Goal: Task Accomplishment & Management: Complete application form

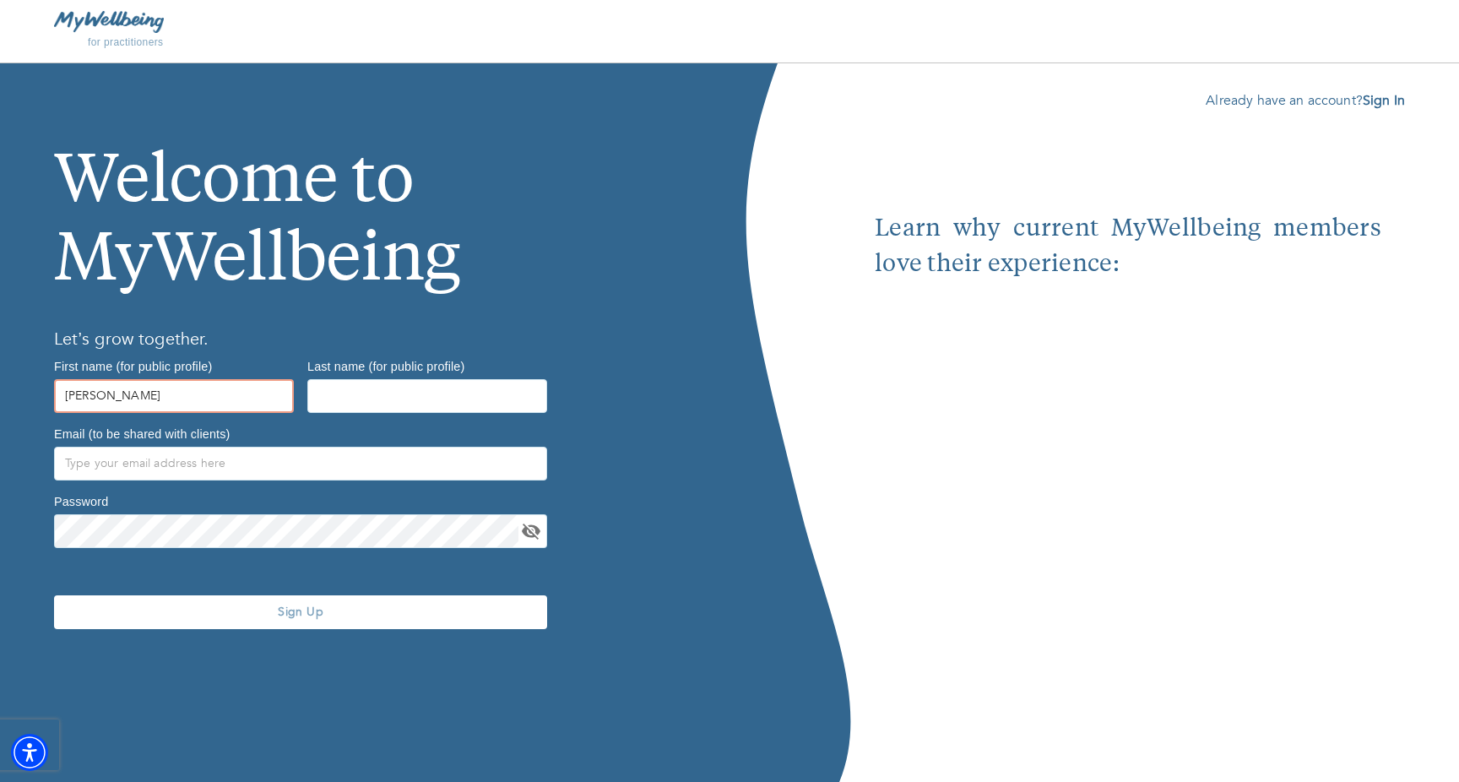
type input "Carrie"
type input "Saks"
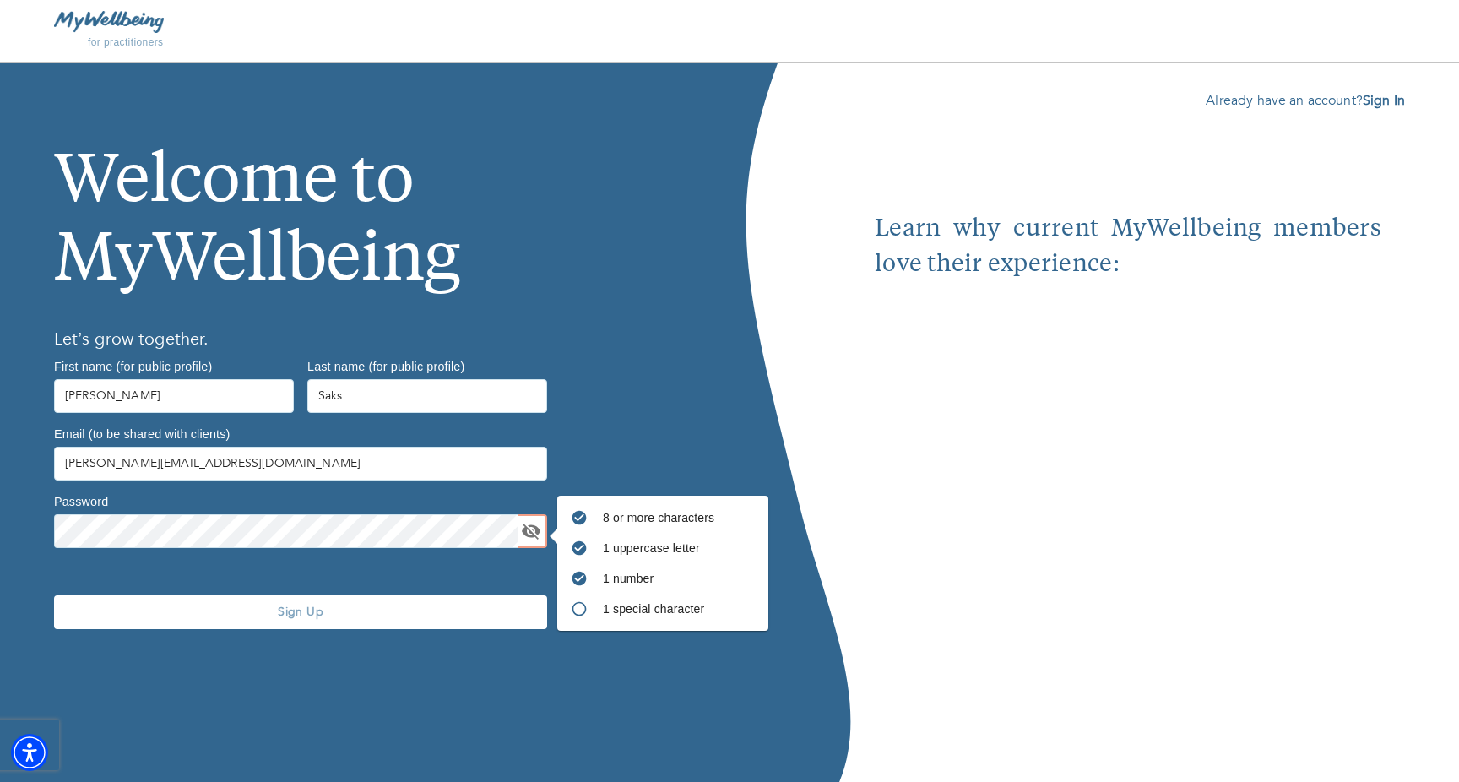
click at [549, 526] on div "8 or more characters 1 uppercase letter 1 number 1 special character Password" at bounding box center [300, 521] width 506 height 68
click at [526, 530] on icon "toggle password visibility" at bounding box center [531, 531] width 20 height 20
click at [230, 463] on input "carrie@creativelyignite.com" at bounding box center [300, 464] width 493 height 34
drag, startPoint x: 226, startPoint y: 463, endPoint x: 106, endPoint y: 462, distance: 119.9
click at [106, 462] on input "carrie@creativelyignite.com" at bounding box center [300, 464] width 493 height 34
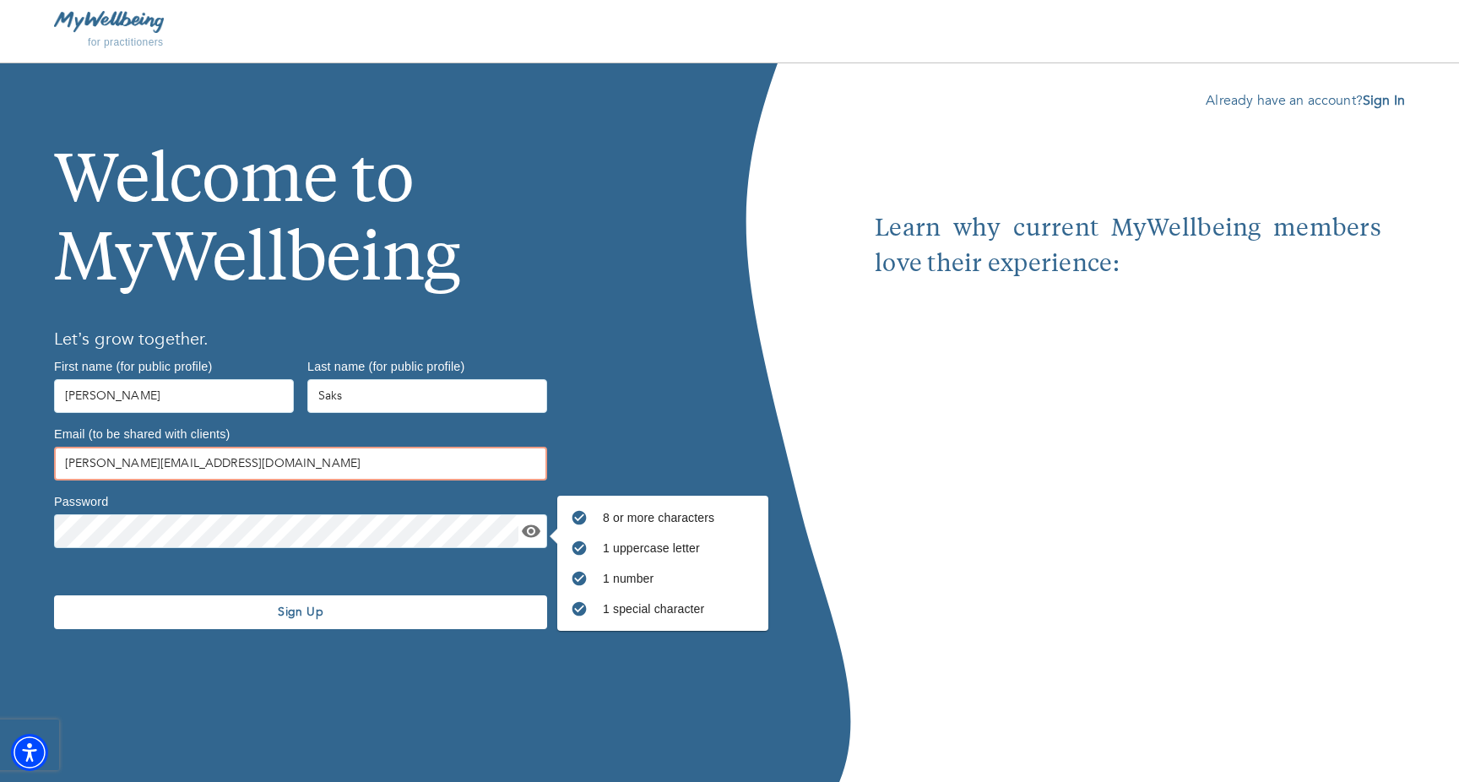
type input "carrie@carriesakscoaching.com"
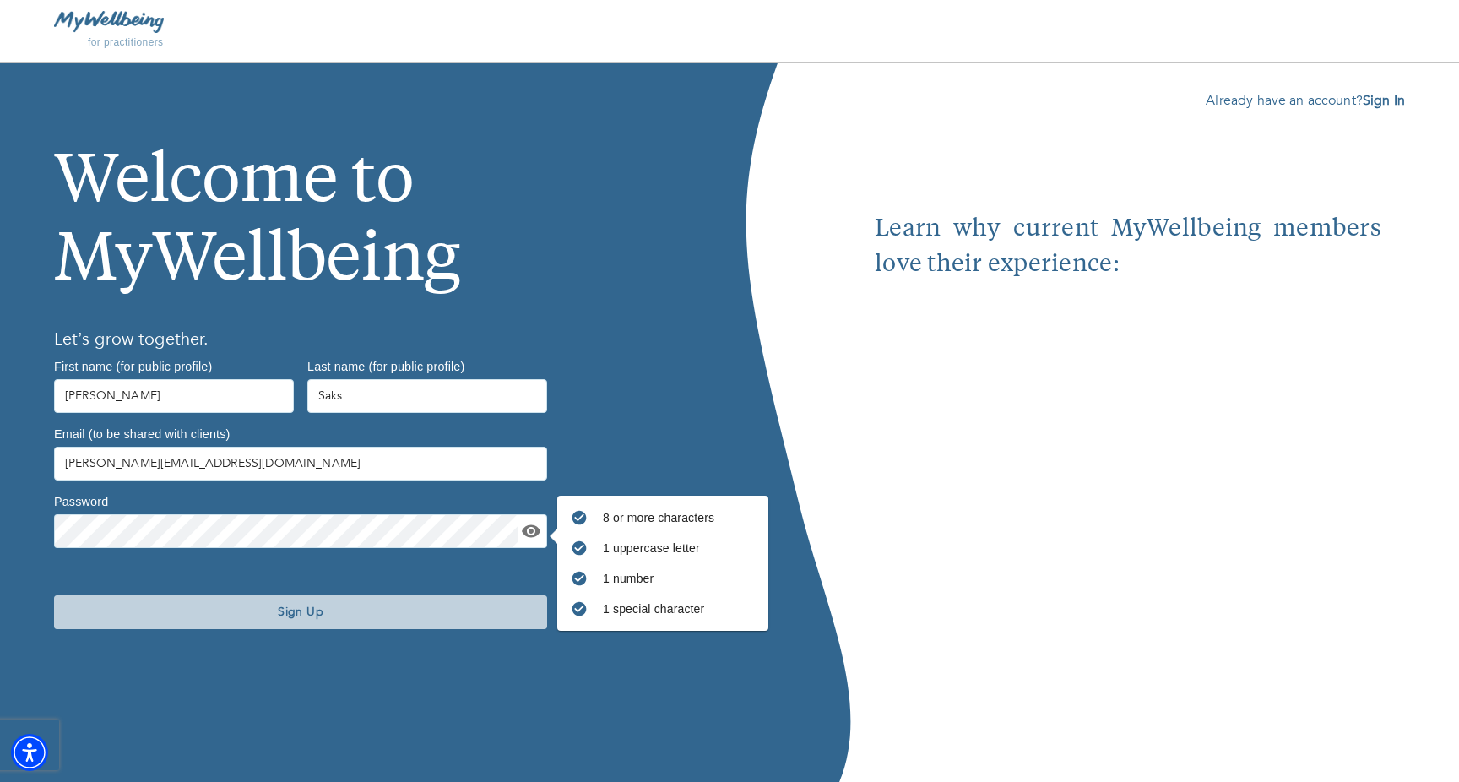
click at [332, 608] on span "Sign Up" at bounding box center [300, 612] width 479 height 16
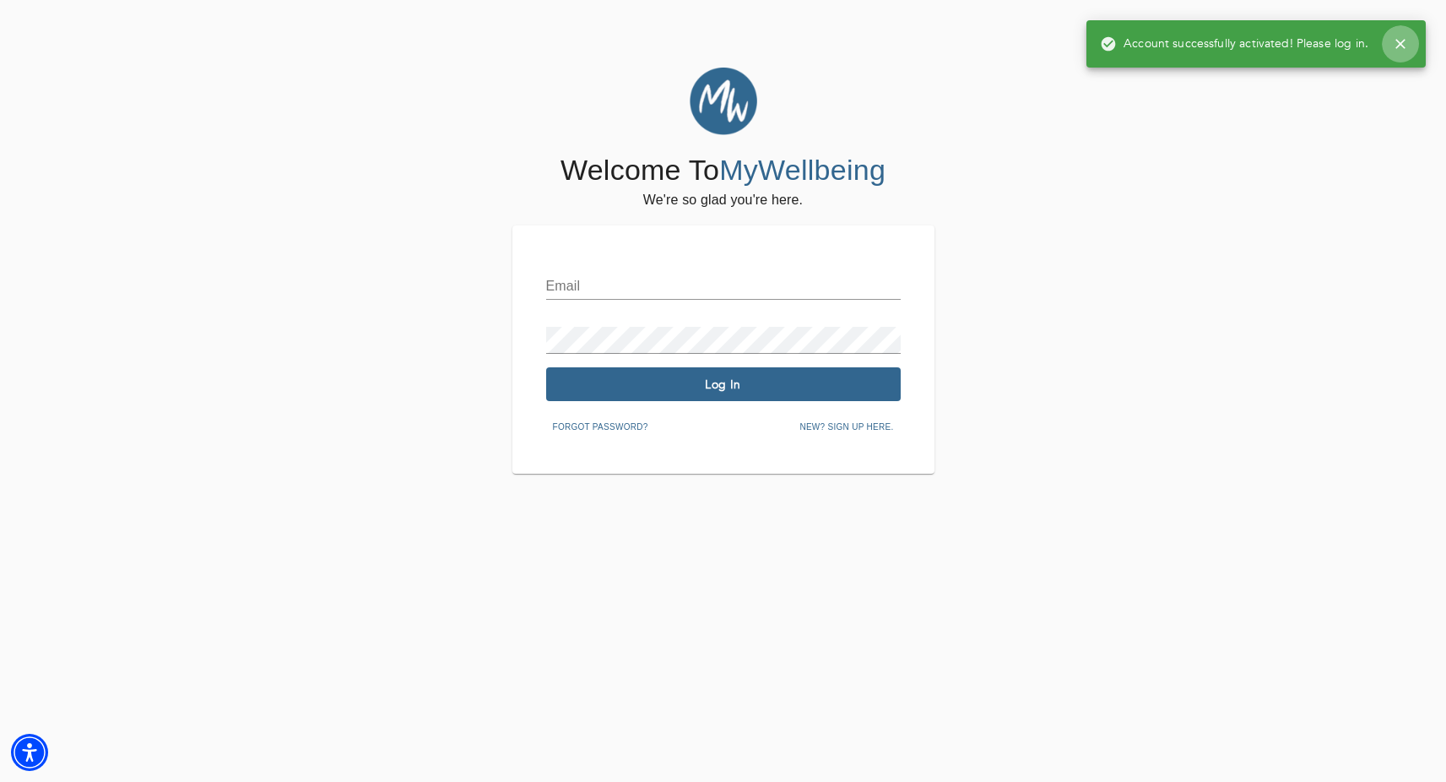
click at [1398, 46] on icon "button" at bounding box center [1400, 44] width 10 height 10
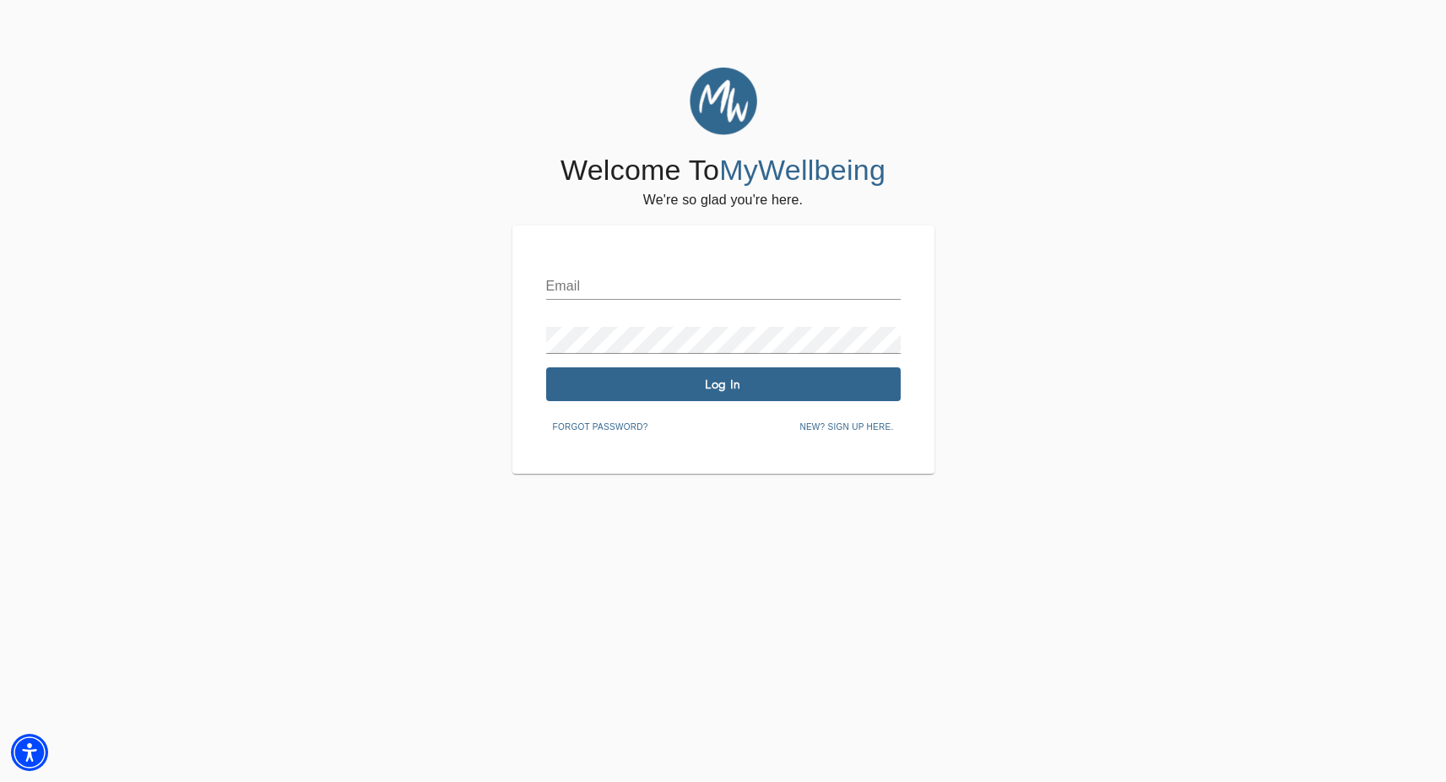
click at [689, 265] on div "Email" at bounding box center [723, 279] width 355 height 41
type input "carrie@carriesakscoaching.com"
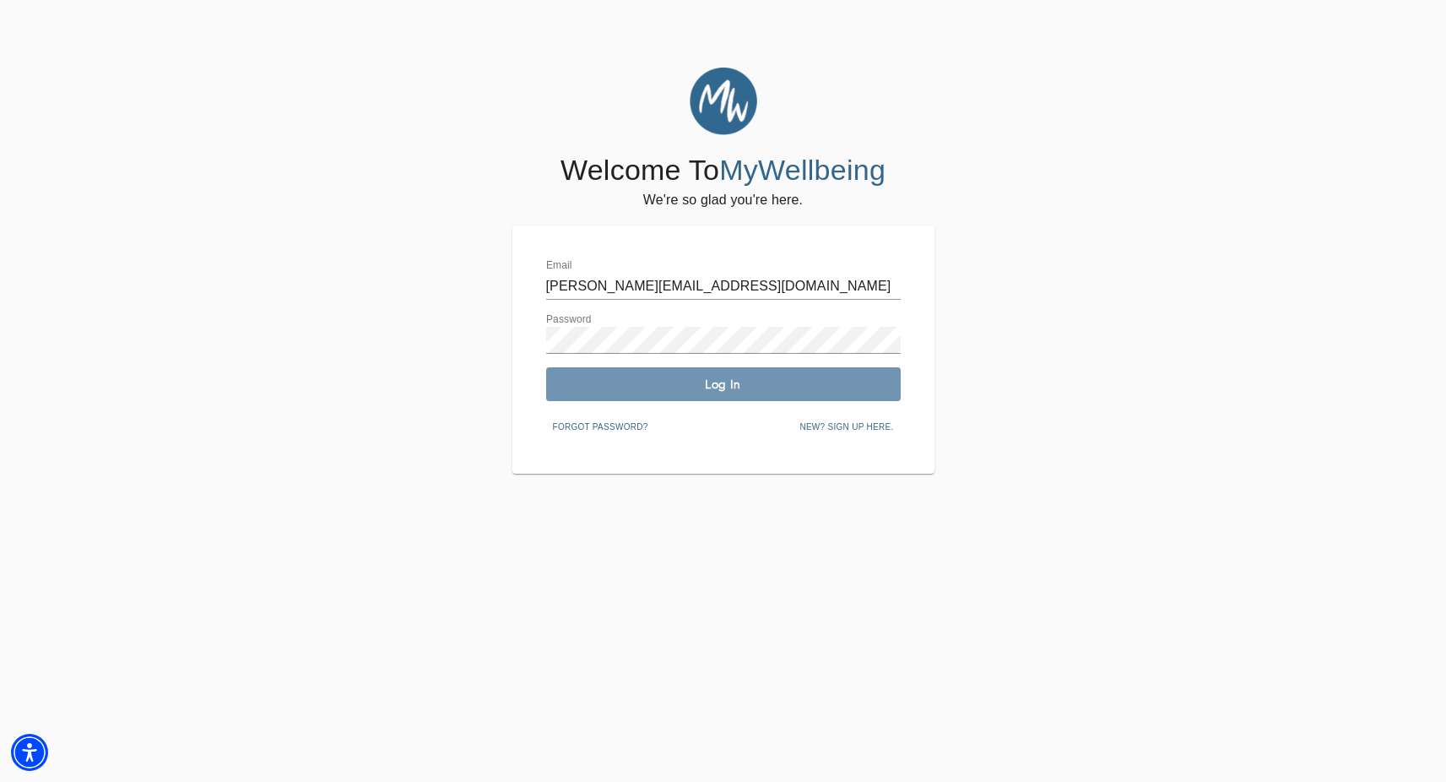
click at [761, 388] on span "Log In" at bounding box center [723, 384] width 341 height 16
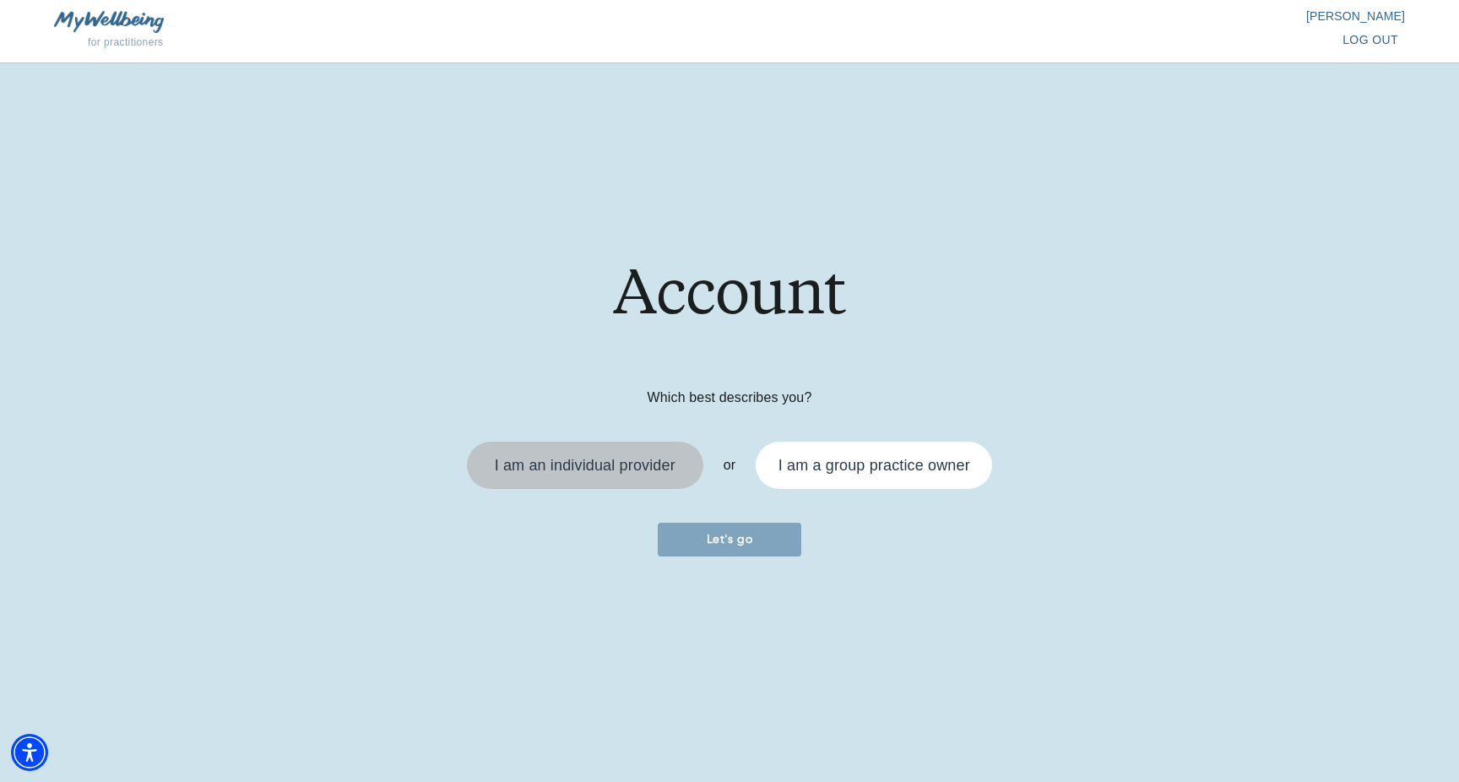
click at [586, 458] on div "I am an individual provider" at bounding box center [585, 464] width 181 height 15
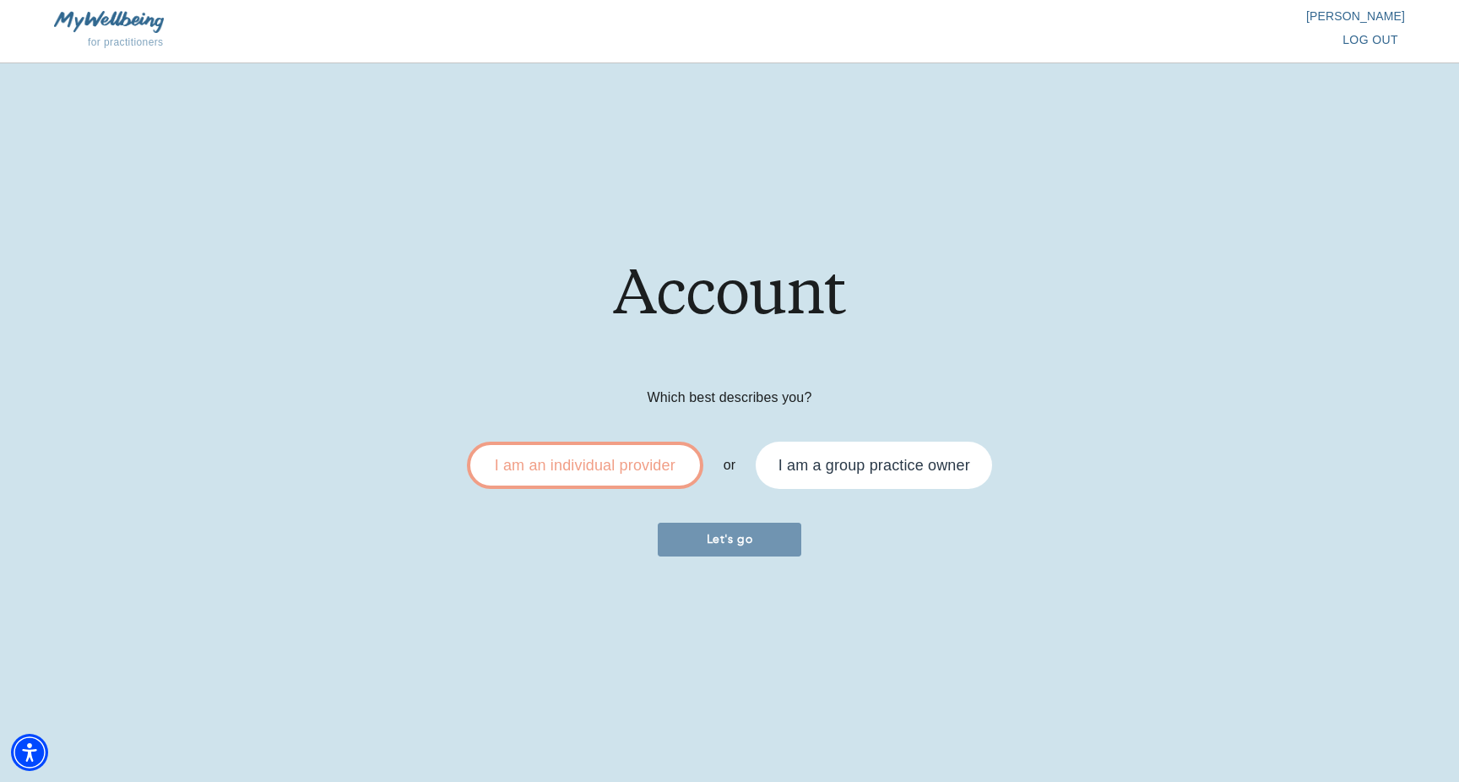
click at [742, 545] on span "Let's go" at bounding box center [729, 539] width 130 height 16
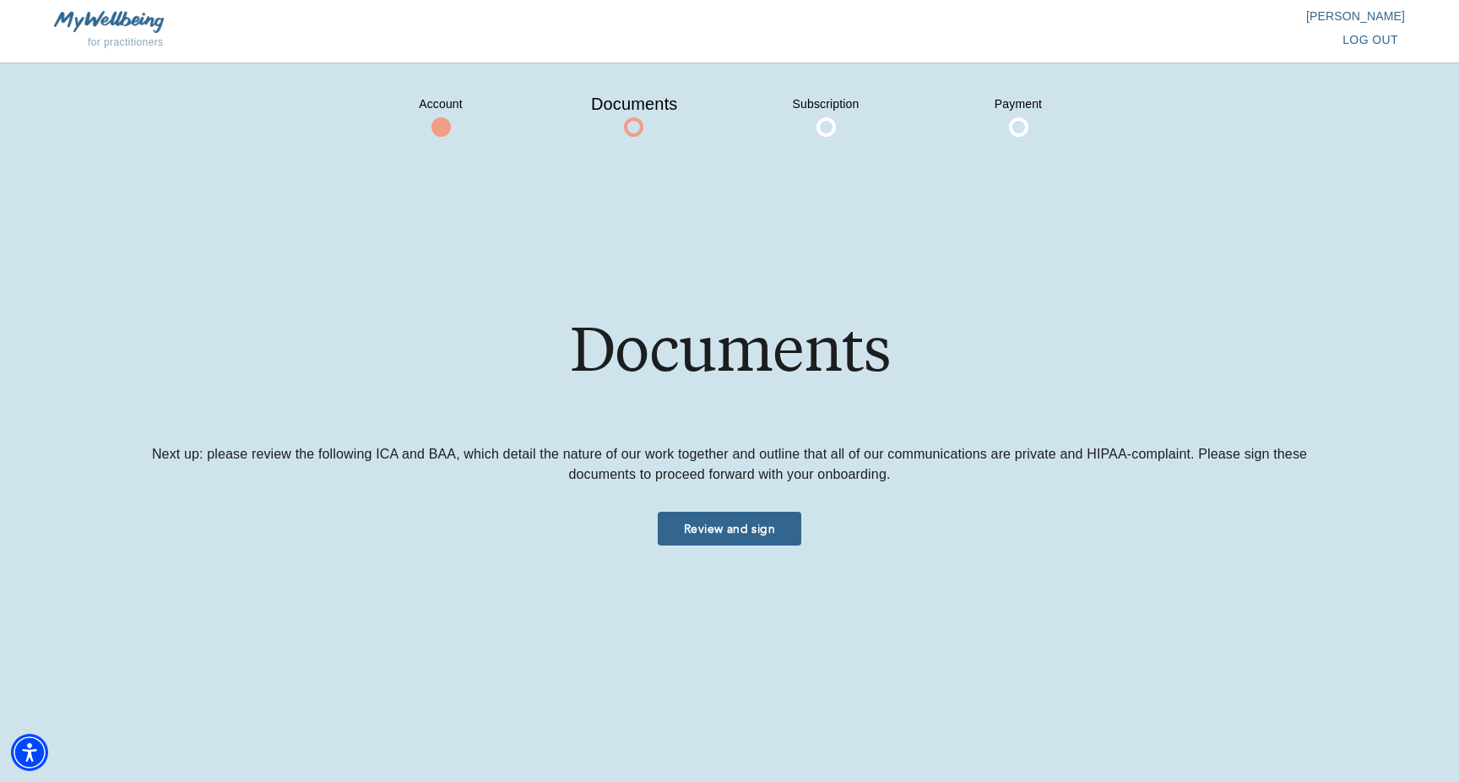
click at [771, 528] on span "Review and sign" at bounding box center [729, 529] width 130 height 16
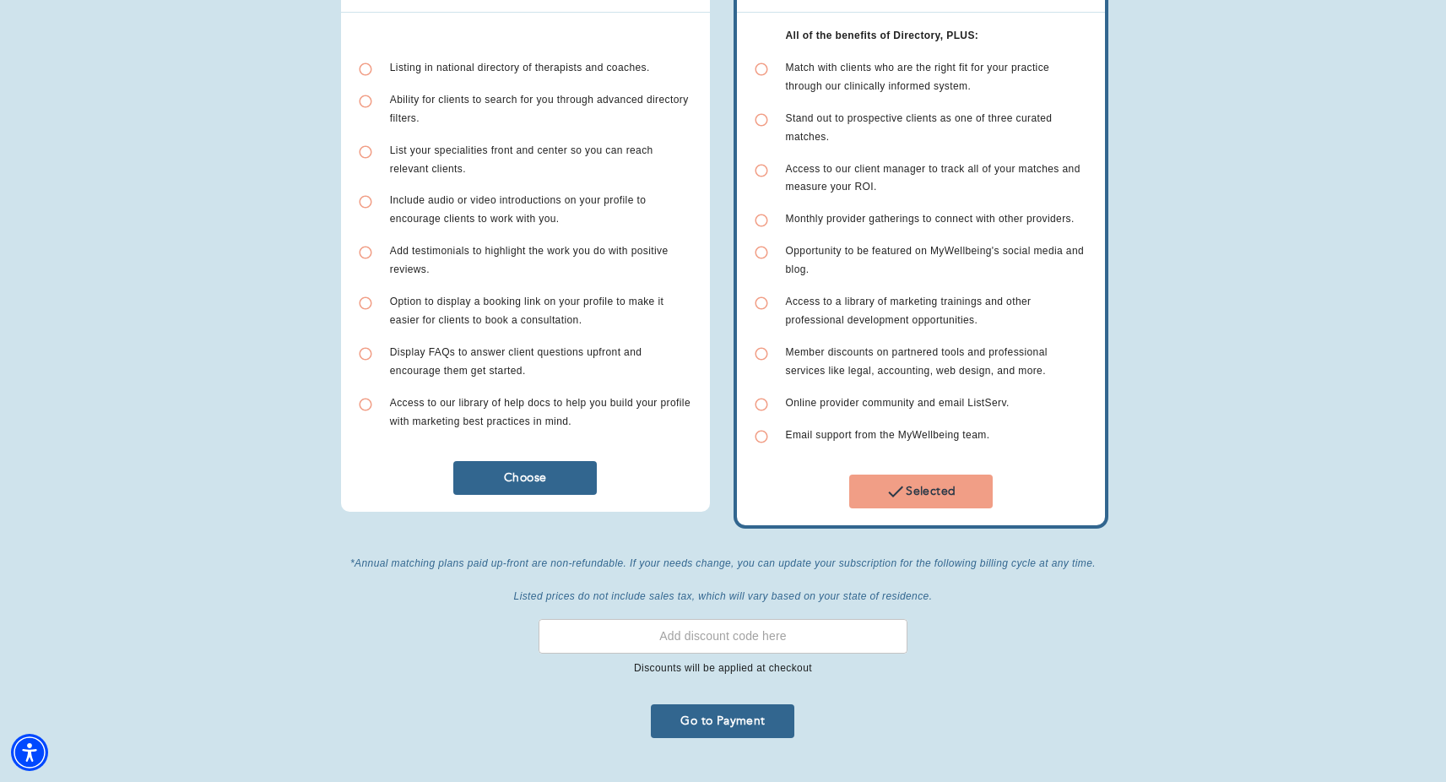
scroll to position [279, 0]
click at [728, 712] on span "Go to Payment" at bounding box center [723, 720] width 130 height 16
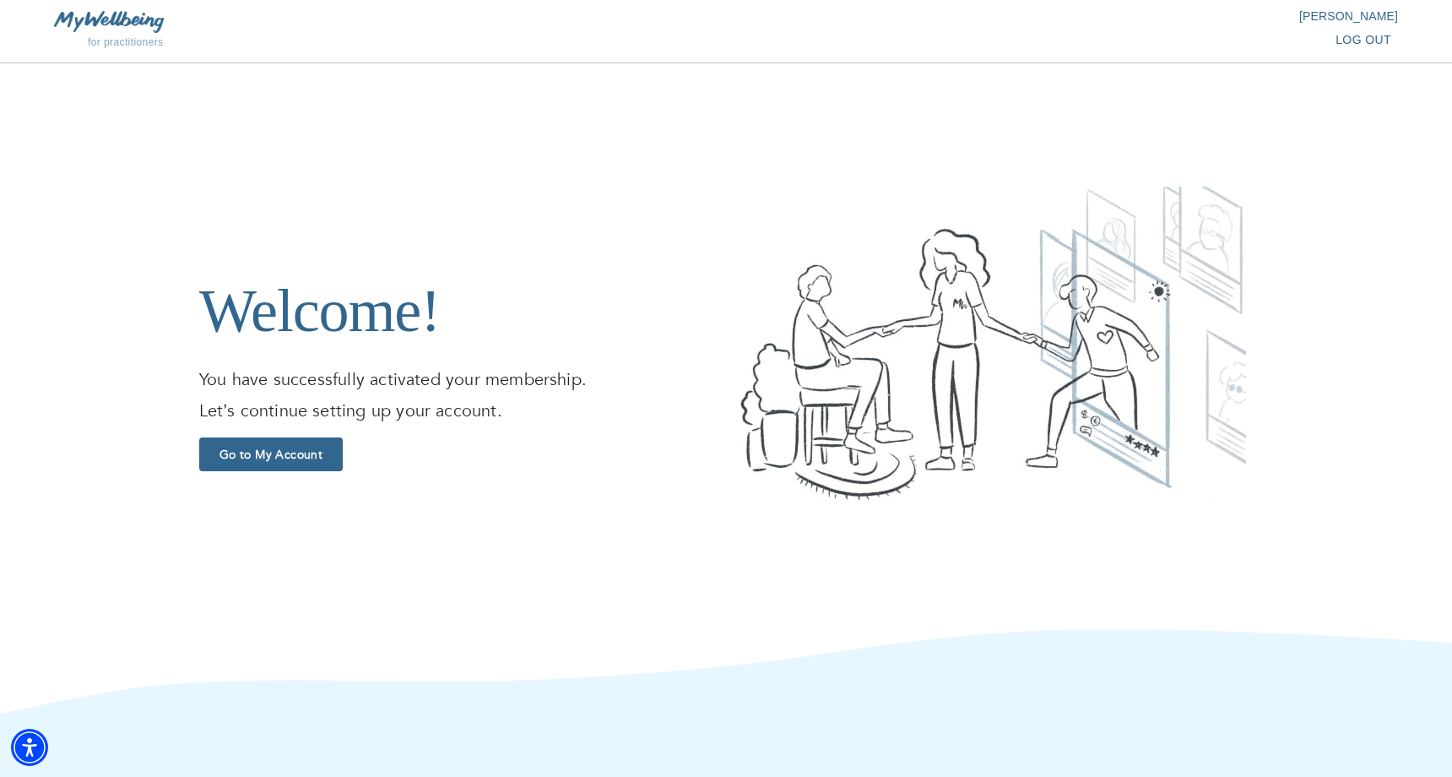
click at [304, 453] on span "Go to My Account" at bounding box center [271, 455] width 130 height 16
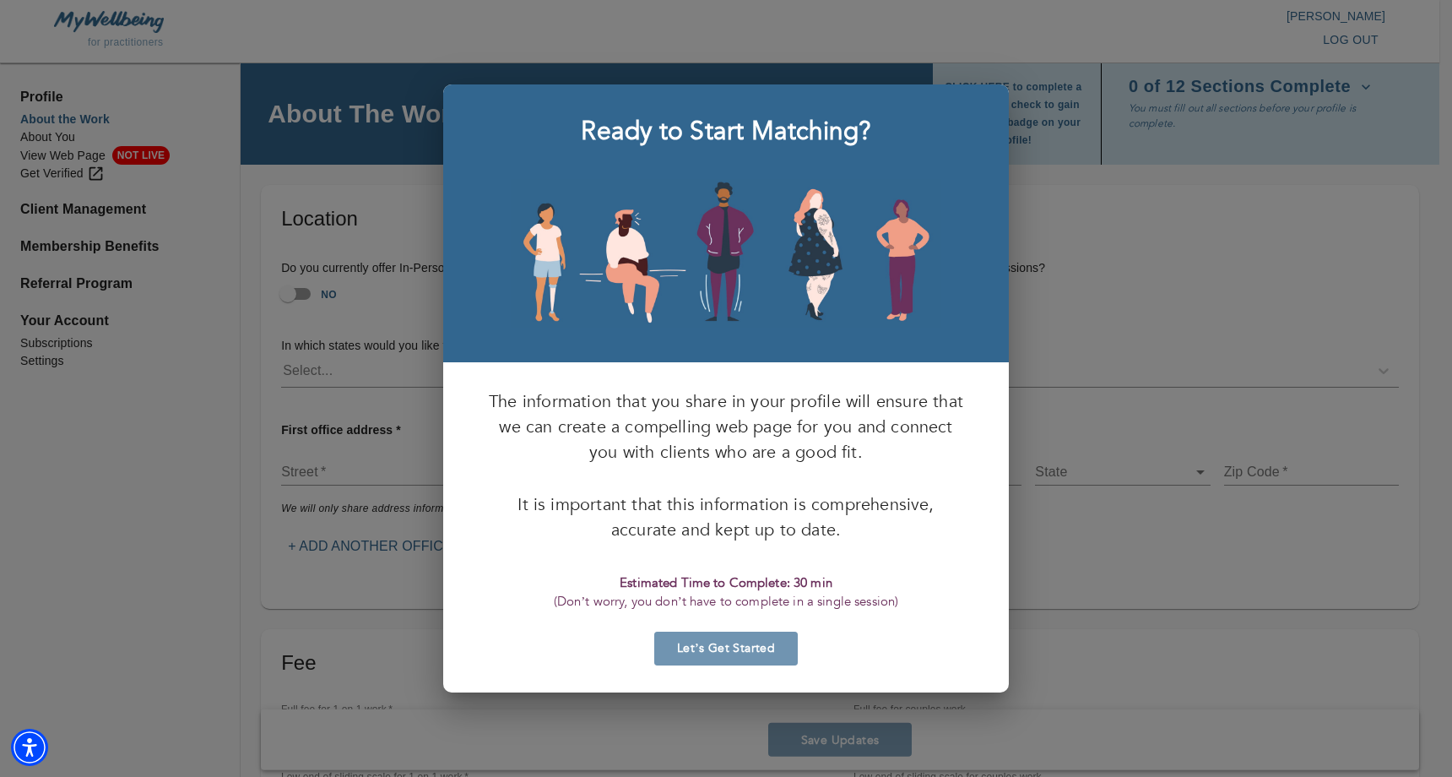
click at [758, 654] on span "Let’s Get Started" at bounding box center [726, 648] width 130 height 16
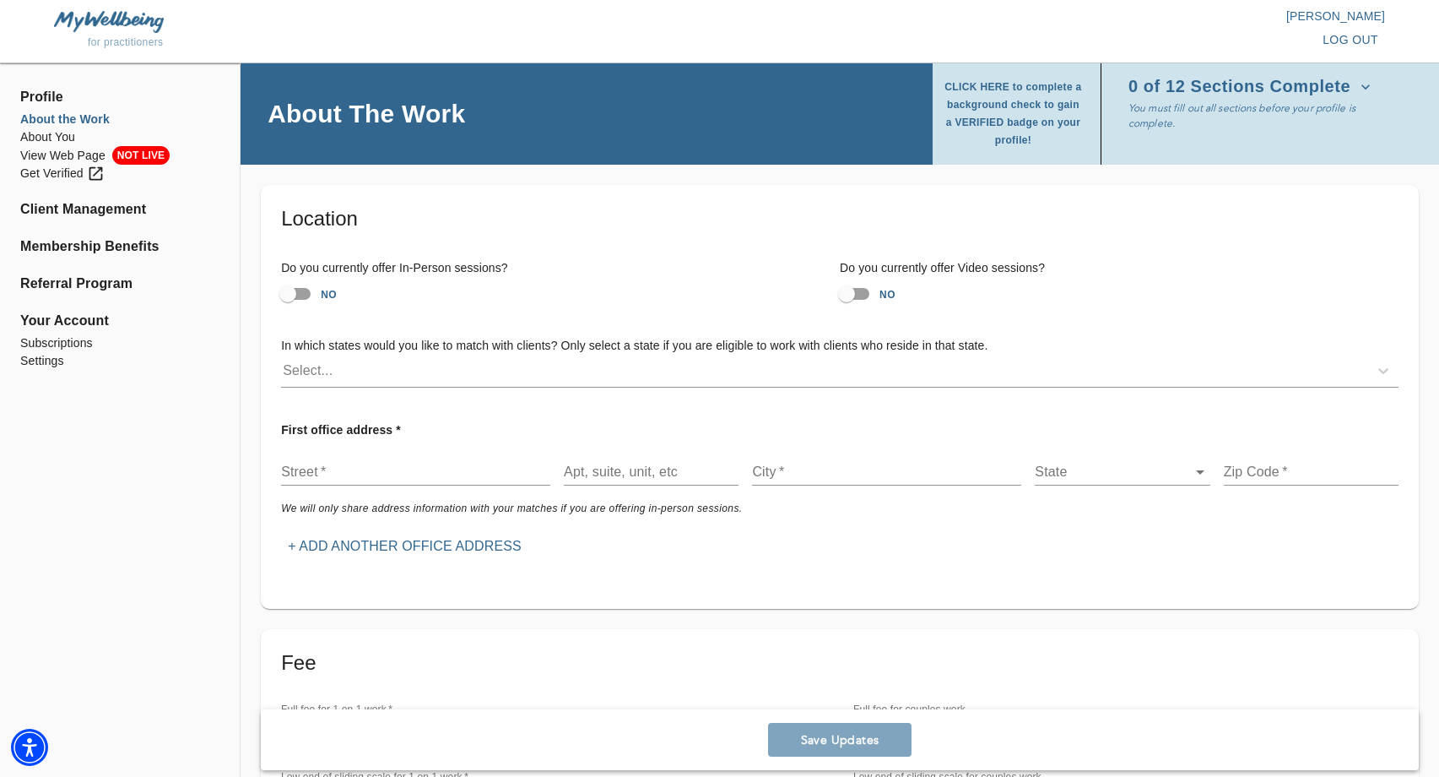
click at [847, 295] on input "NO" at bounding box center [847, 294] width 96 height 32
checkbox input "true"
click at [302, 291] on input "NO" at bounding box center [288, 294] width 96 height 32
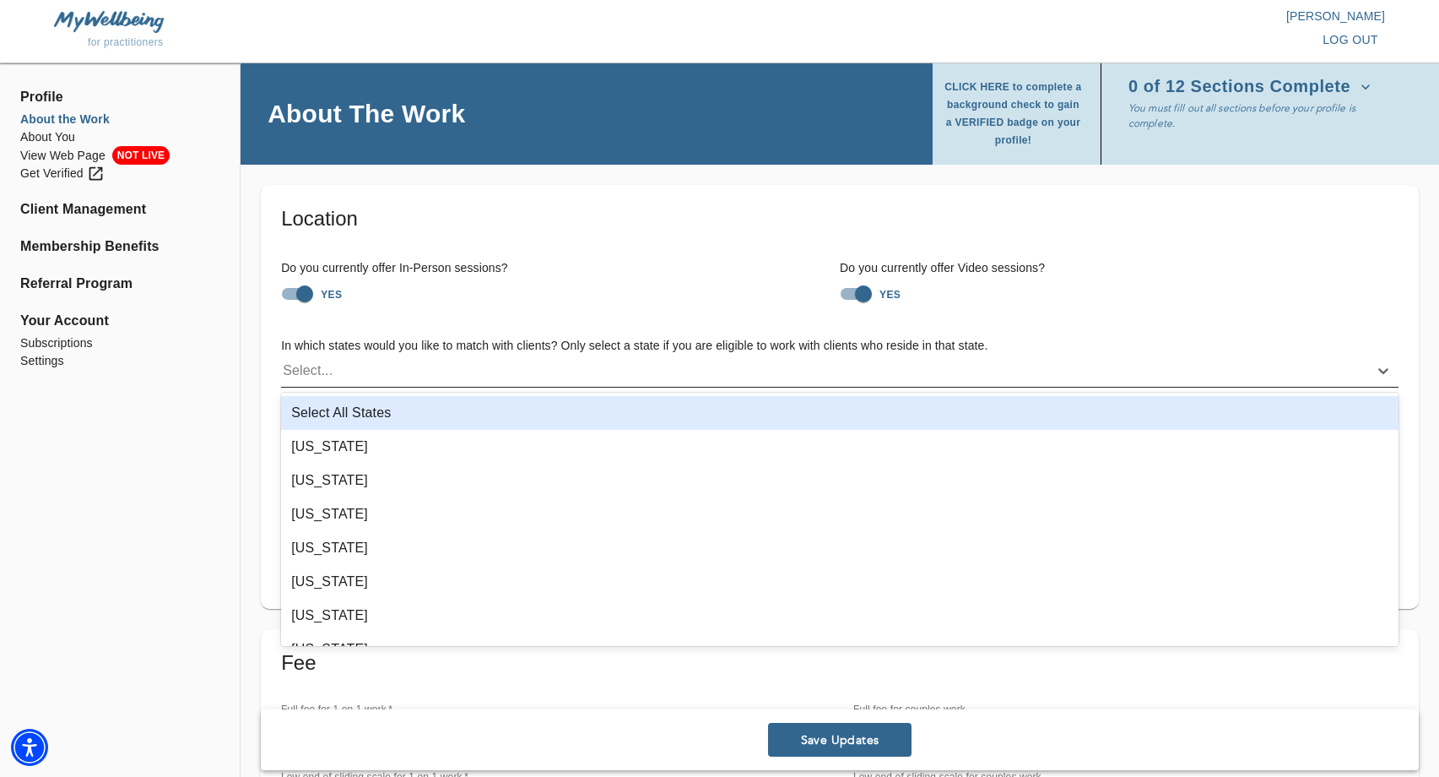
click at [372, 376] on div "Select..." at bounding box center [824, 370] width 1087 height 27
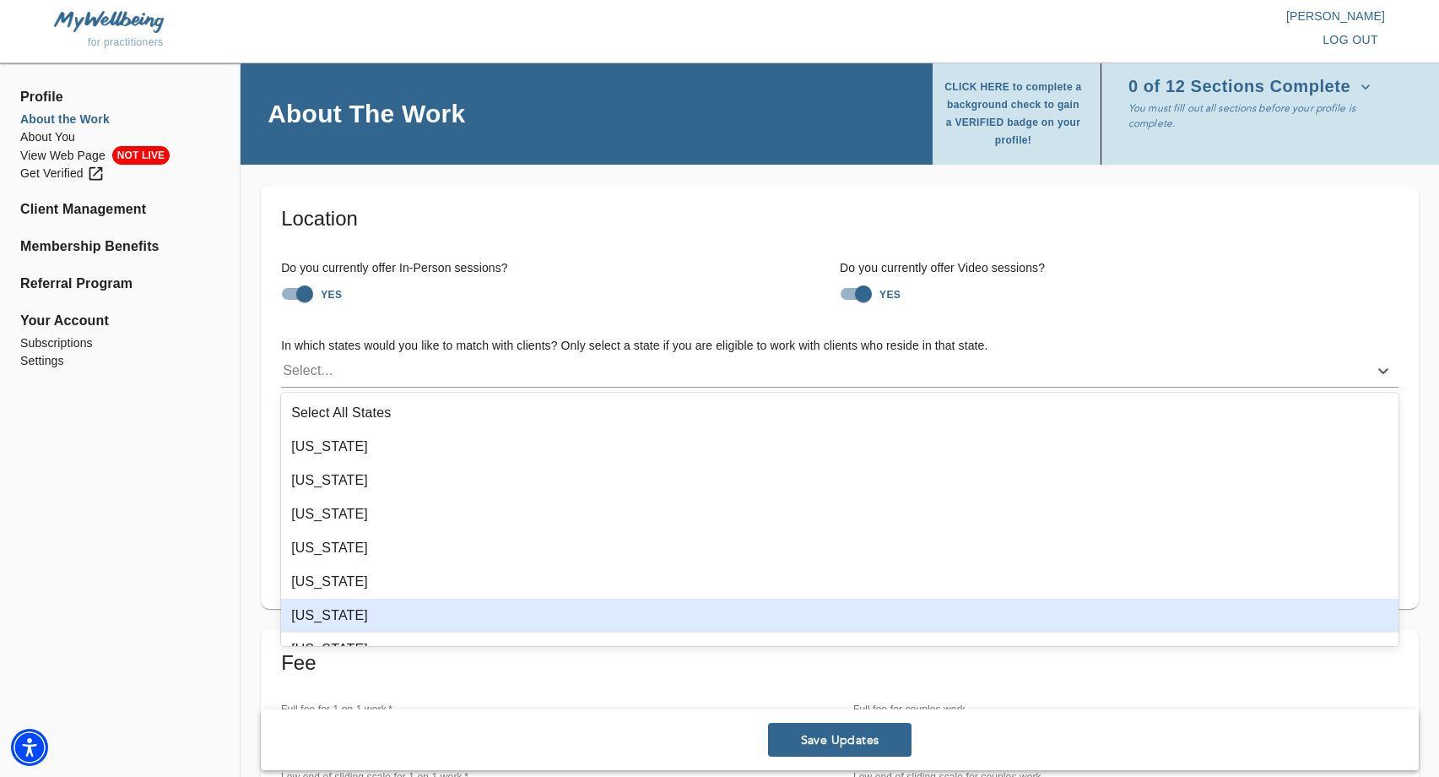
click at [448, 604] on div "[US_STATE]" at bounding box center [840, 615] width 1118 height 34
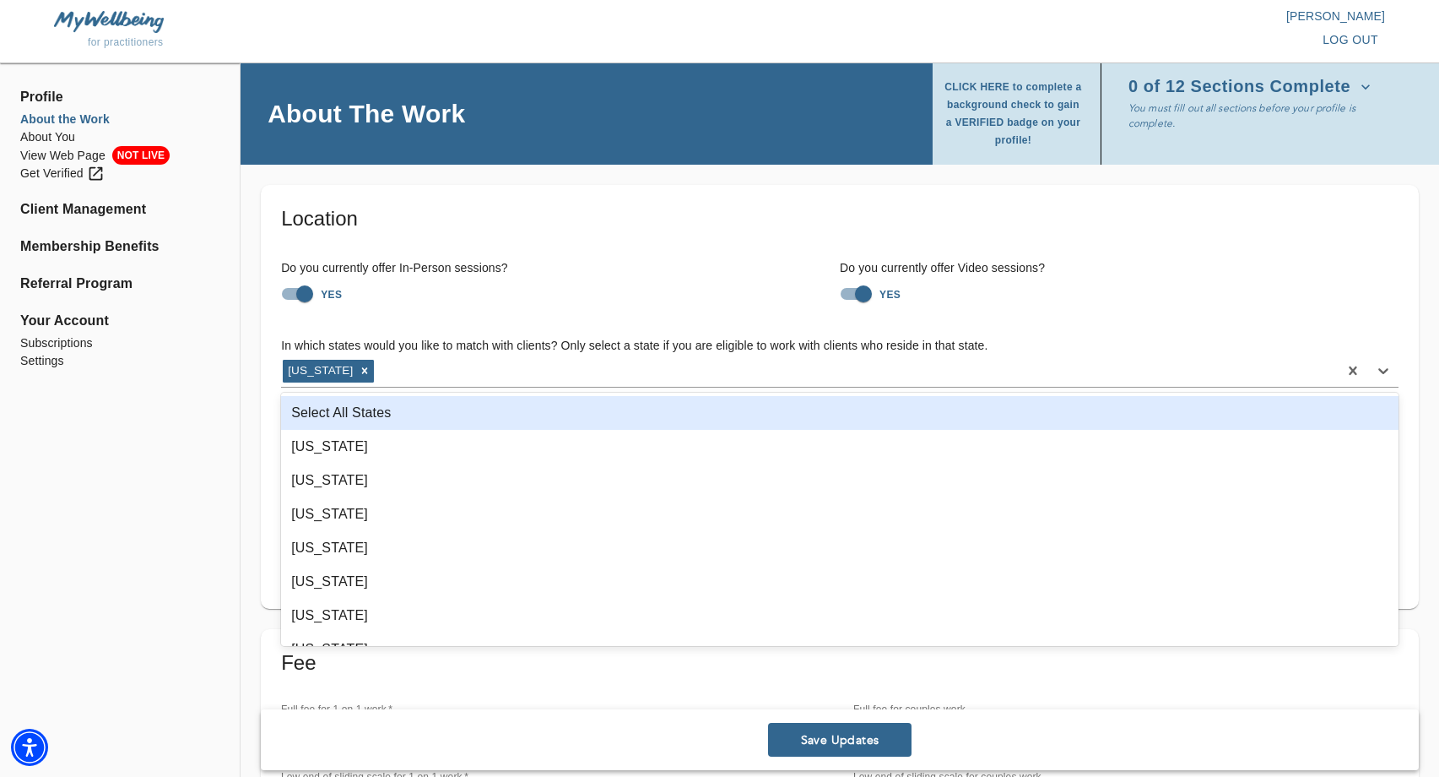
click at [362, 412] on div "Select All States" at bounding box center [840, 413] width 1118 height 34
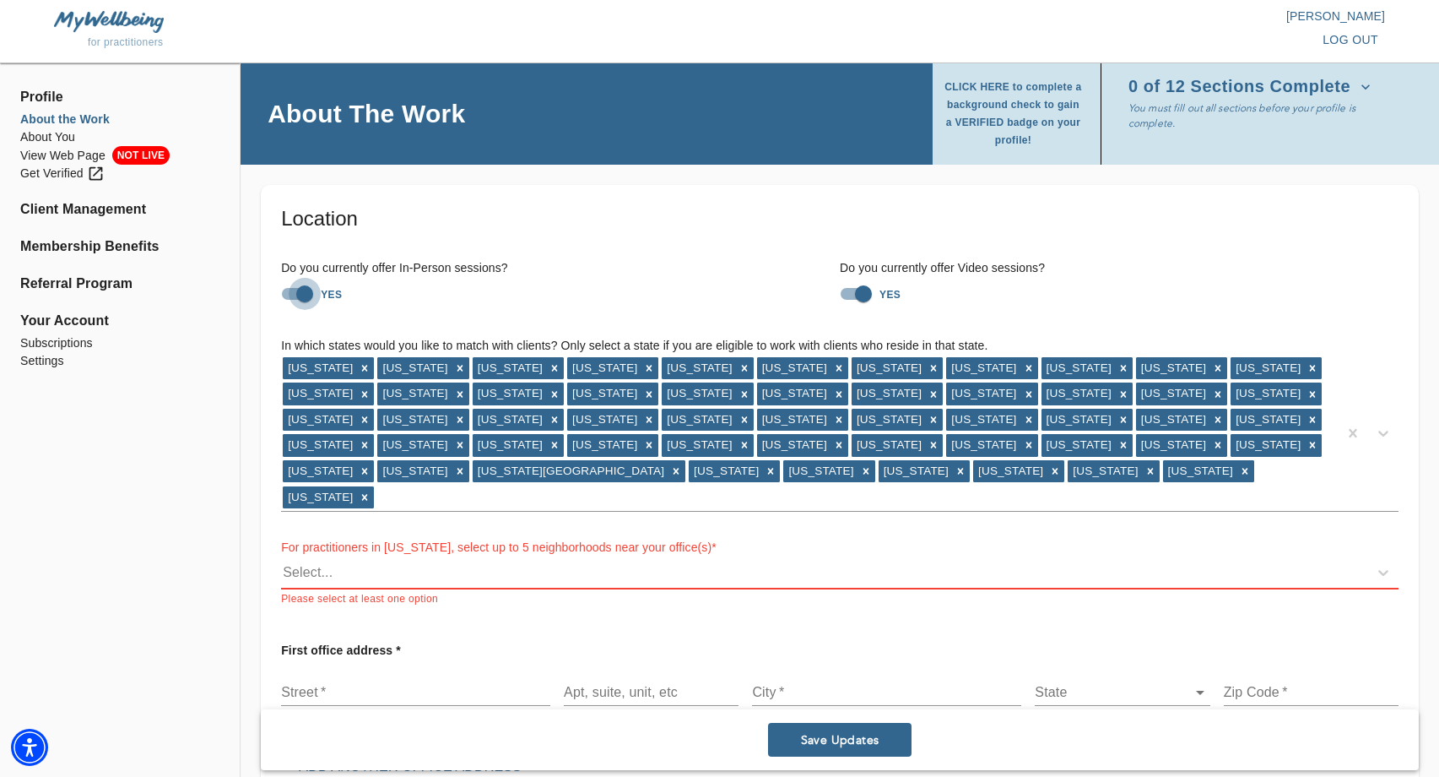
click at [305, 296] on input "YES" at bounding box center [305, 294] width 96 height 32
checkbox input "false"
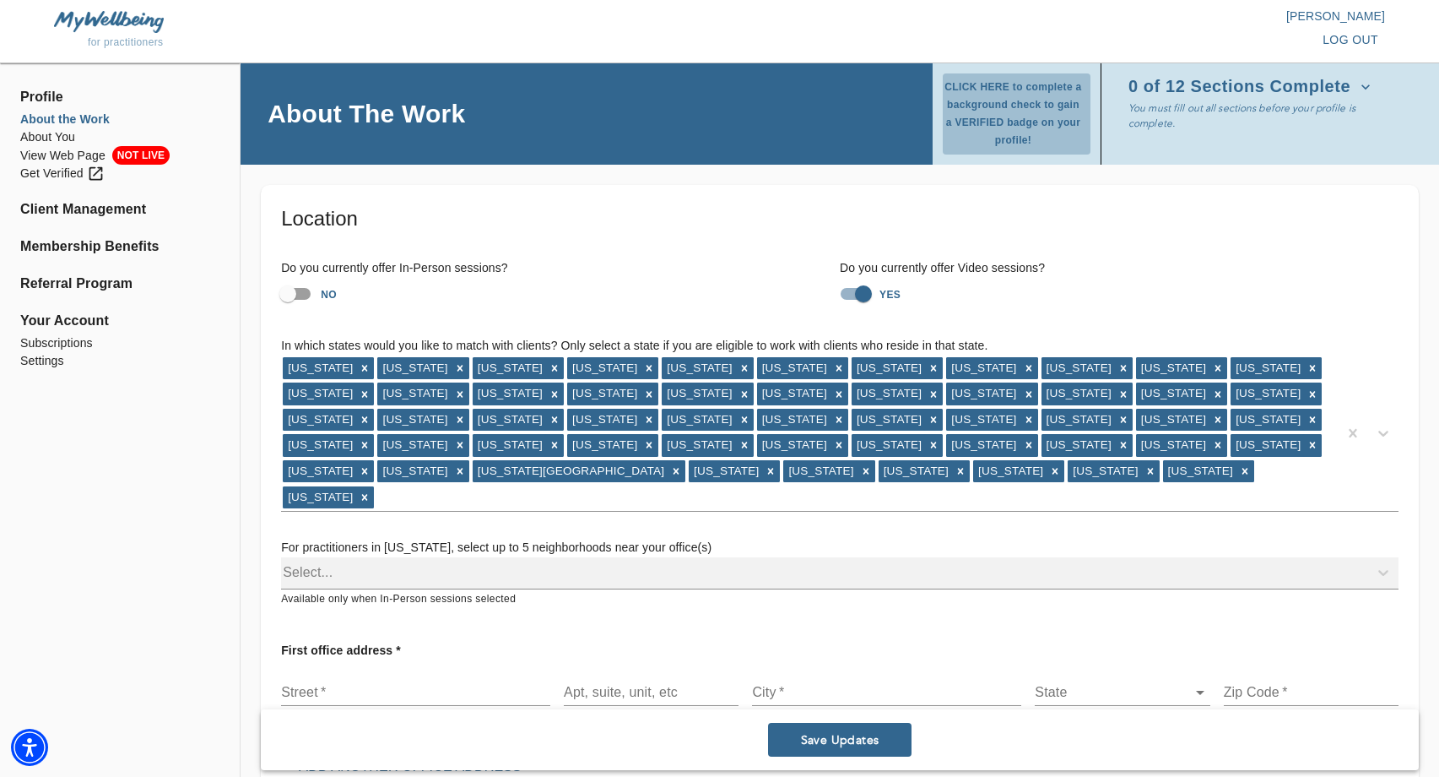
click at [978, 86] on span "CLICK HERE to complete a background check to gain a VERIFIED badge on your prof…" at bounding box center [1013, 113] width 141 height 71
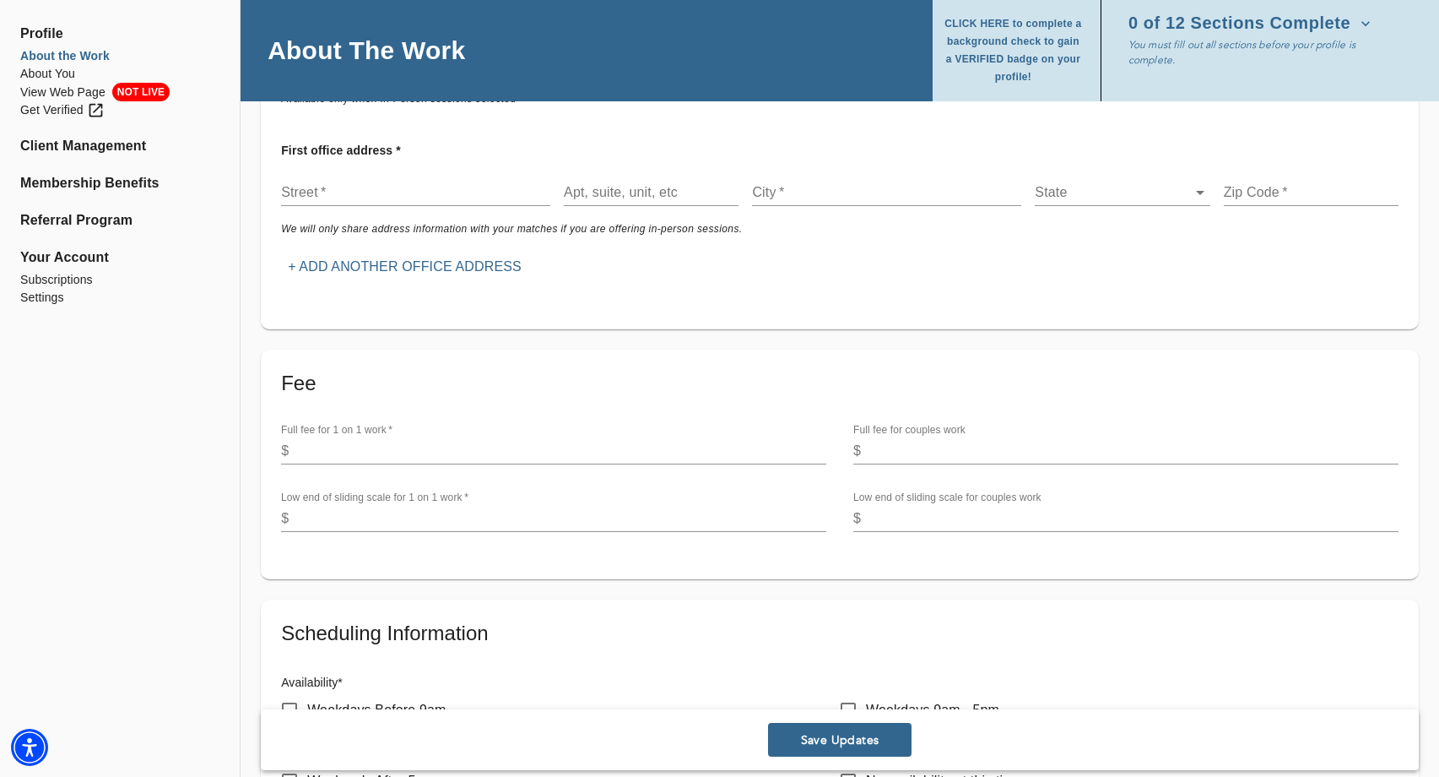
scroll to position [517, 0]
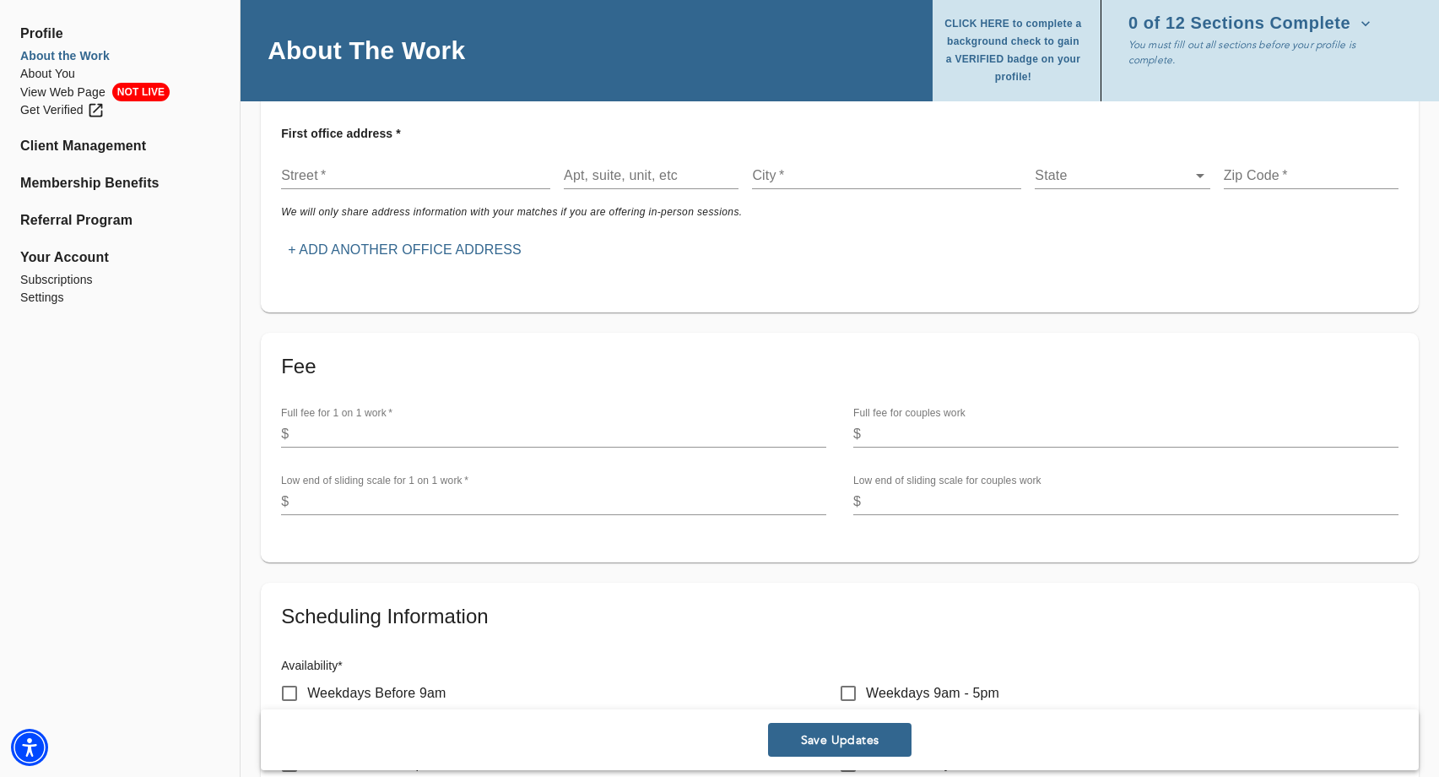
click at [410, 420] on input "number" at bounding box center [560, 433] width 531 height 27
click at [469, 427] on div "Full fee for 1 on 1 work   * $ Full fee for couples work $ Low end of sliding s…" at bounding box center [840, 460] width 1145 height 135
click at [469, 420] on input "number" at bounding box center [560, 433] width 531 height 27
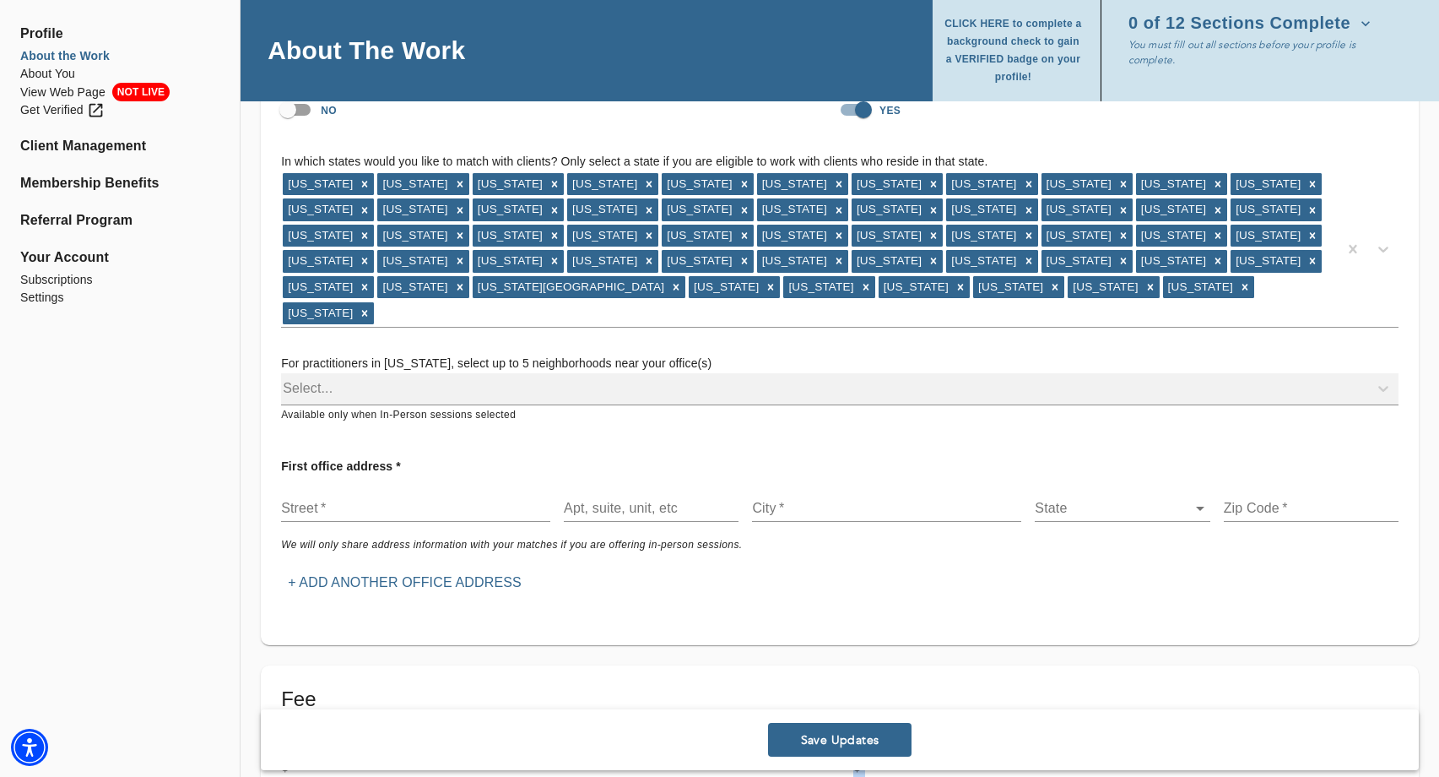
scroll to position [192, 0]
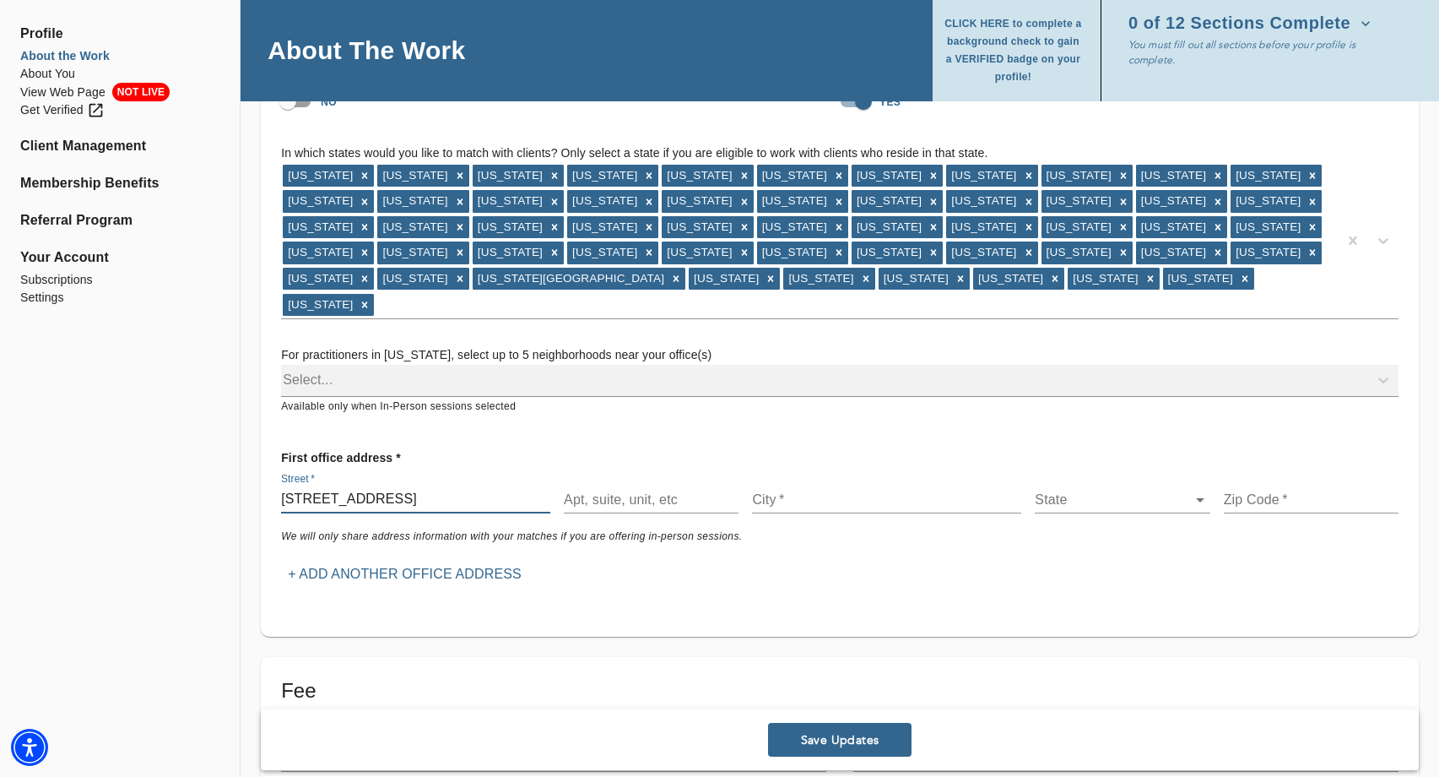
type input "[STREET_ADDRESS]"
click at [814, 466] on div "City   *" at bounding box center [886, 493] width 283 height 54
type input "[GEOGRAPHIC_DATA]"
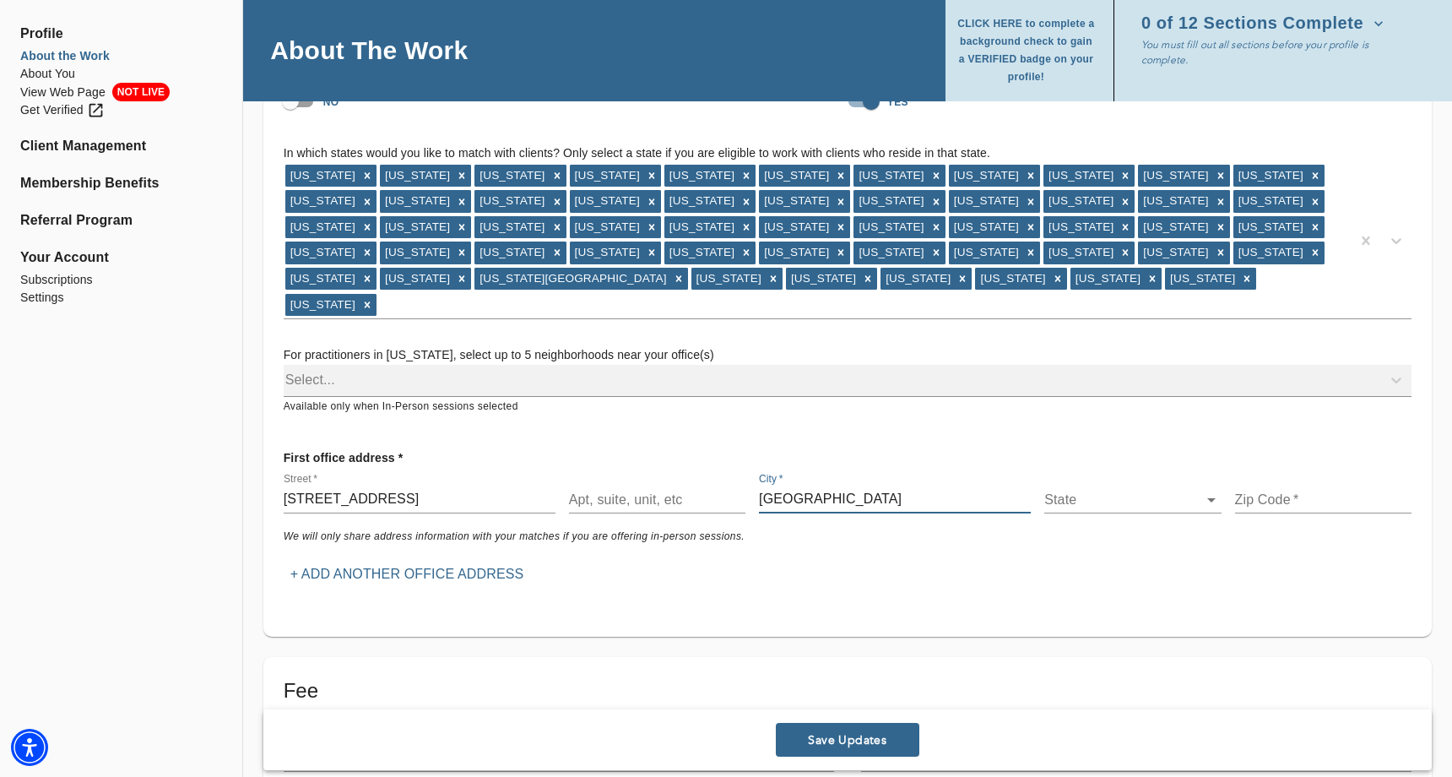
click at [1089, 472] on body "for practitioners [PERSON_NAME] log out Profile About the Work About You View W…" at bounding box center [726, 196] width 1452 height 777
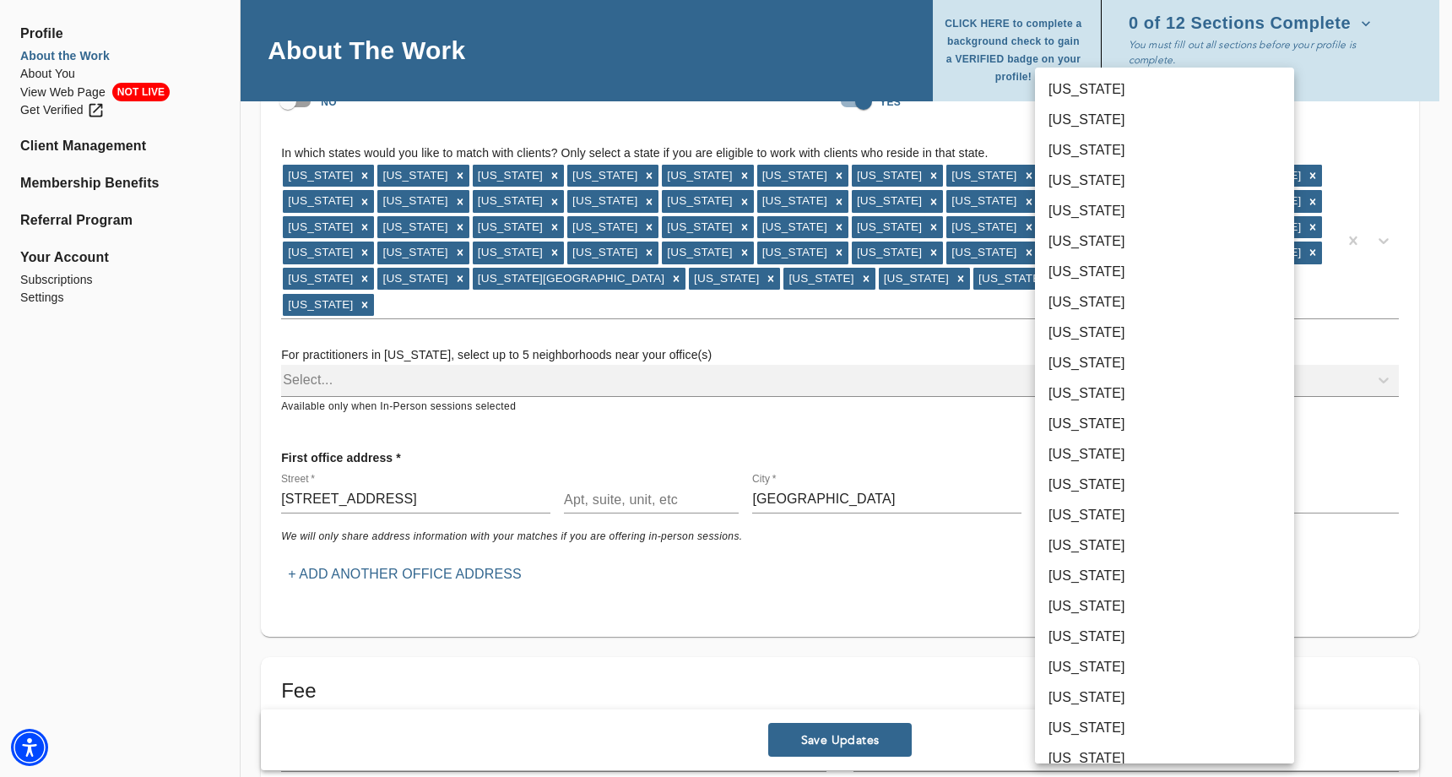
click at [1107, 244] on li "[US_STATE]" at bounding box center [1164, 241] width 259 height 30
type input "6"
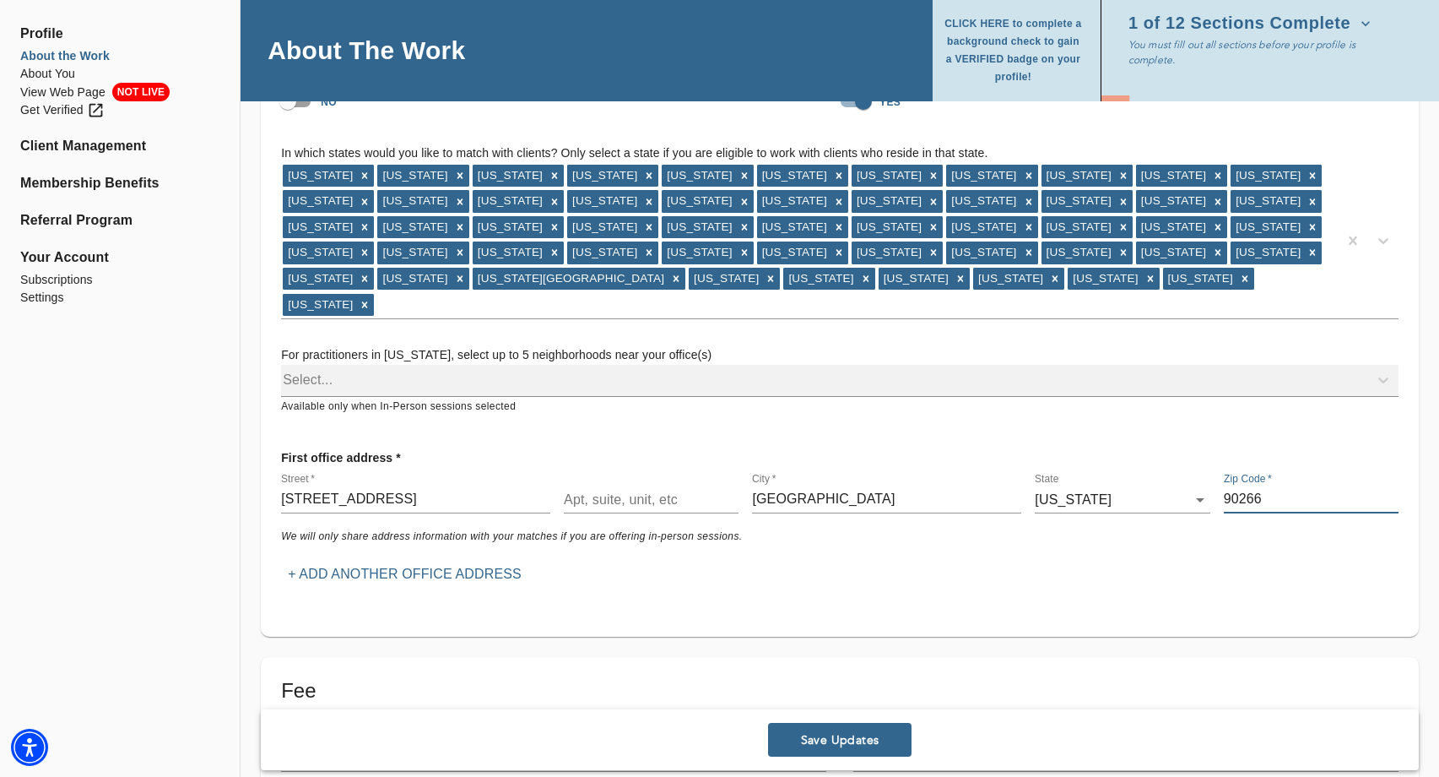
type input "90266"
click at [1049, 587] on div "Location Do you currently offer In-Person sessions? NO Do you currently offer V…" at bounding box center [840, 314] width 1158 height 644
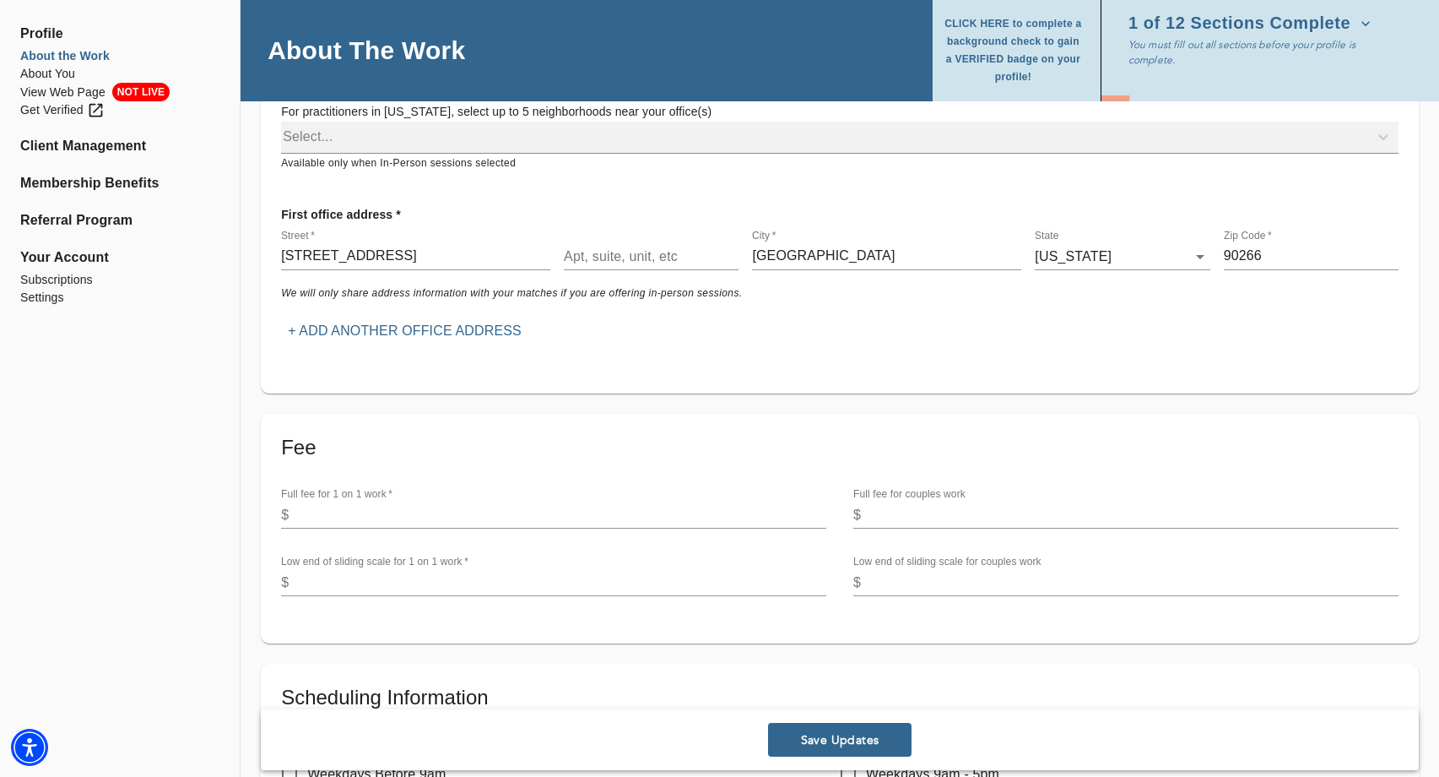
scroll to position [530, 0]
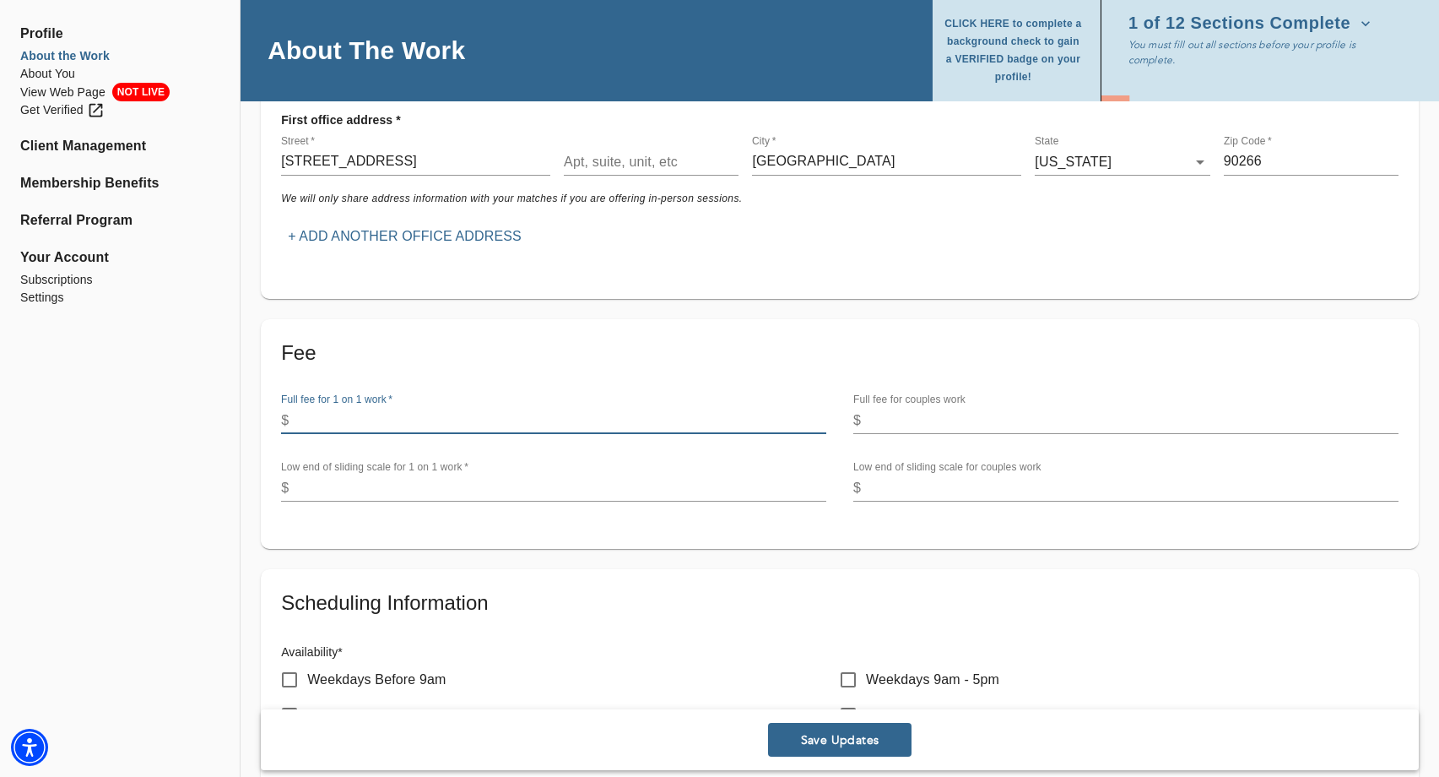
click at [421, 407] on input "number" at bounding box center [560, 420] width 531 height 27
type input "250"
click at [408, 474] on input "number" at bounding box center [560, 487] width 531 height 27
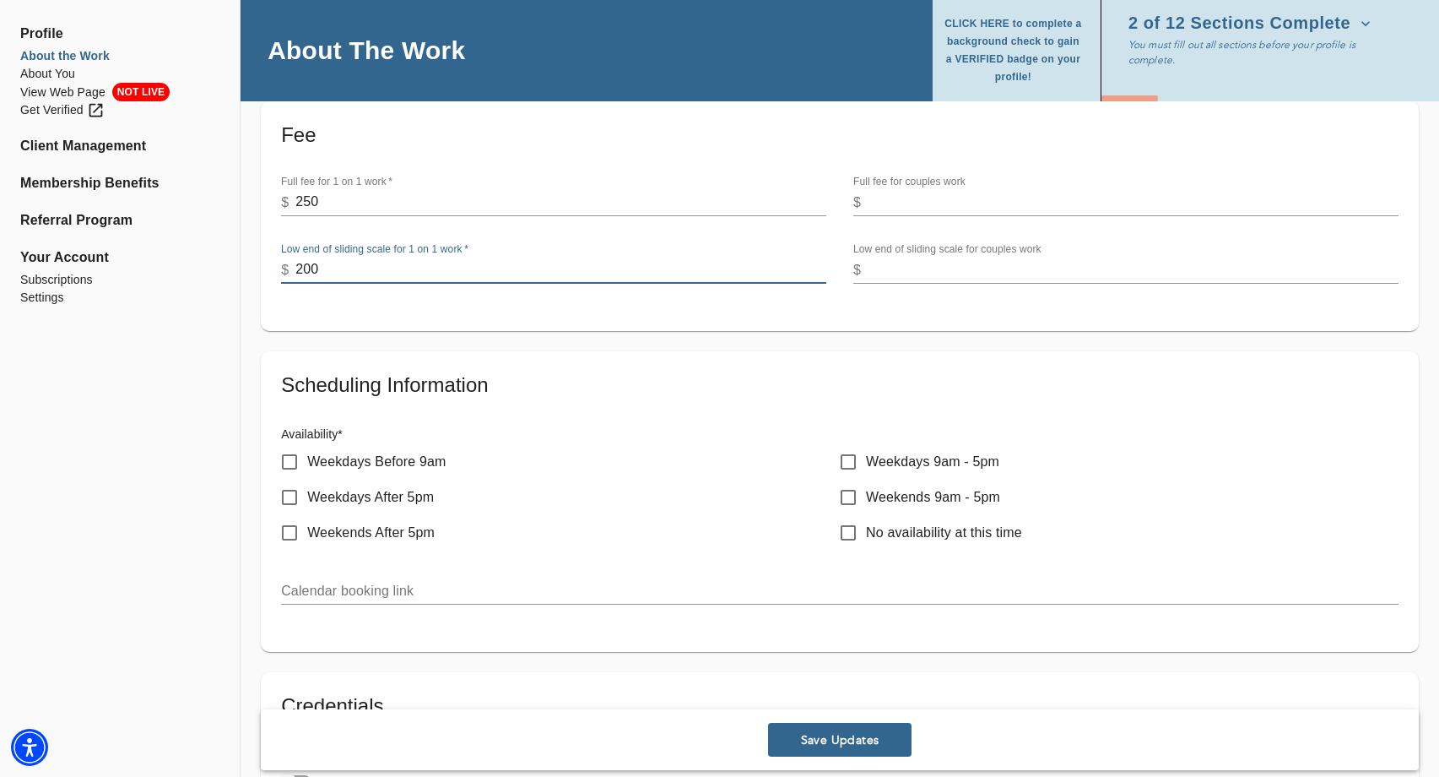
scroll to position [752, 0]
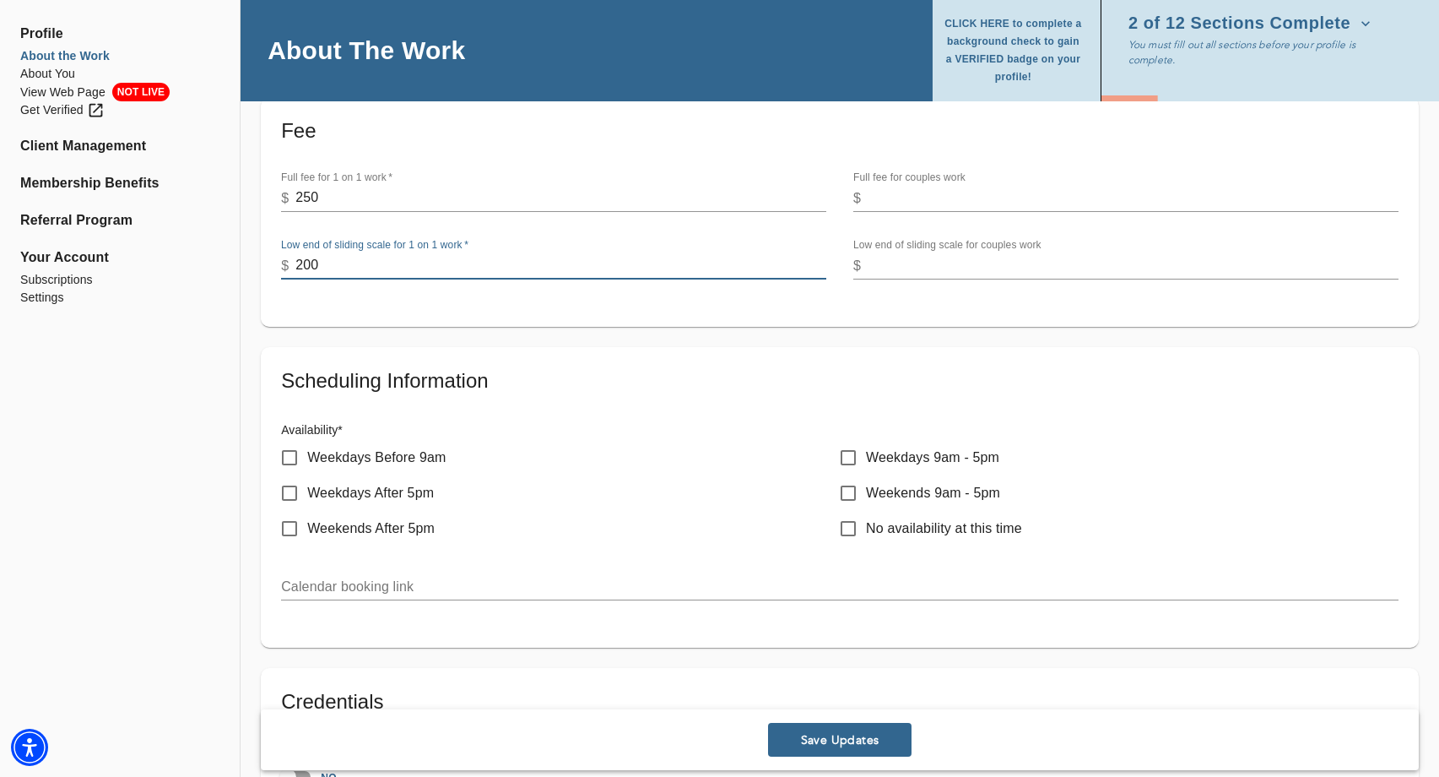
type input "200"
click at [842, 440] on input "Weekdays 9am - 5pm" at bounding box center [848, 457] width 35 height 35
checkbox input "true"
click at [290, 475] on input "Weekdays After 5pm" at bounding box center [289, 492] width 35 height 35
checkbox input "true"
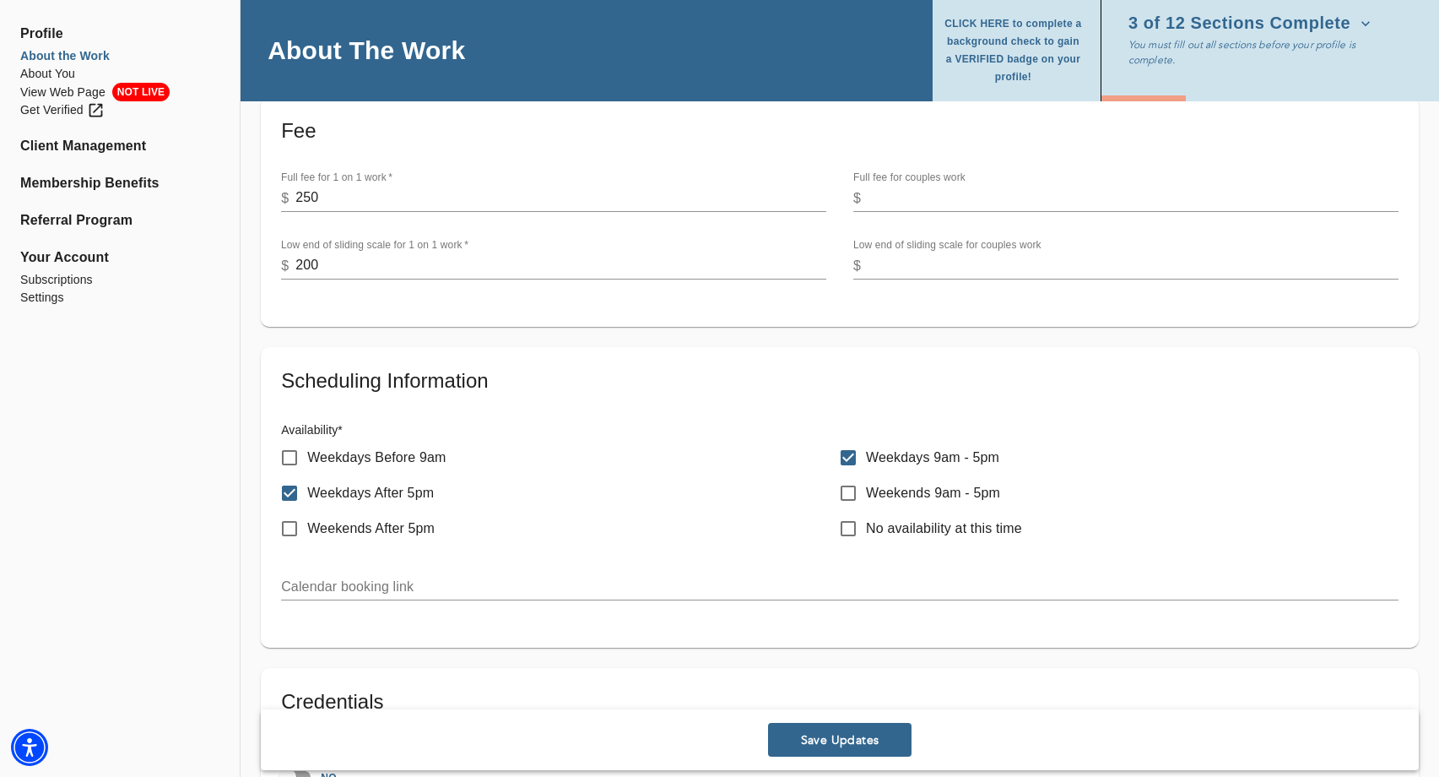
click at [292, 440] on input "Weekdays Before 9am" at bounding box center [289, 457] width 35 height 35
checkbox input "true"
click at [845, 475] on input "Weekends 9am - 5pm" at bounding box center [848, 492] width 35 height 35
click at [852, 475] on input "Weekends 9am - 5pm" at bounding box center [848, 492] width 35 height 35
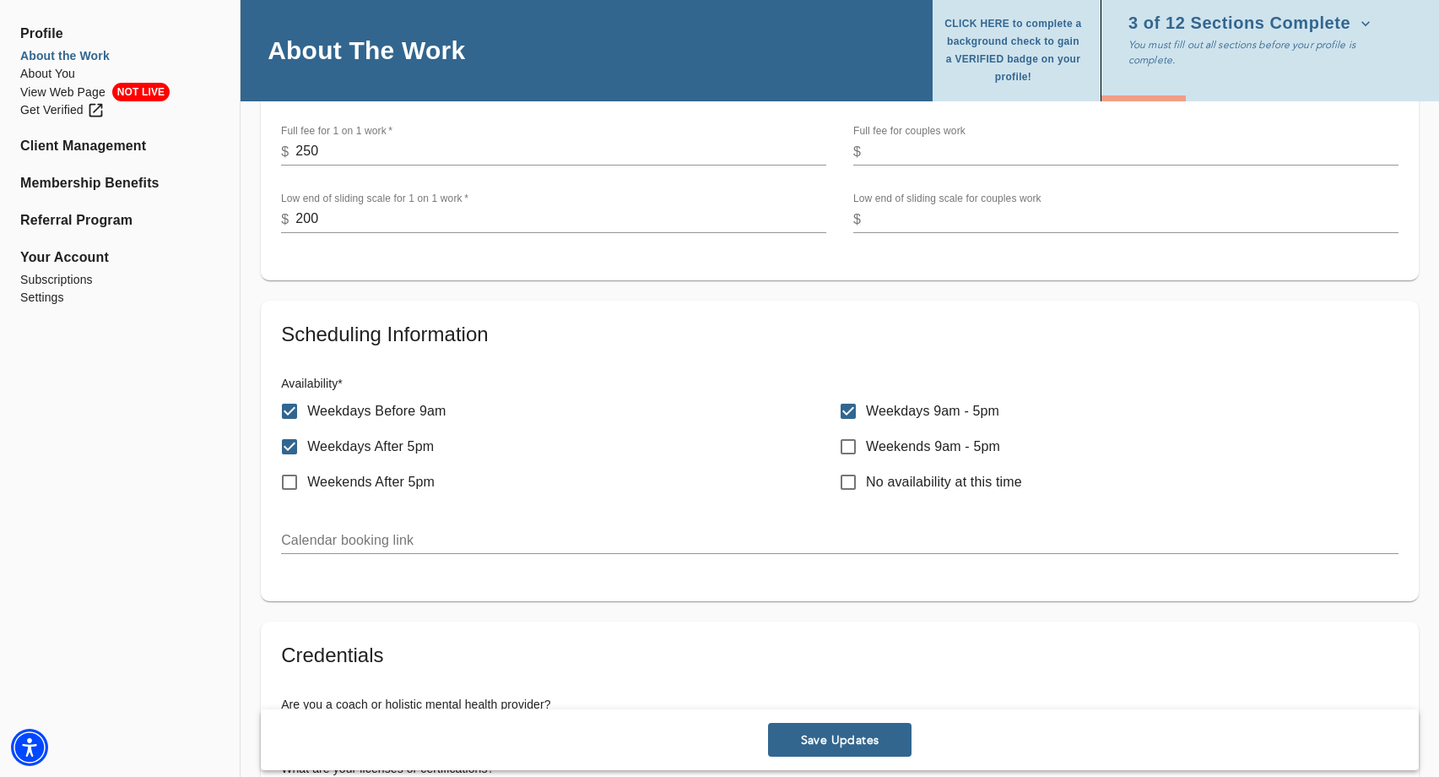
scroll to position [914, 0]
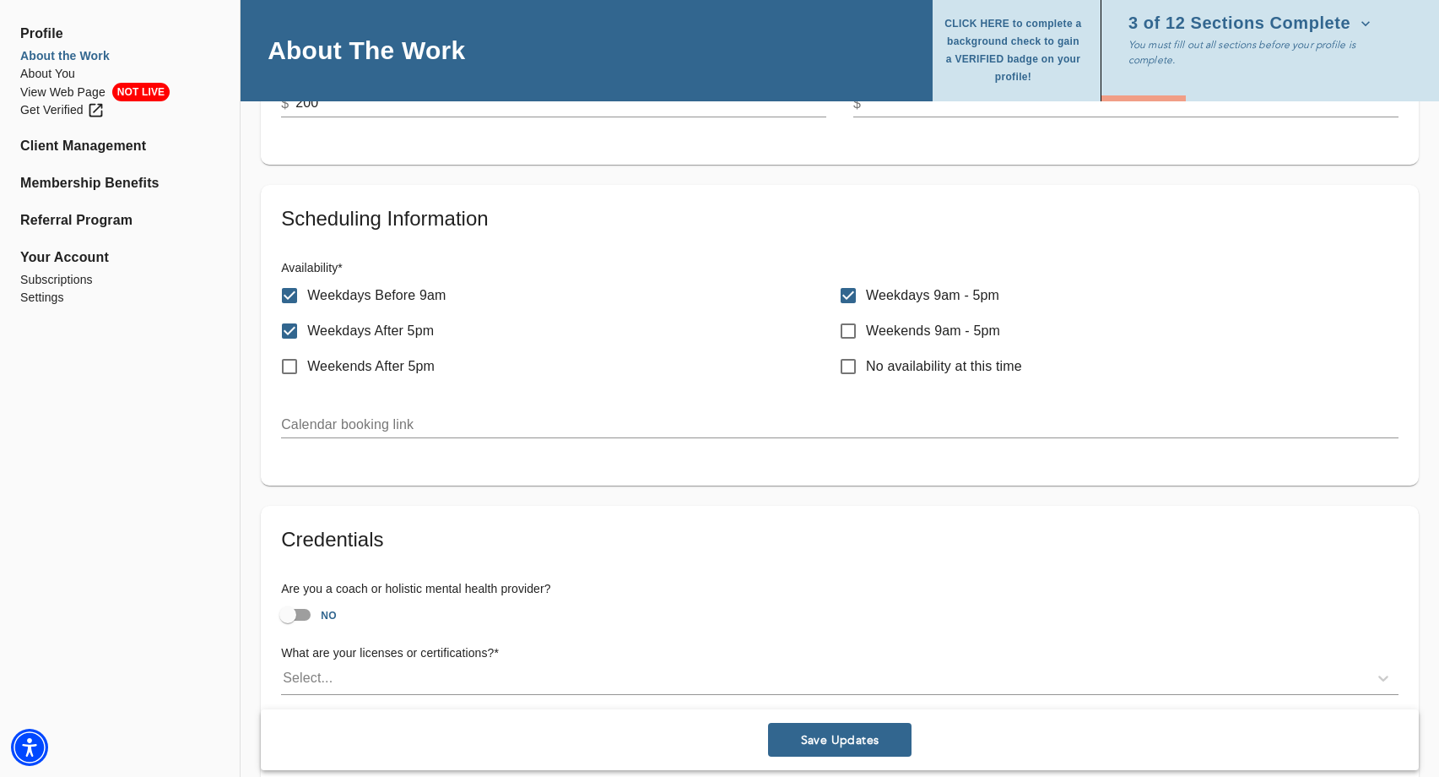
click at [853, 313] on input "Weekends 9am - 5pm" at bounding box center [848, 330] width 35 height 35
checkbox input "true"
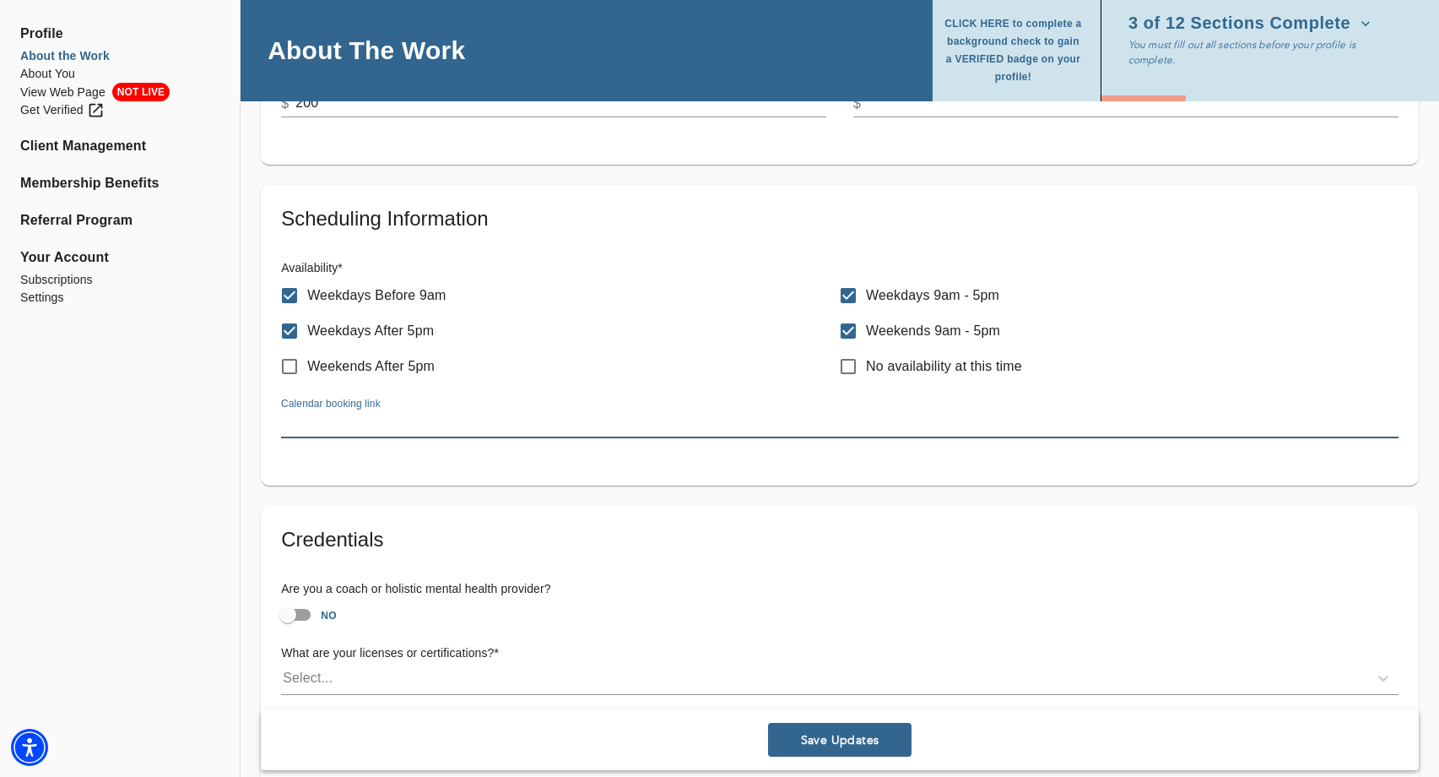
paste input "[URL][DOMAIN_NAME][PERSON_NAME]"
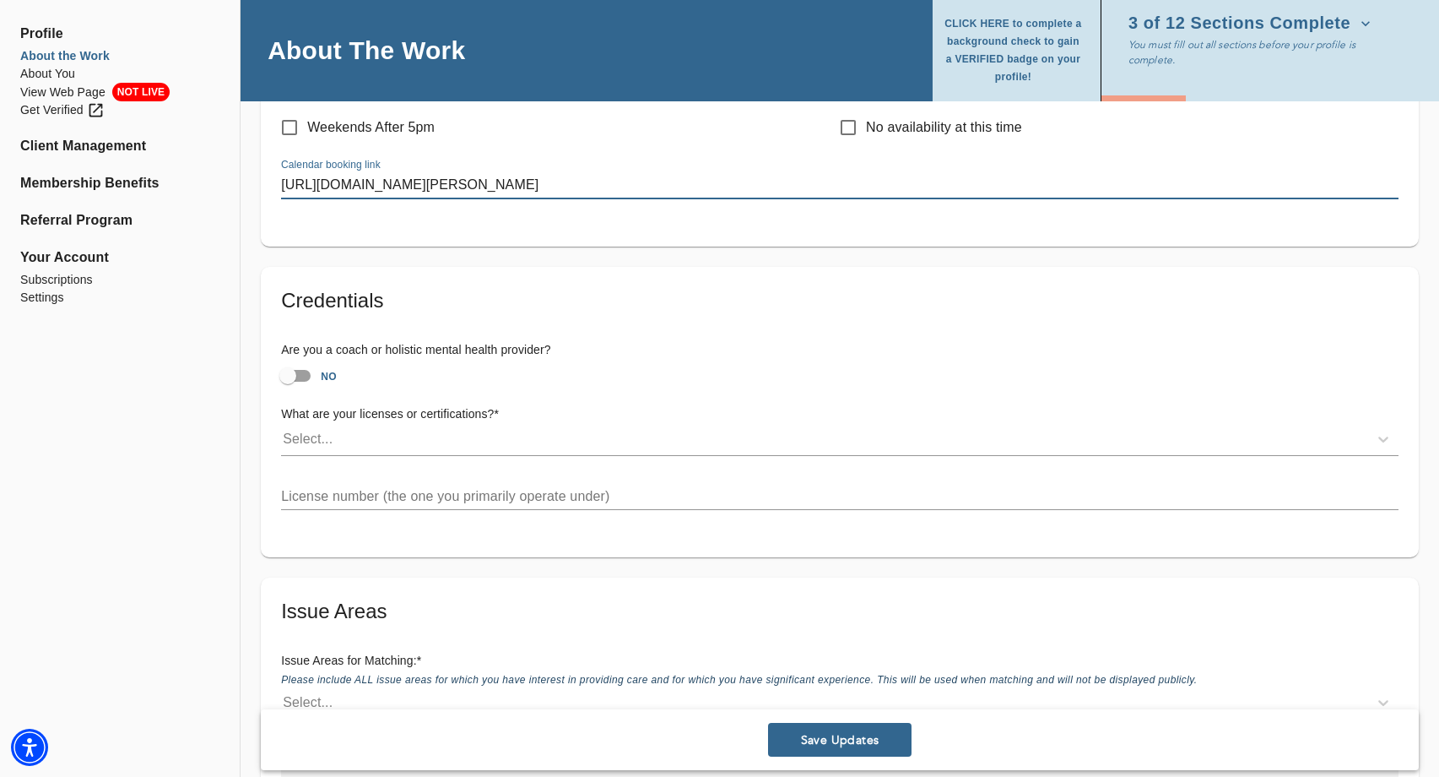
scroll to position [1158, 0]
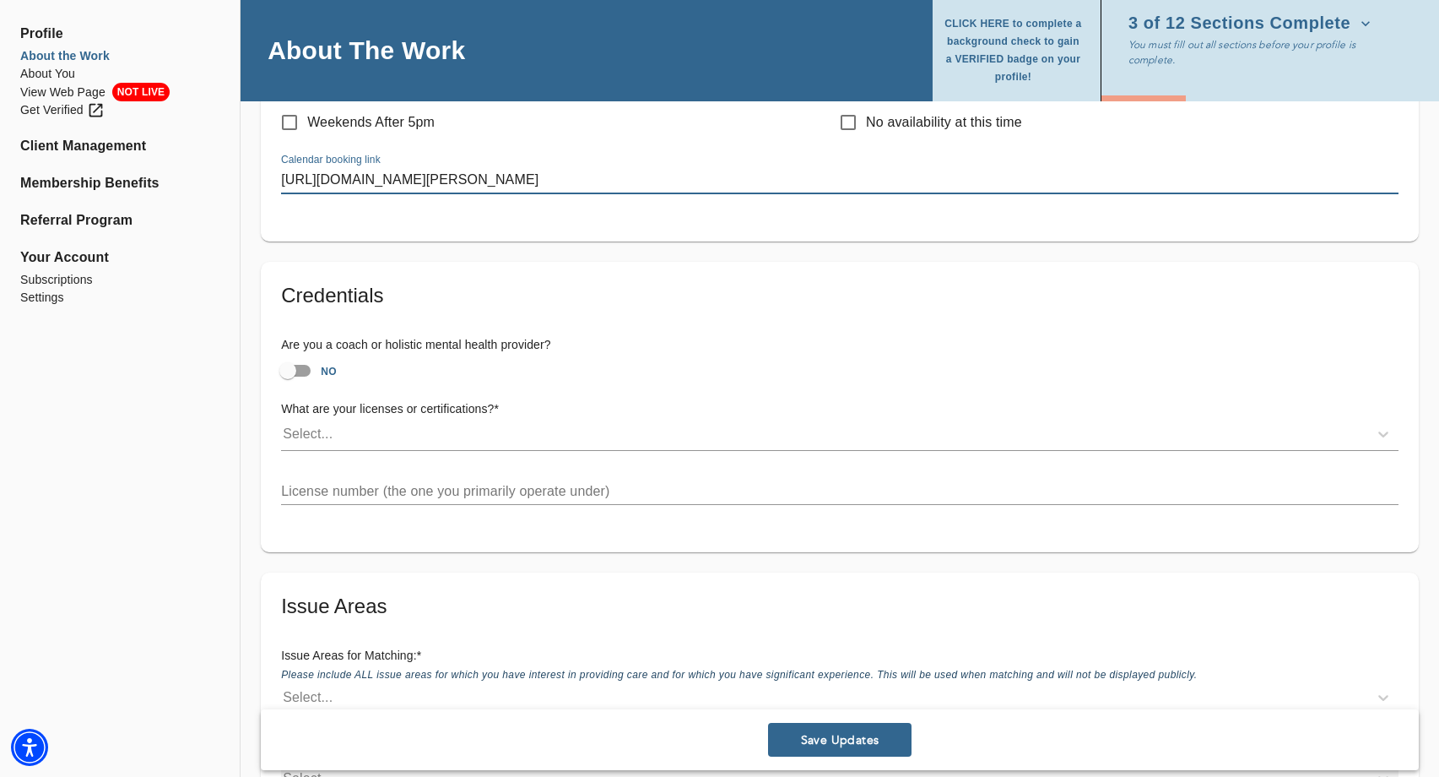
type input "[URL][DOMAIN_NAME][PERSON_NAME]"
click at [288, 355] on input "NO" at bounding box center [288, 371] width 96 height 32
checkbox input "true"
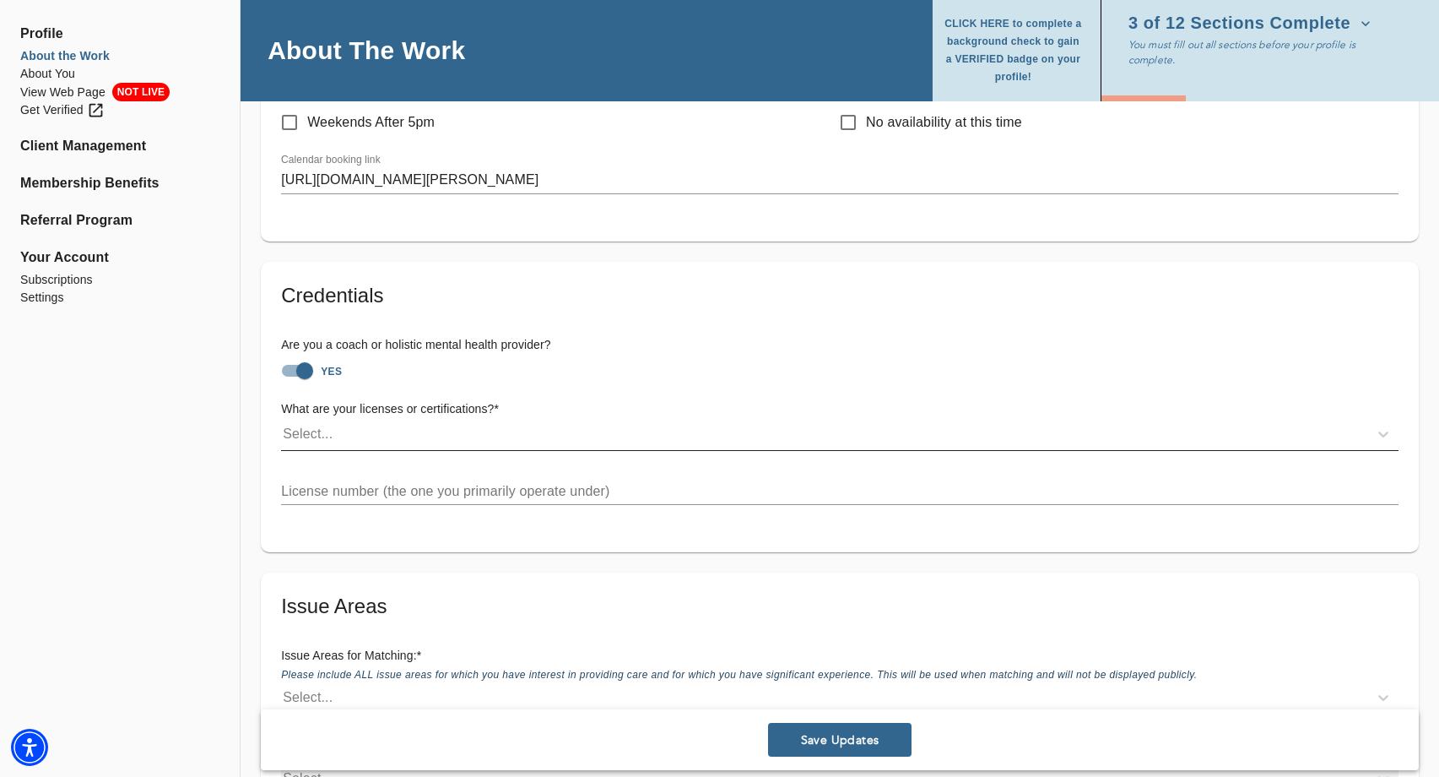
click at [328, 424] on div "Select..." at bounding box center [308, 434] width 50 height 20
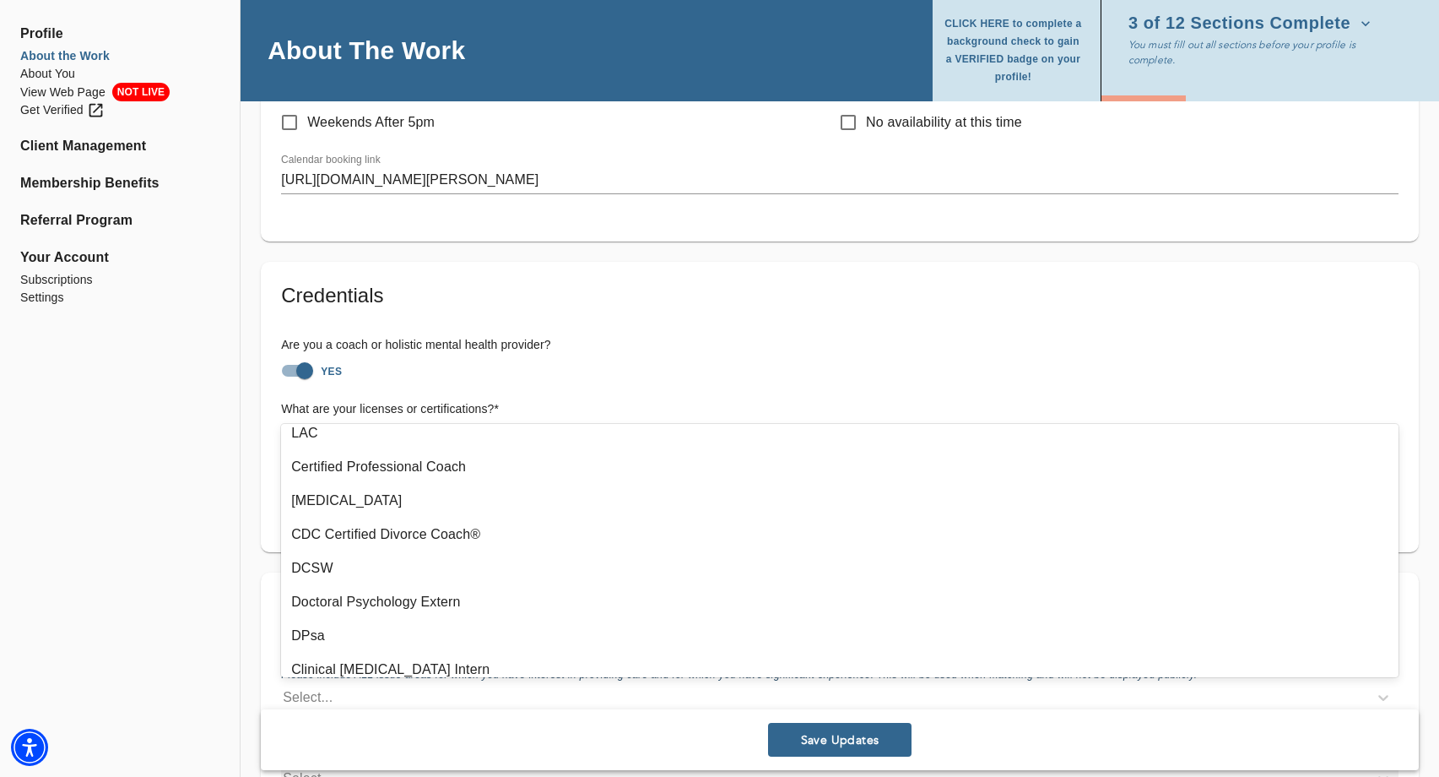
scroll to position [1315, 0]
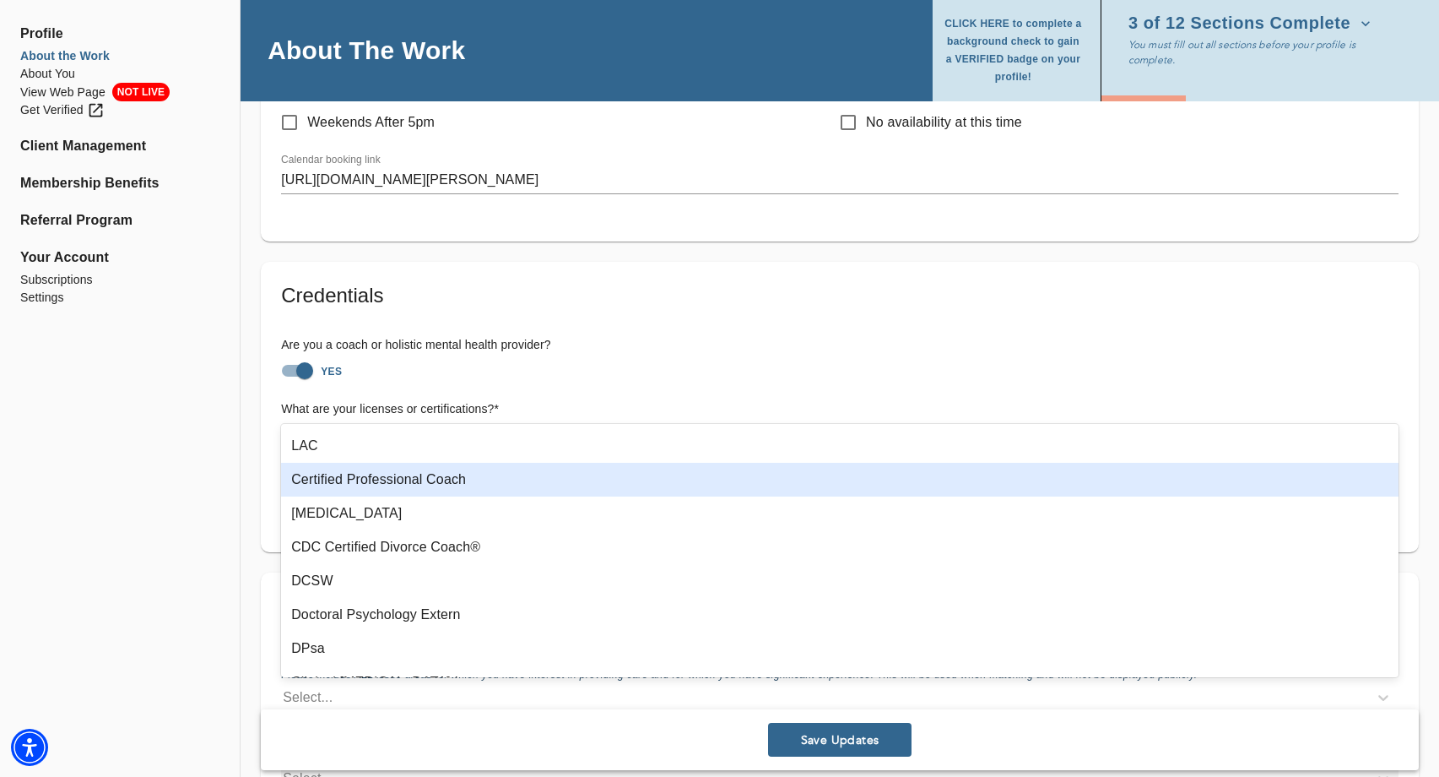
click at [439, 479] on div "Certified Professional Coach" at bounding box center [840, 480] width 1118 height 34
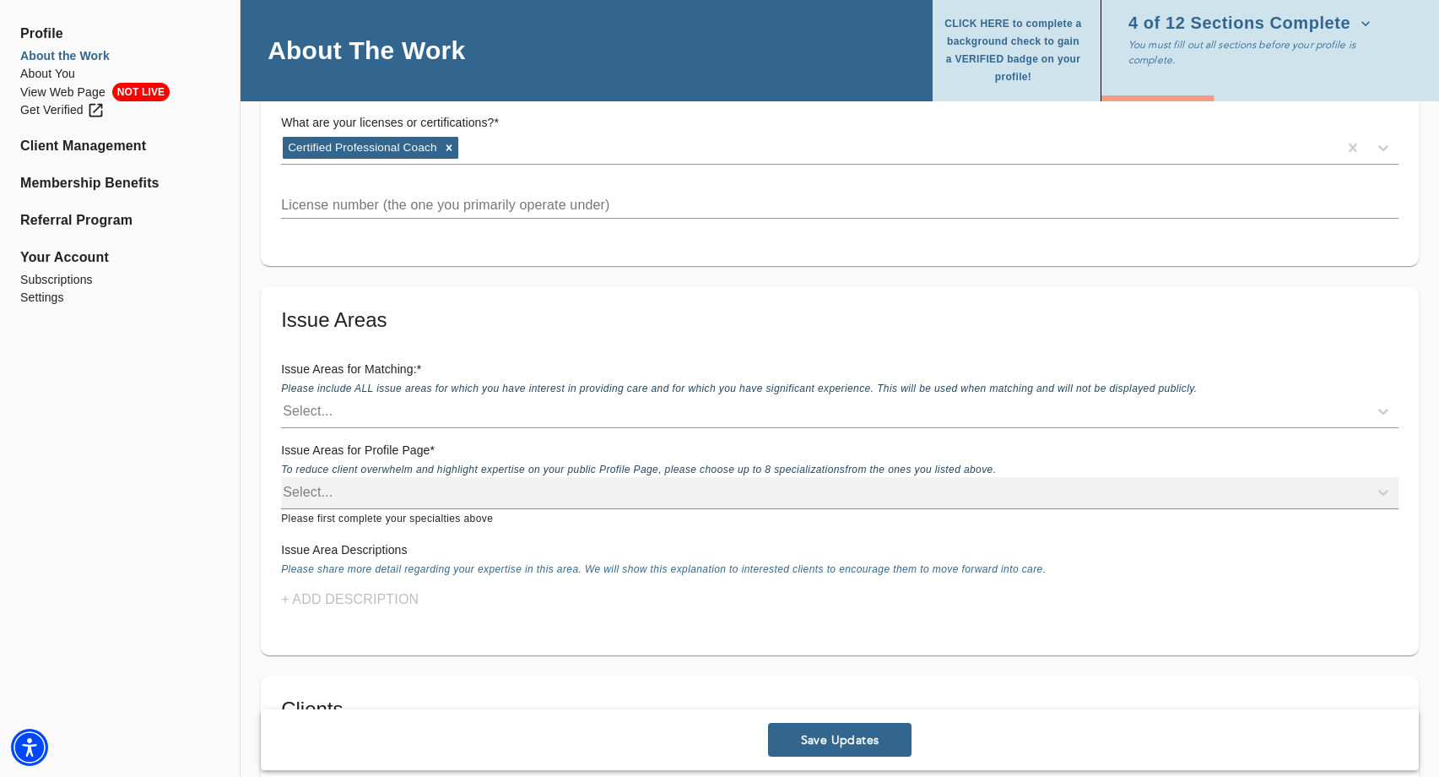
scroll to position [1457, 0]
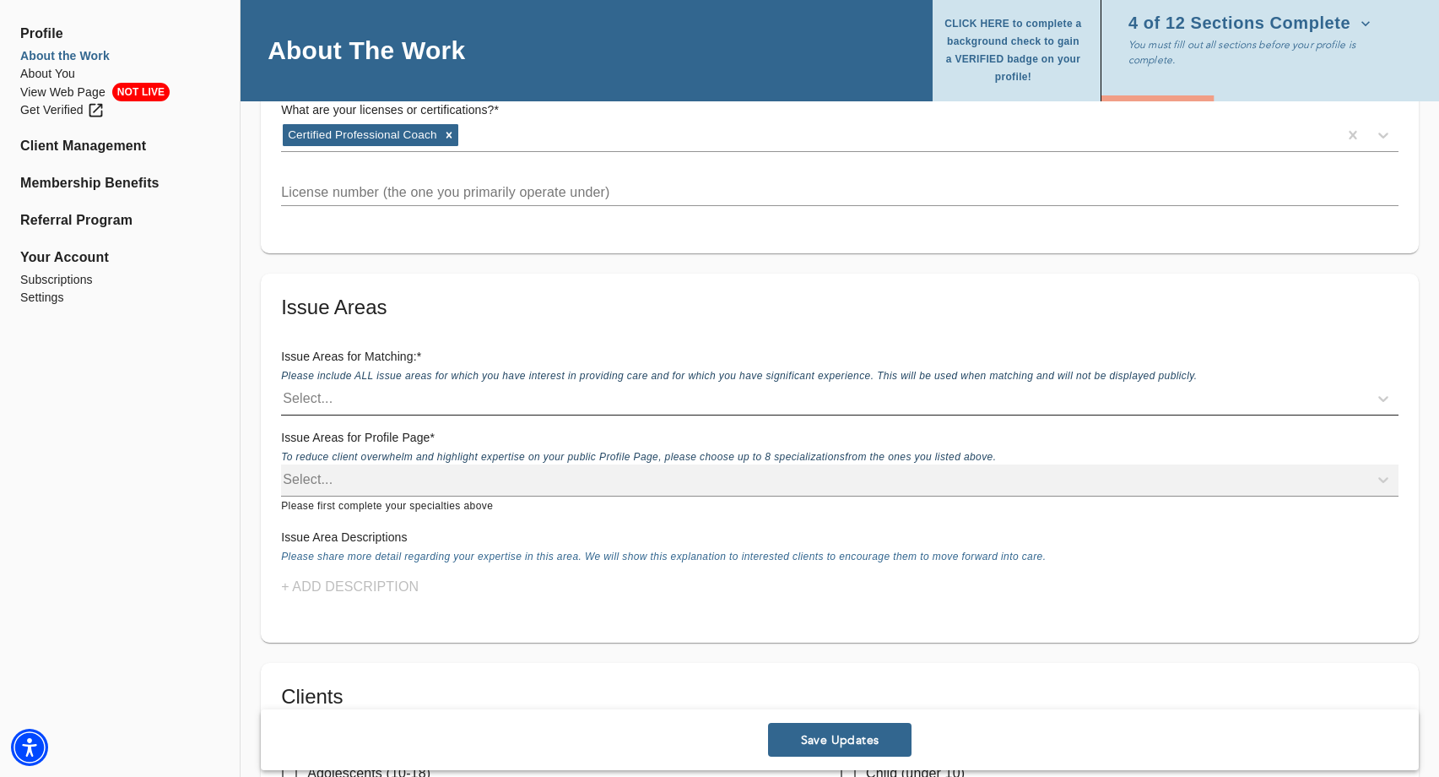
click at [360, 385] on div "Select..." at bounding box center [824, 398] width 1087 height 27
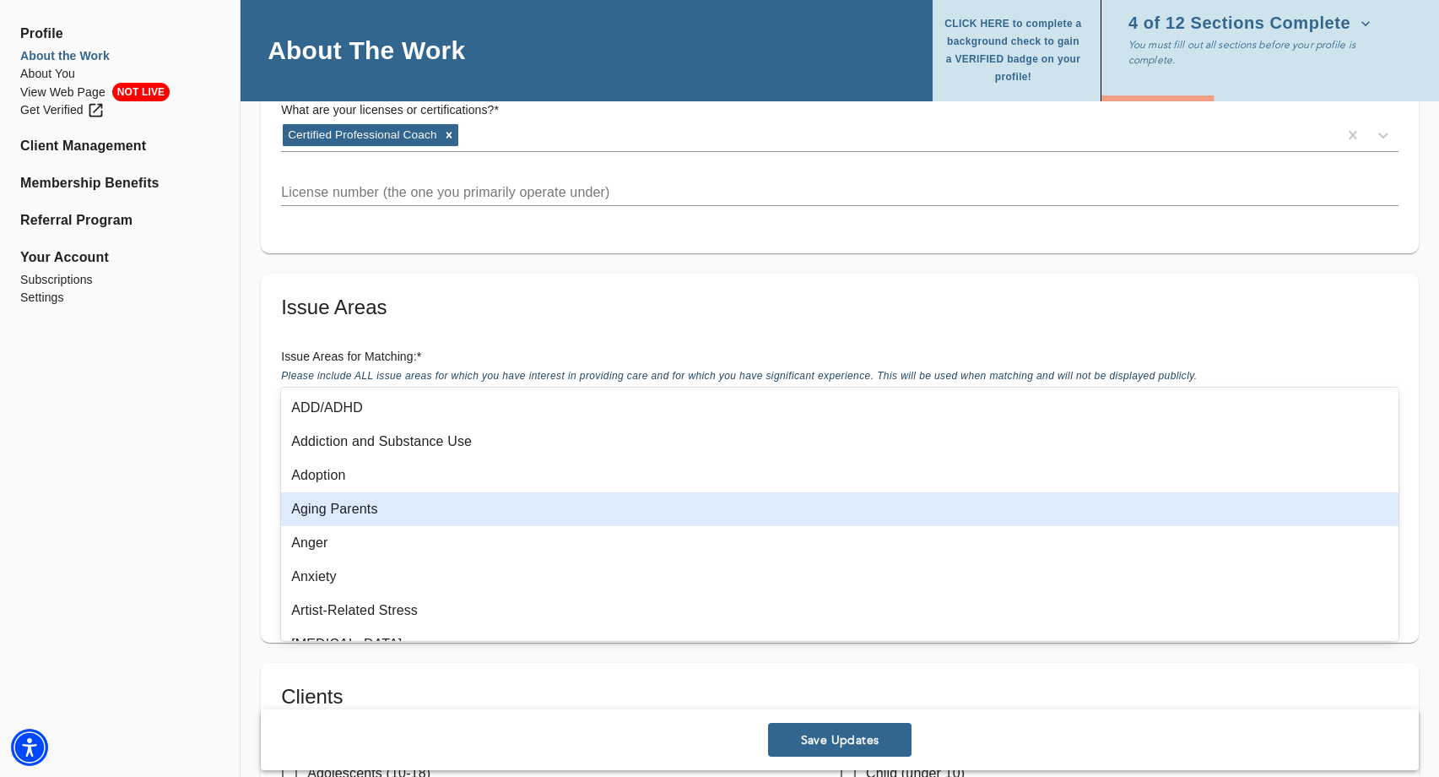
click at [376, 512] on div "Aging Parents" at bounding box center [840, 509] width 1118 height 34
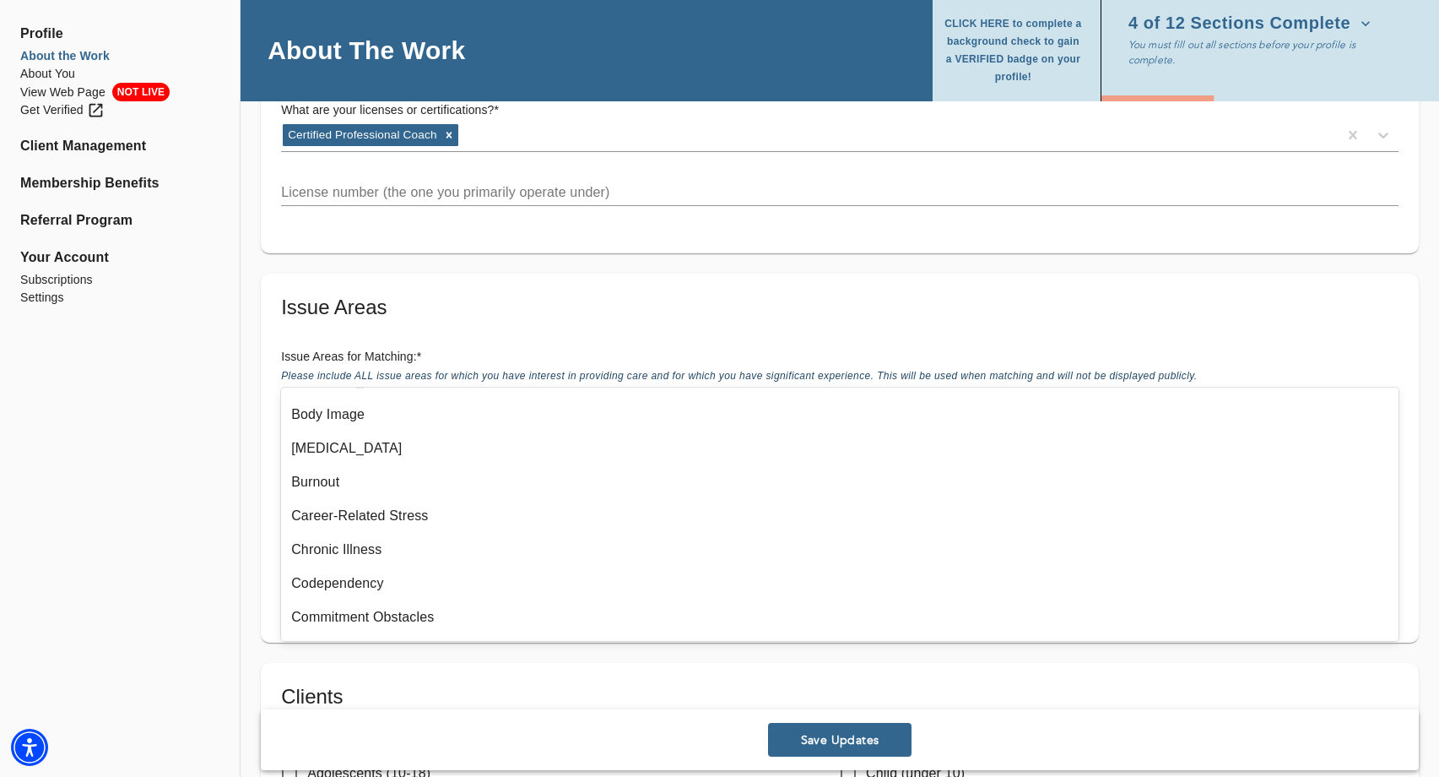
scroll to position [249, 0]
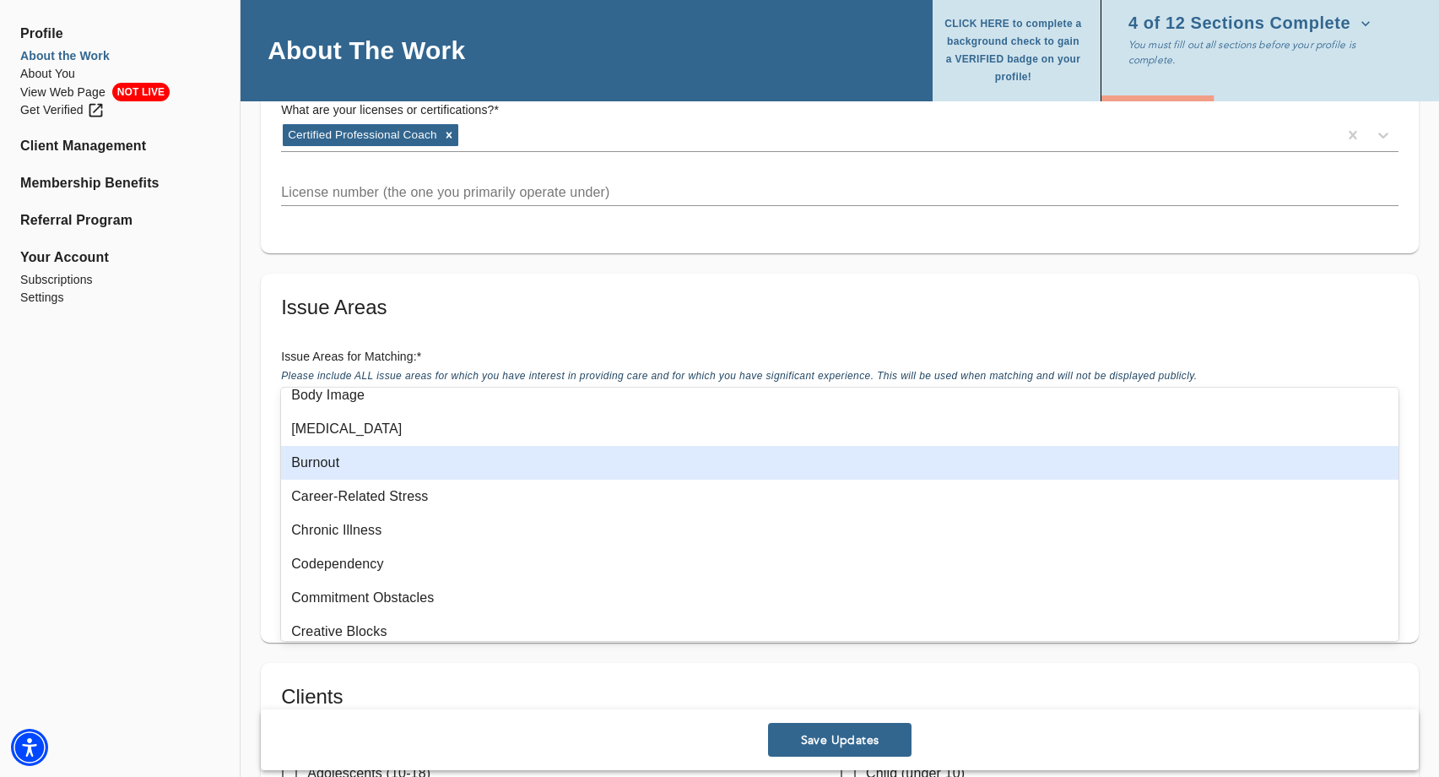
click at [492, 463] on div "Burnout" at bounding box center [840, 463] width 1118 height 34
click at [487, 469] on div "Career-Related Stress" at bounding box center [840, 463] width 1118 height 34
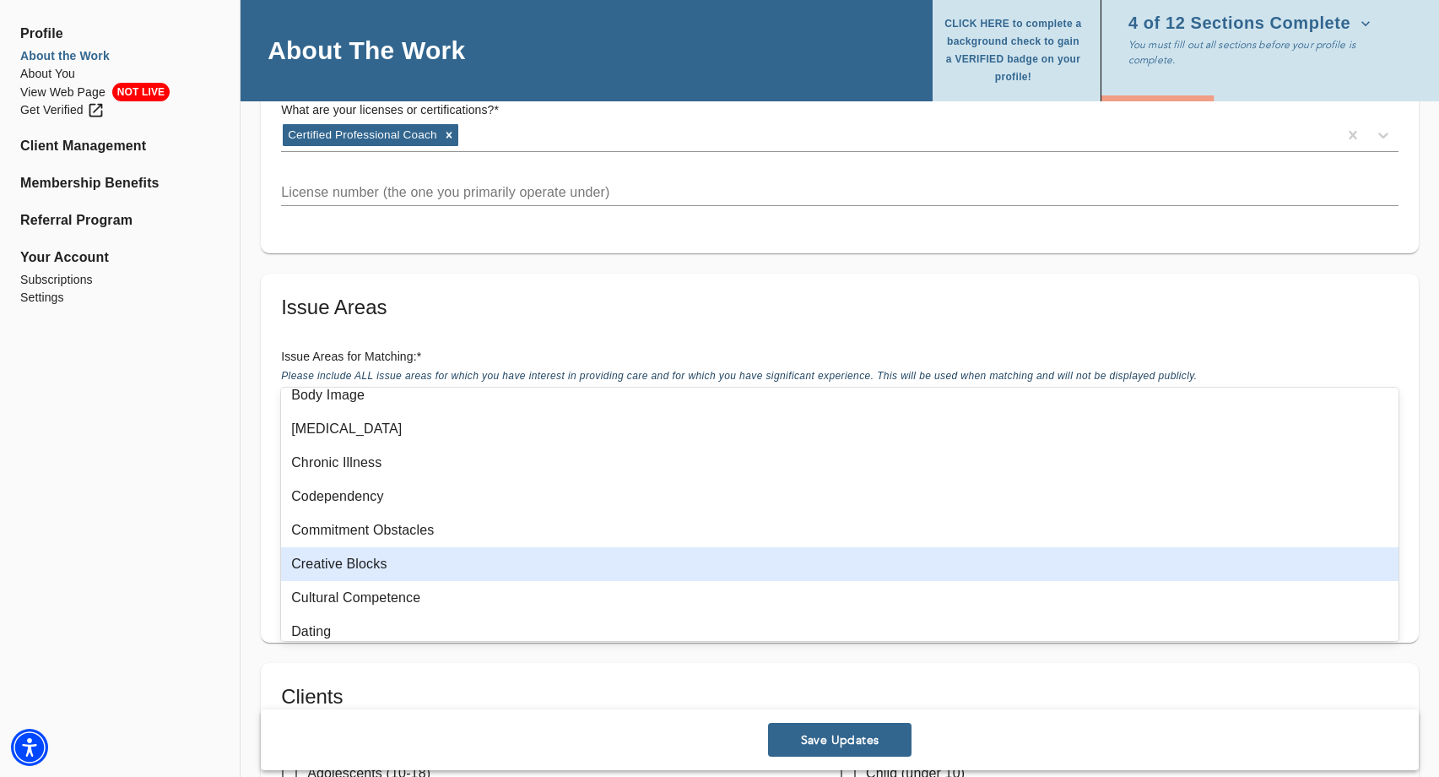
click at [438, 561] on div "Creative Blocks" at bounding box center [840, 564] width 1118 height 34
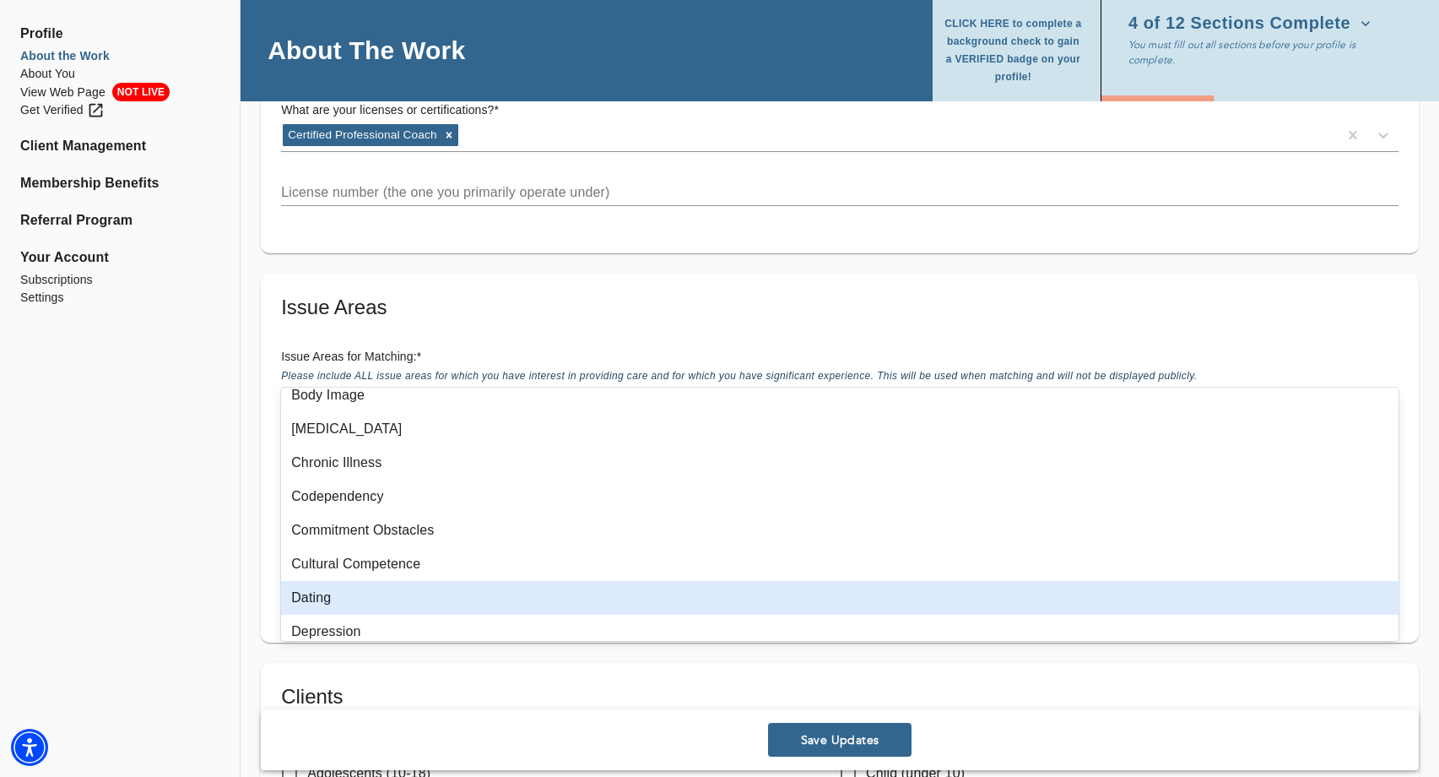
click at [415, 585] on div "Dating" at bounding box center [840, 598] width 1118 height 34
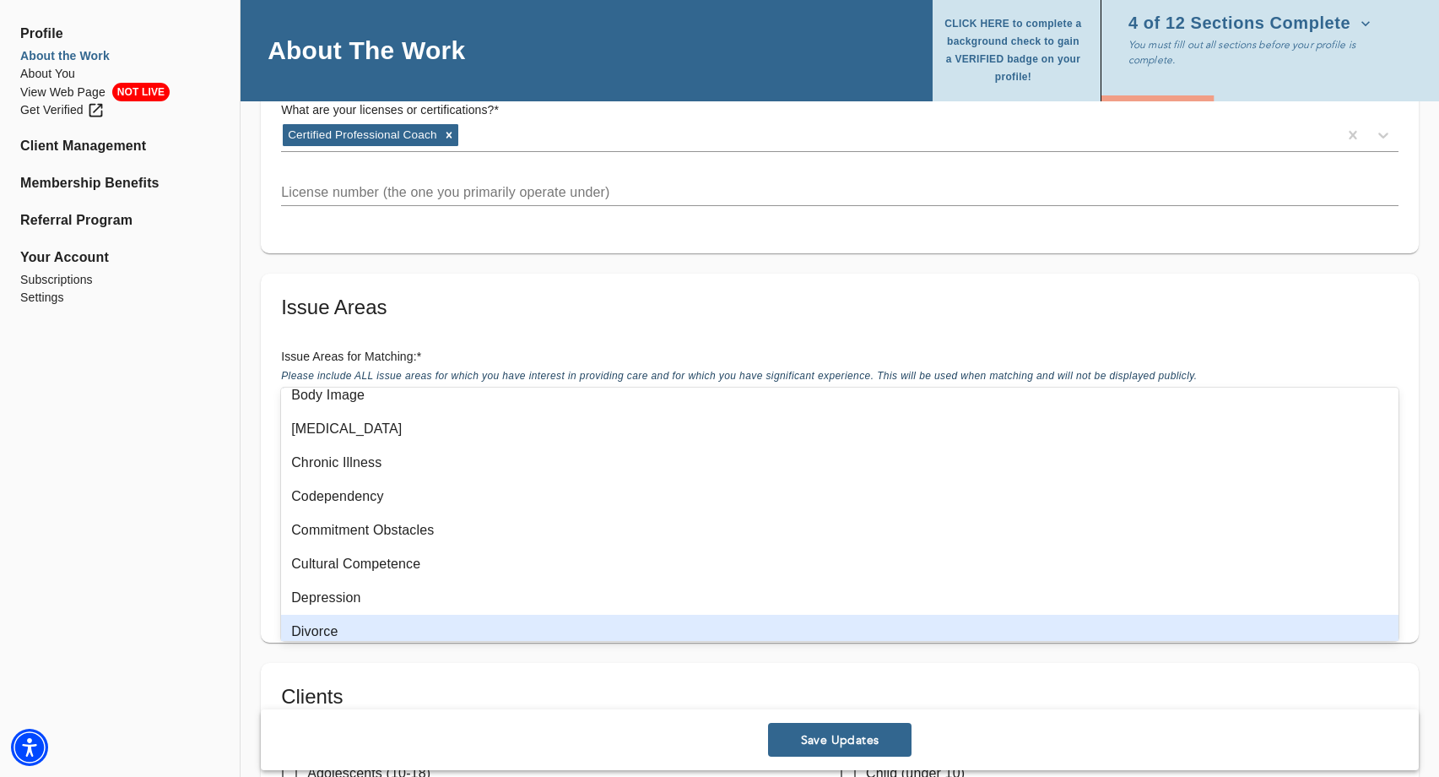
click at [380, 631] on div "Divorce" at bounding box center [840, 631] width 1118 height 34
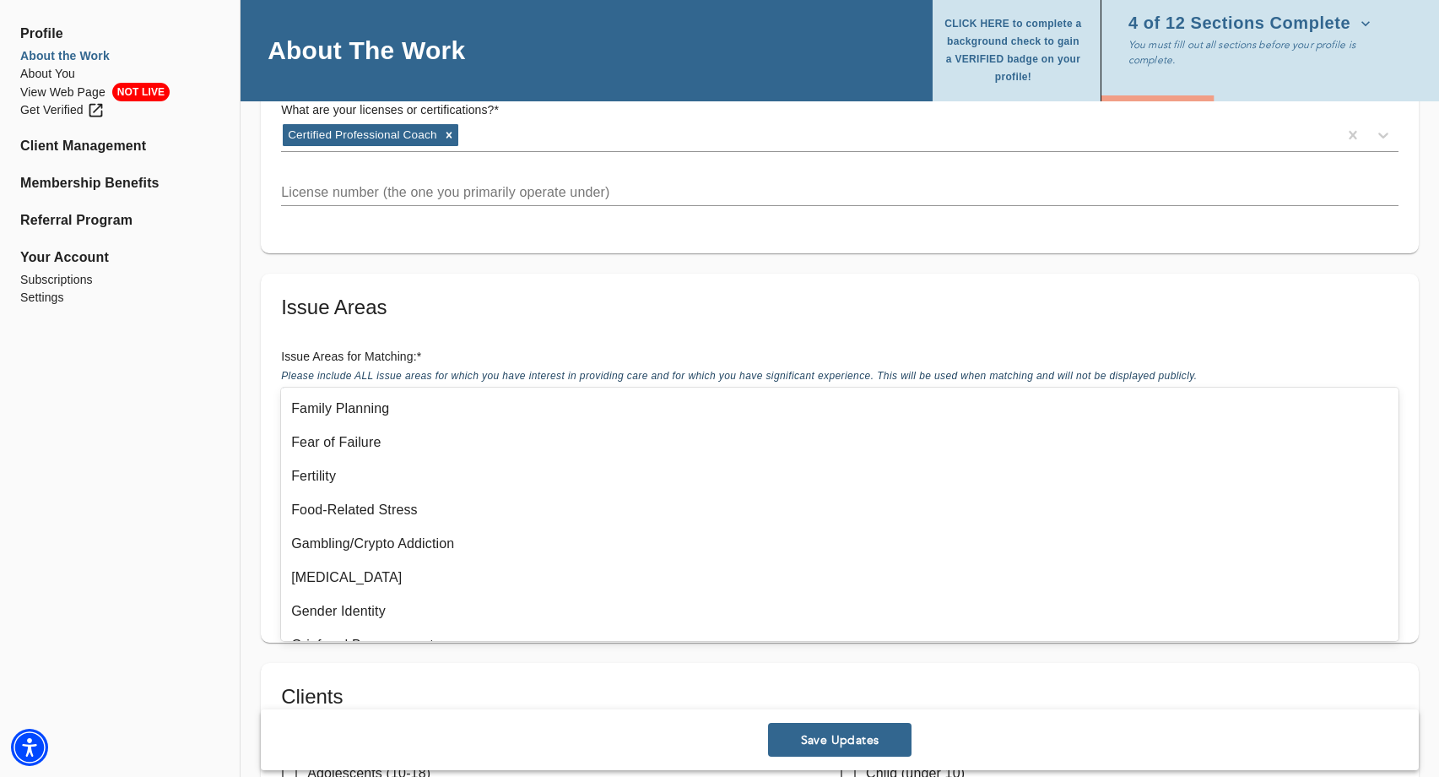
scroll to position [658, 0]
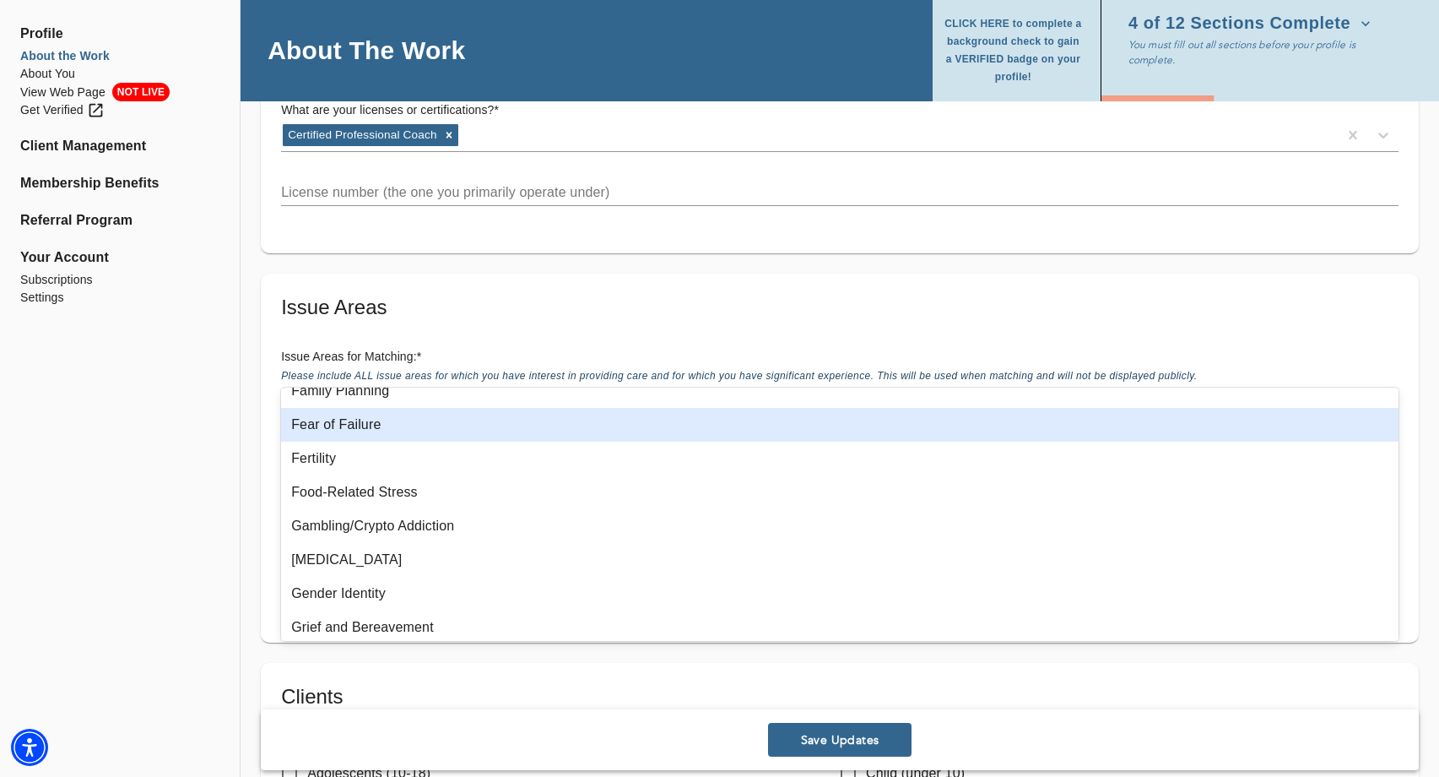
click at [313, 420] on div "Fear of Failure" at bounding box center [840, 425] width 1118 height 34
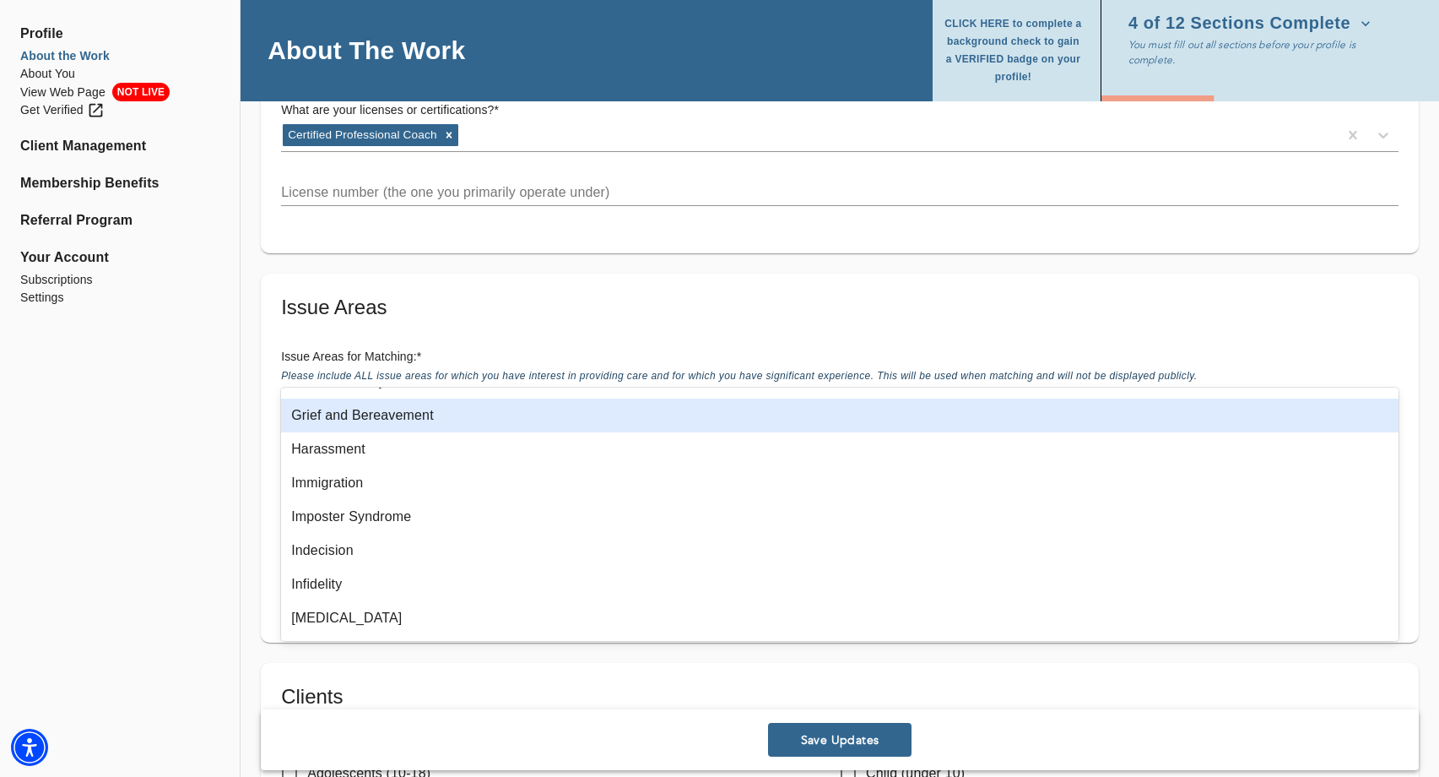
scroll to position [854, 0]
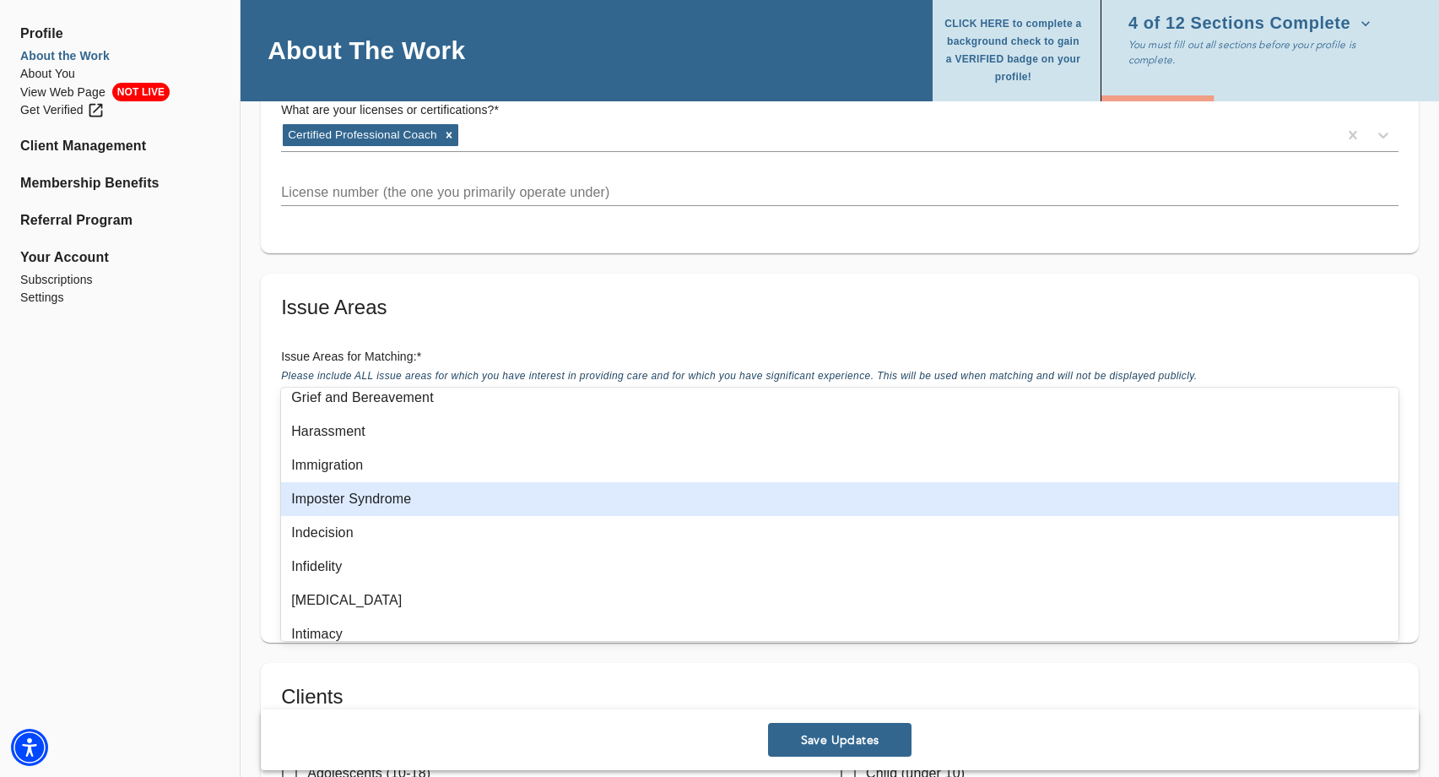
click at [484, 496] on div "Imposter Syndrome" at bounding box center [840, 499] width 1118 height 34
click at [374, 501] on div "Indecision" at bounding box center [840, 499] width 1118 height 34
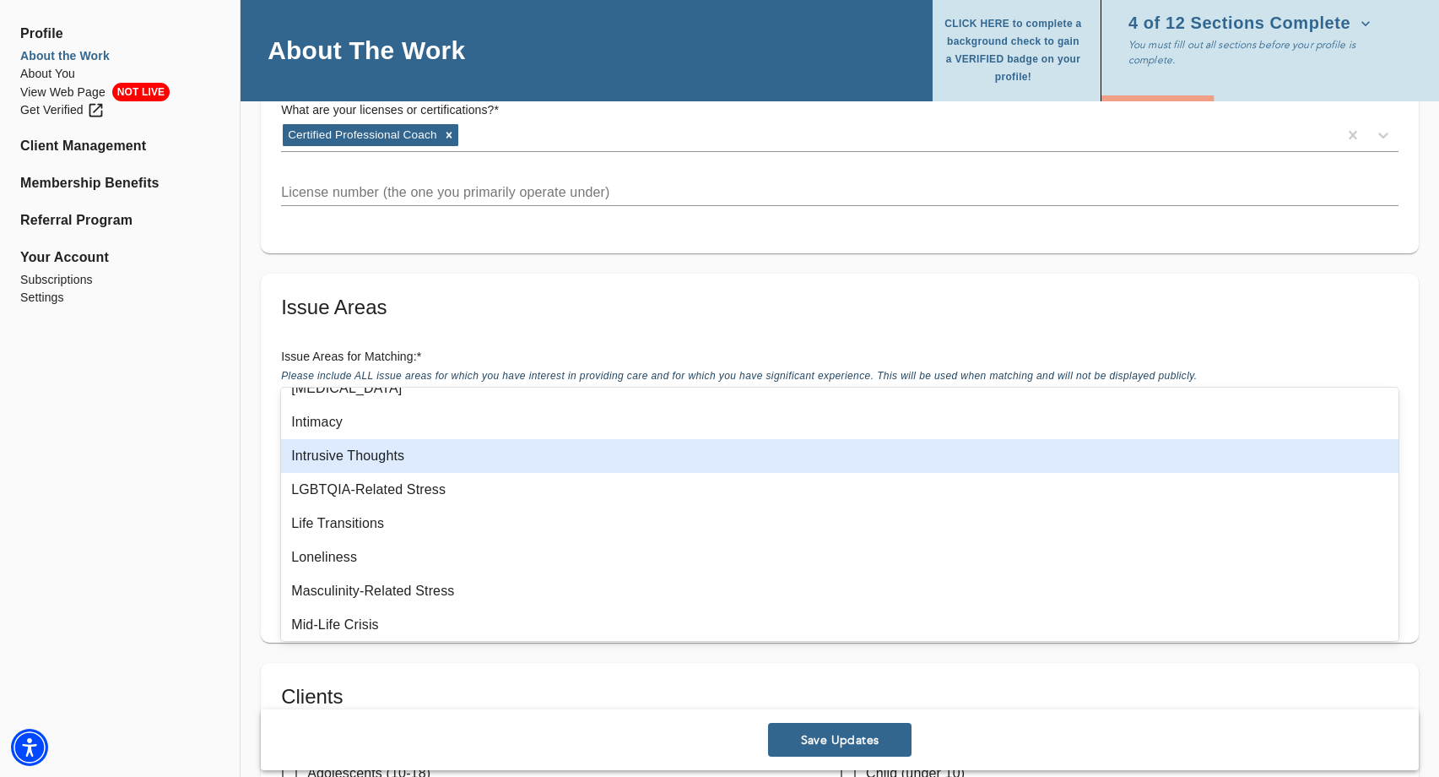
scroll to position [1007, 0]
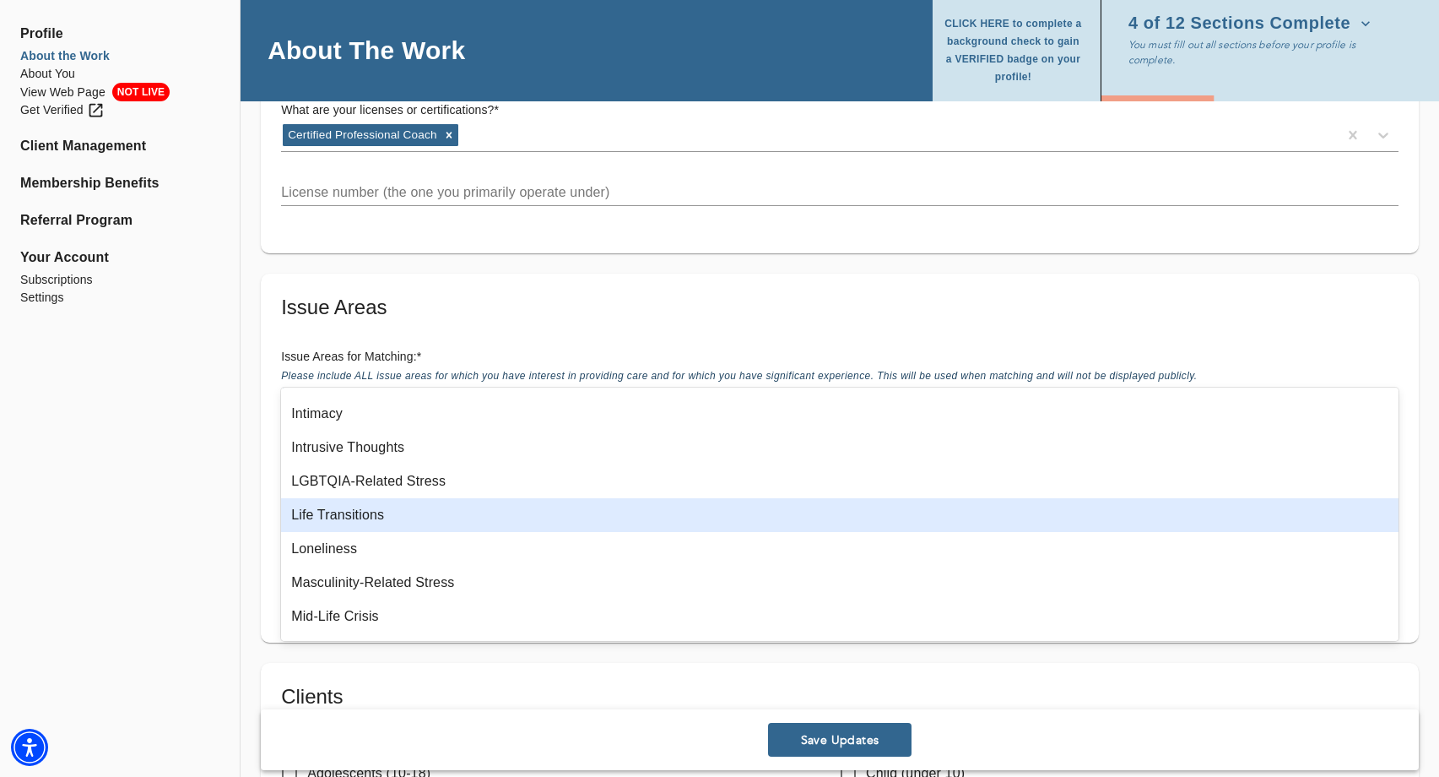
click at [392, 521] on div "Life Transitions" at bounding box center [840, 515] width 1118 height 34
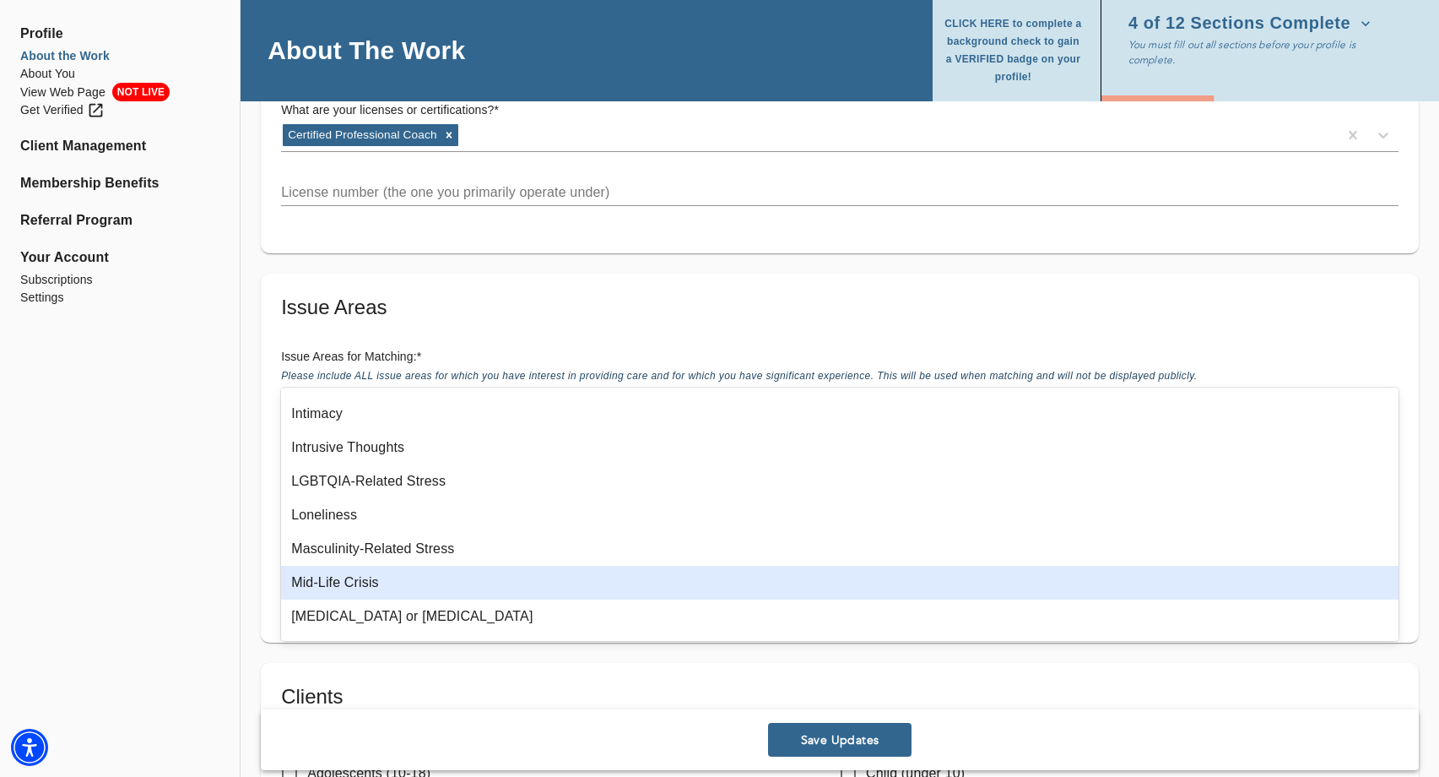
click at [400, 584] on div "Mid-Life Crisis" at bounding box center [840, 583] width 1118 height 34
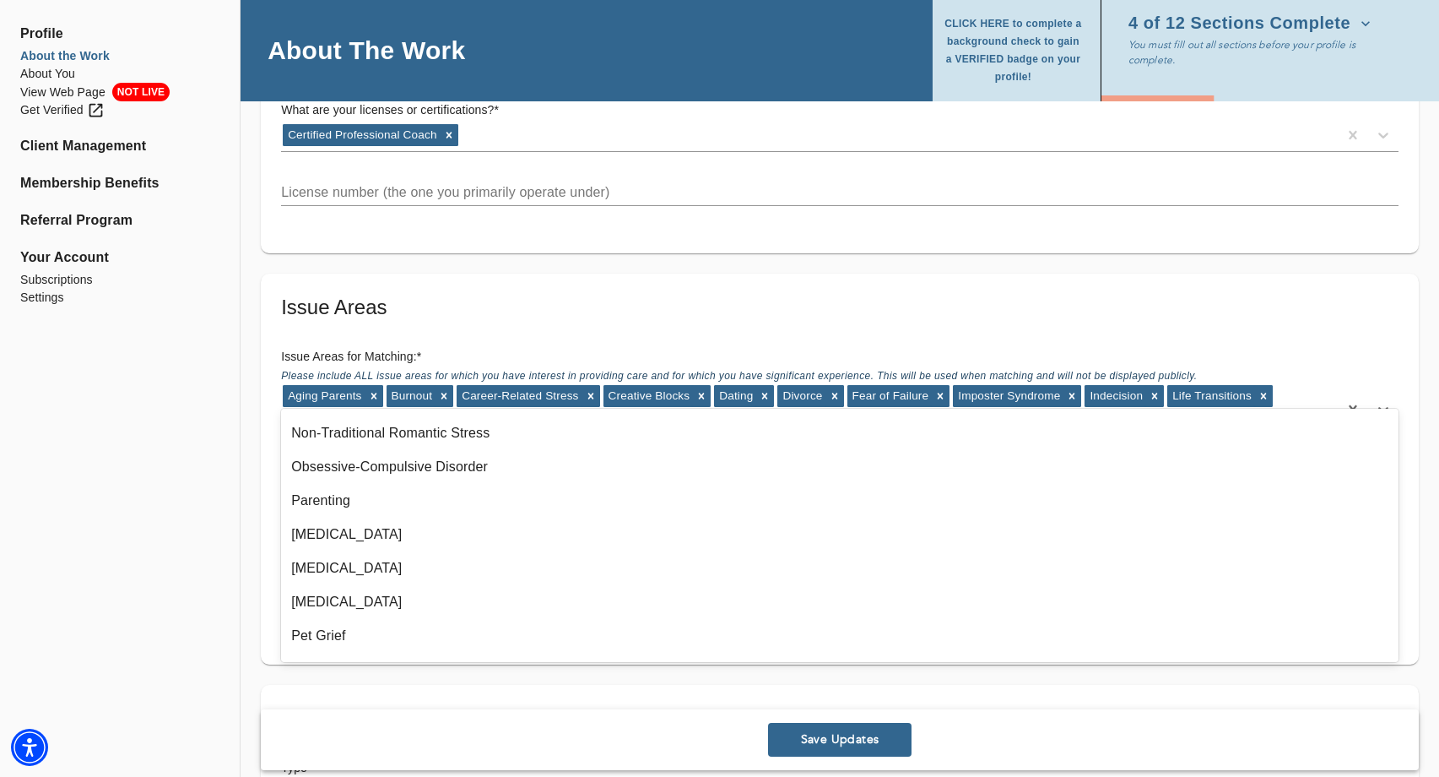
scroll to position [1355, 0]
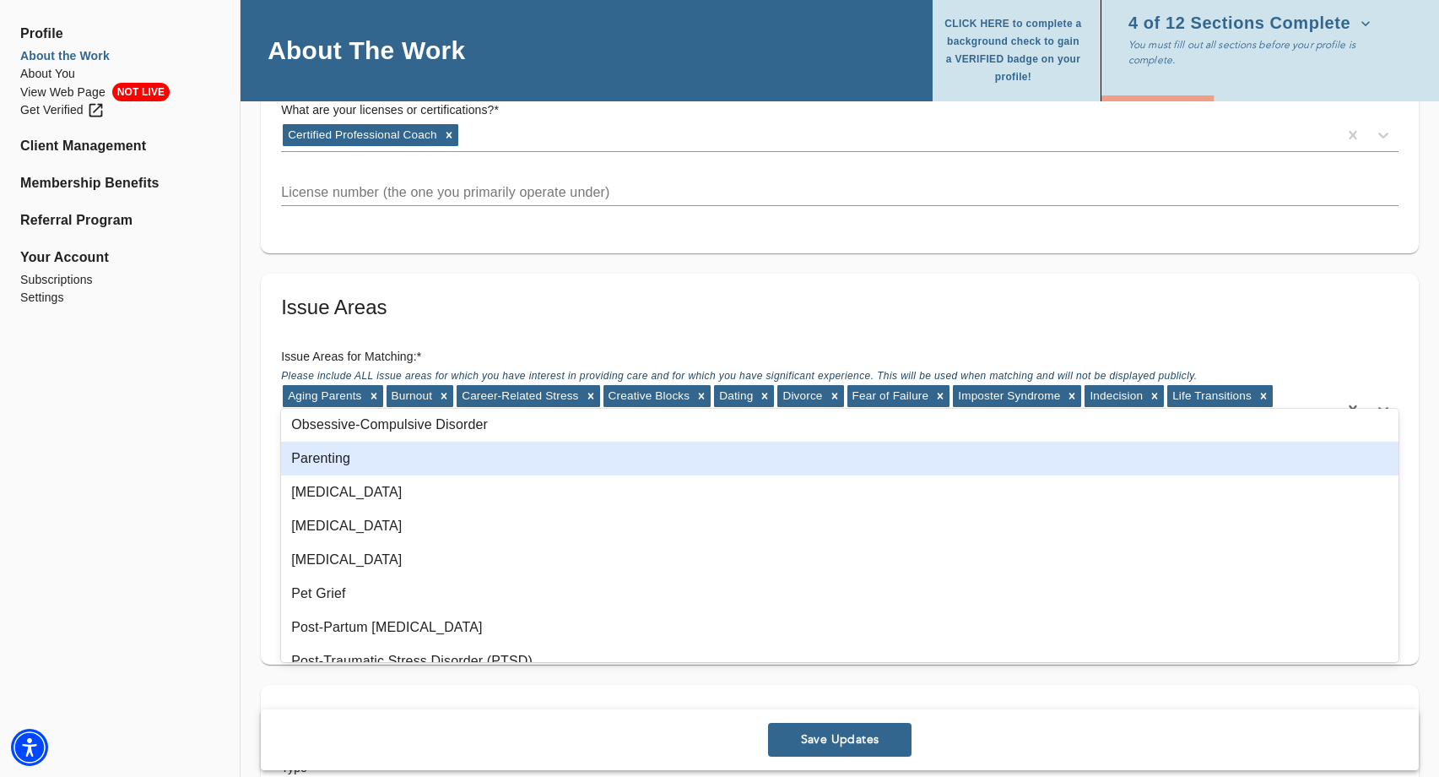
click at [328, 457] on div "Parenting" at bounding box center [840, 458] width 1118 height 34
click at [328, 457] on div "[MEDICAL_DATA]" at bounding box center [840, 458] width 1118 height 34
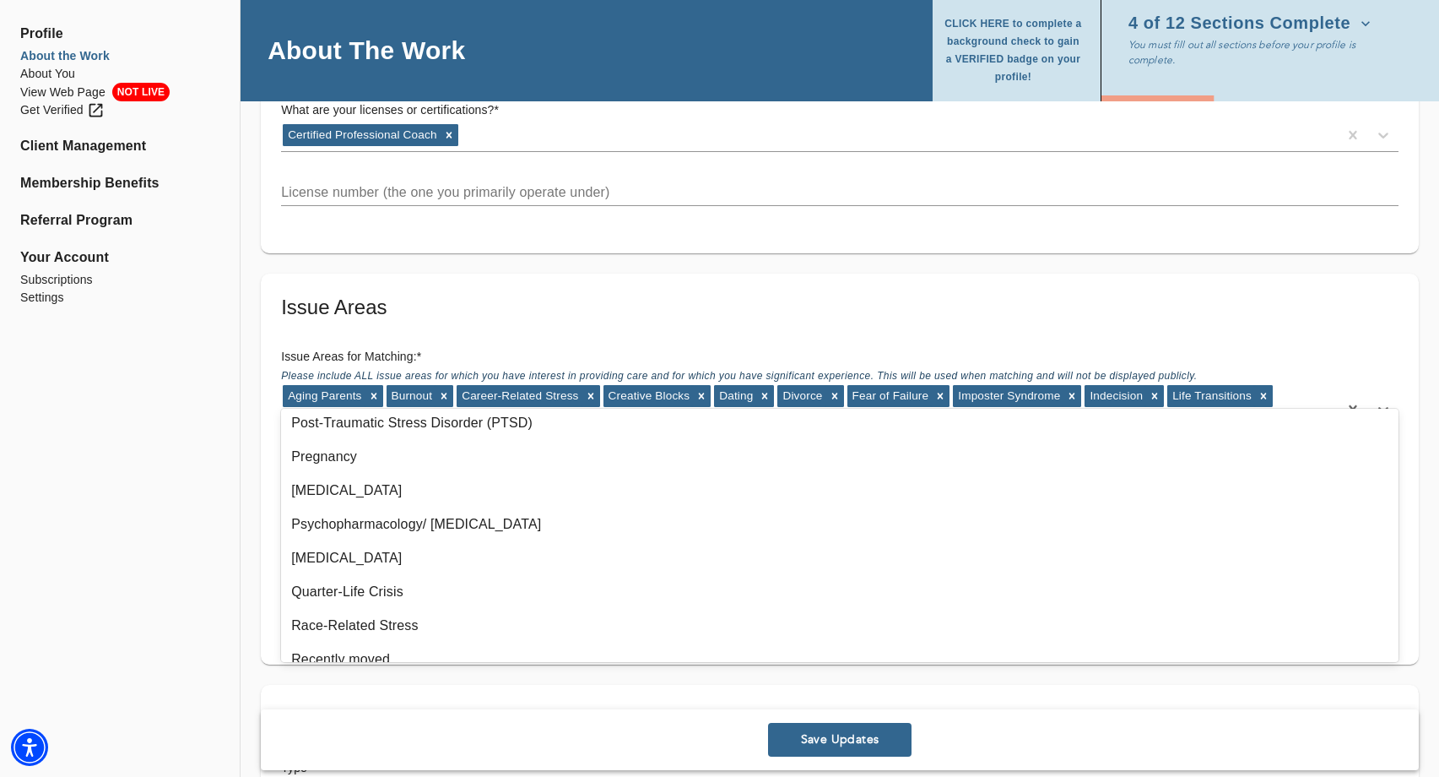
scroll to position [1551, 0]
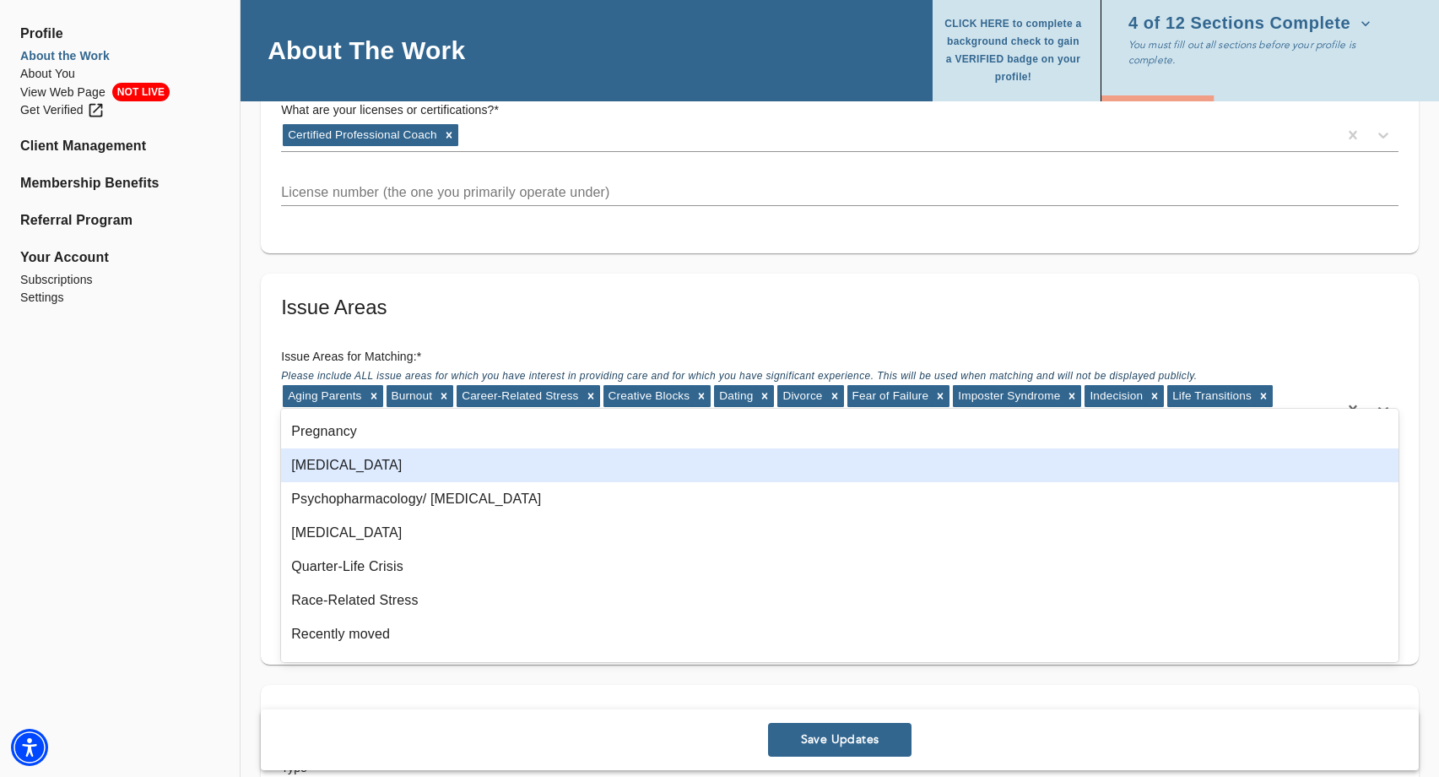
click at [326, 471] on div "[MEDICAL_DATA]" at bounding box center [840, 465] width 1118 height 34
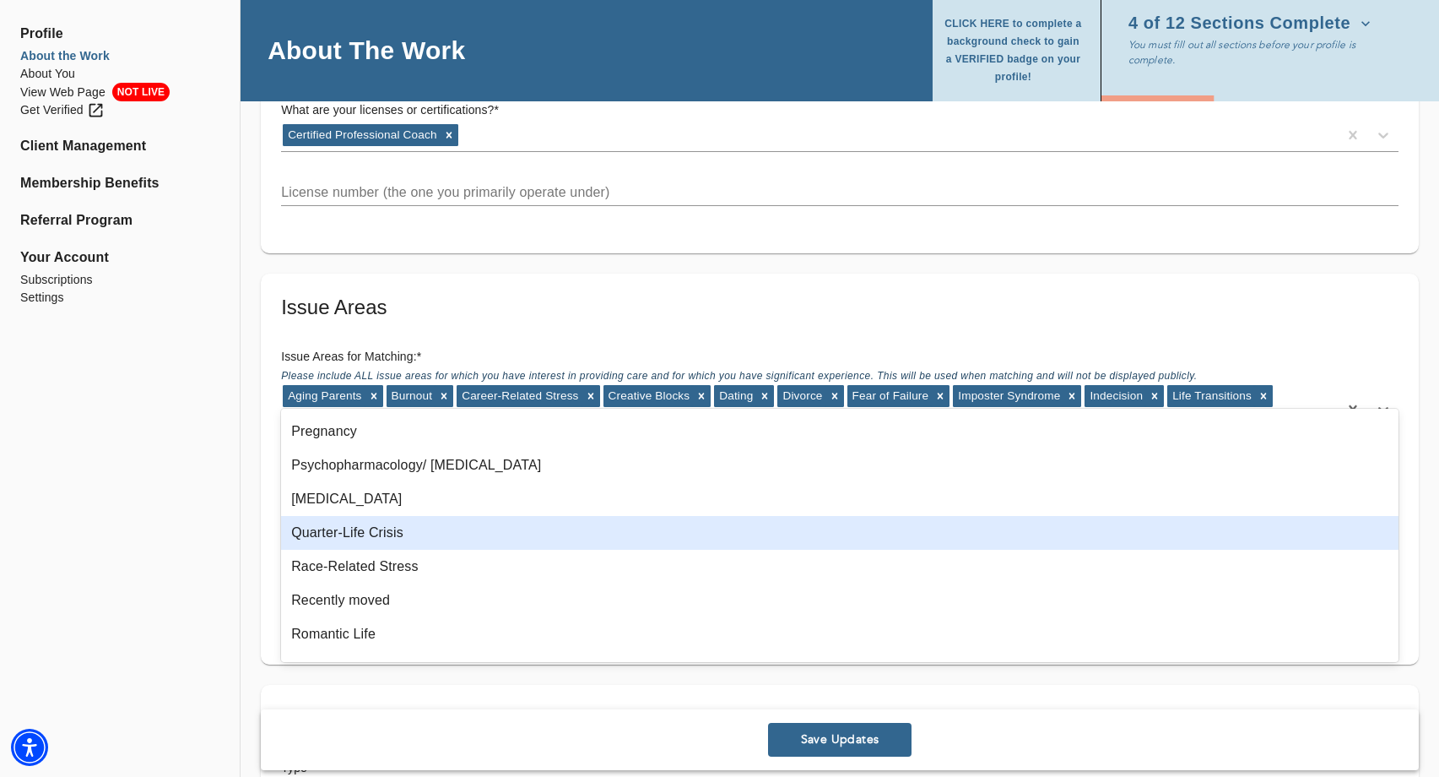
click at [411, 534] on div "Quarter-Life Crisis" at bounding box center [840, 533] width 1118 height 34
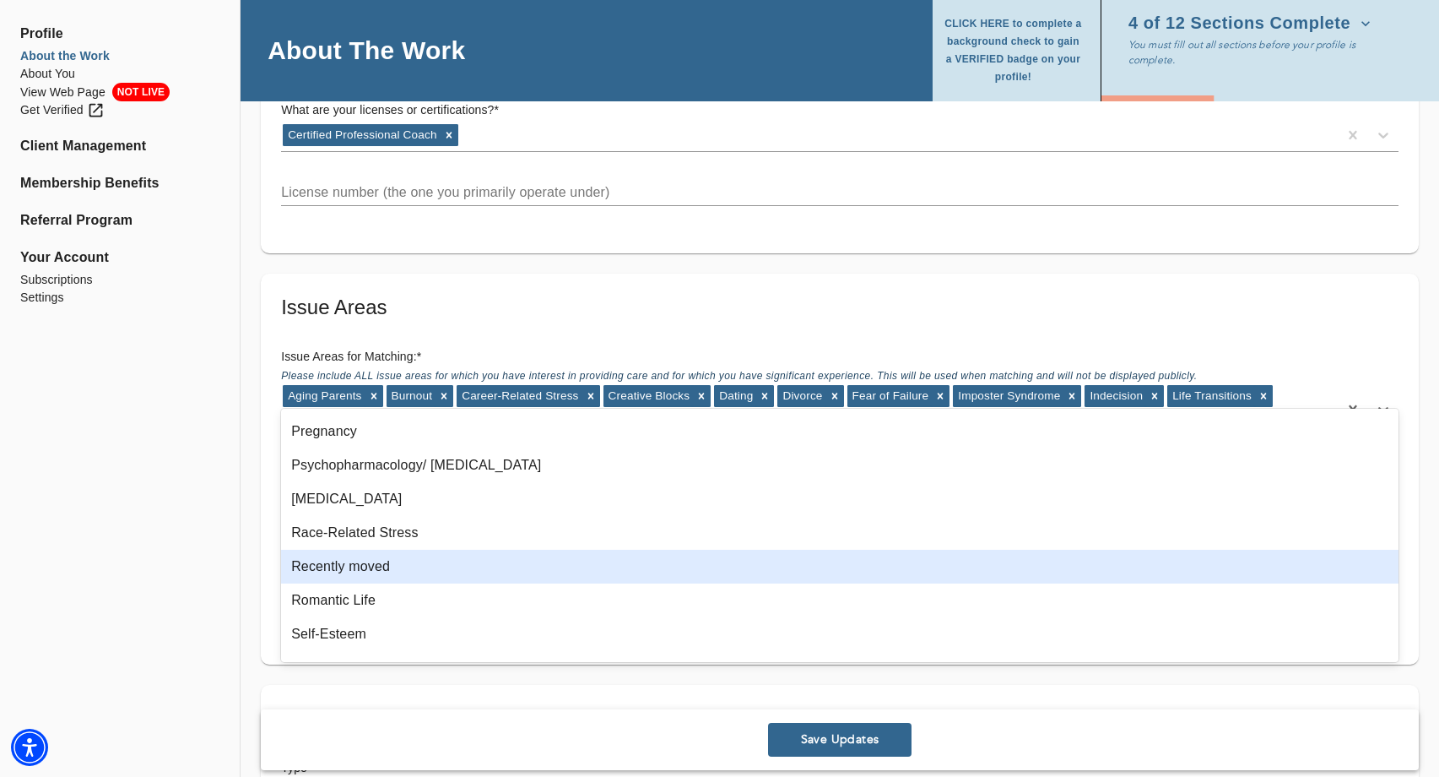
click at [399, 562] on div "Recently moved" at bounding box center [840, 566] width 1118 height 34
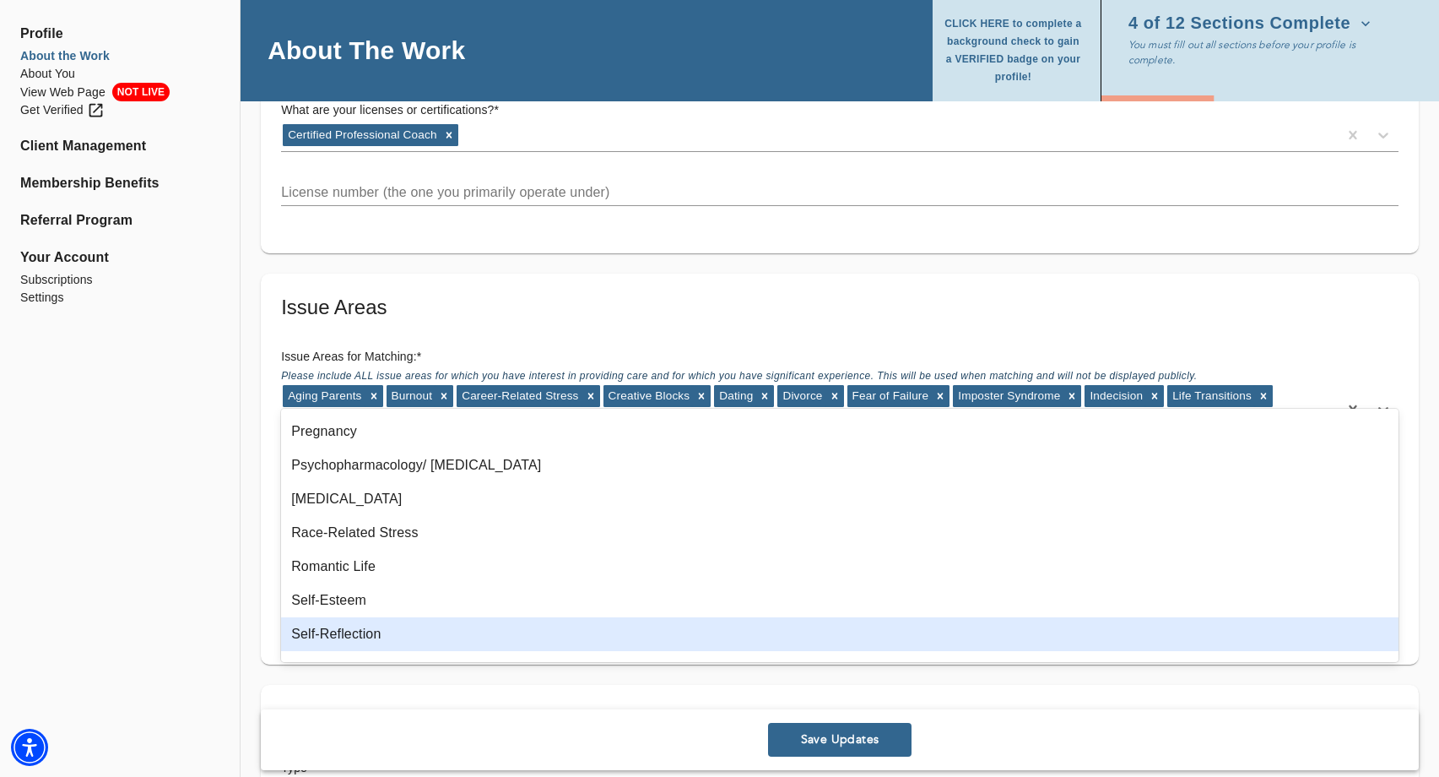
click at [373, 636] on div "Self-Reflection" at bounding box center [840, 634] width 1118 height 34
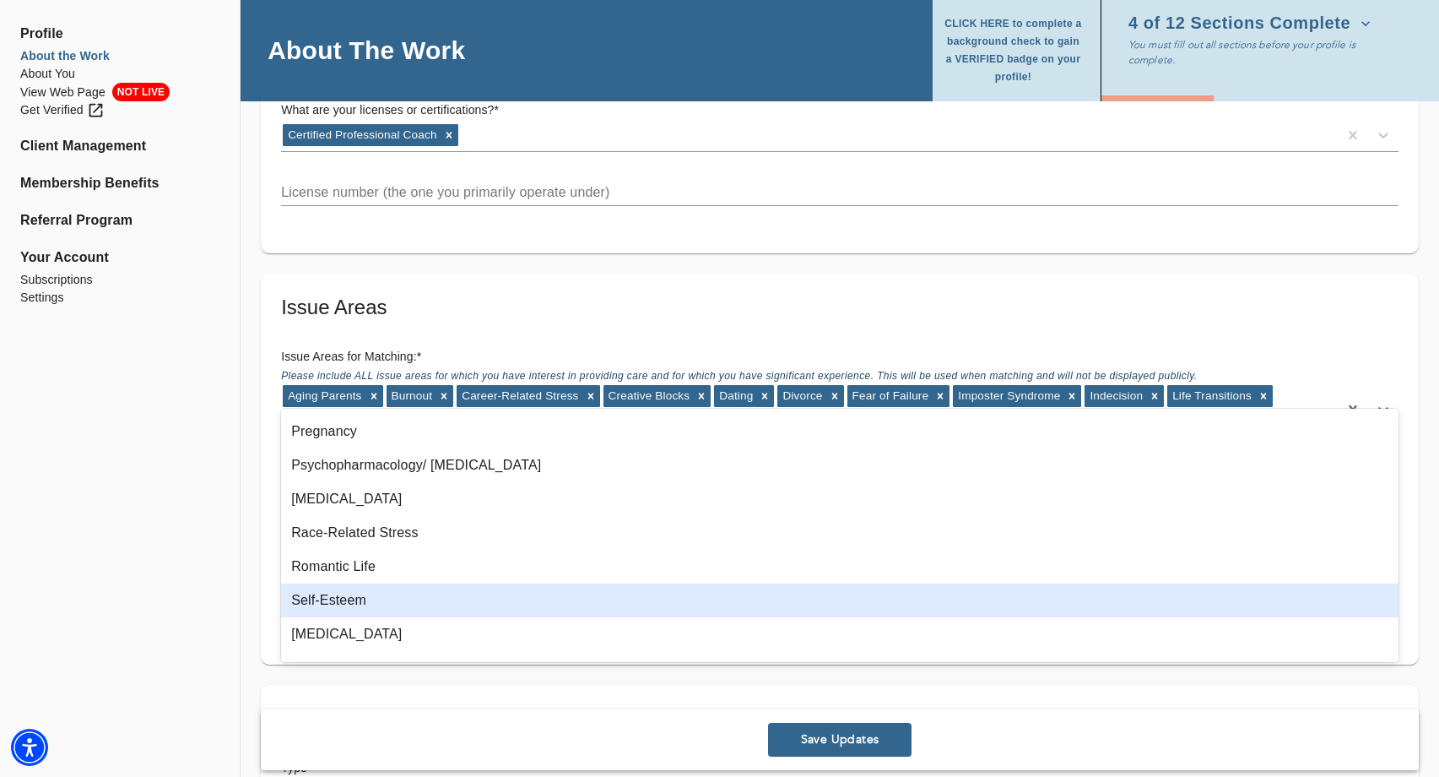
click at [376, 601] on div "Self-Esteem" at bounding box center [840, 600] width 1118 height 34
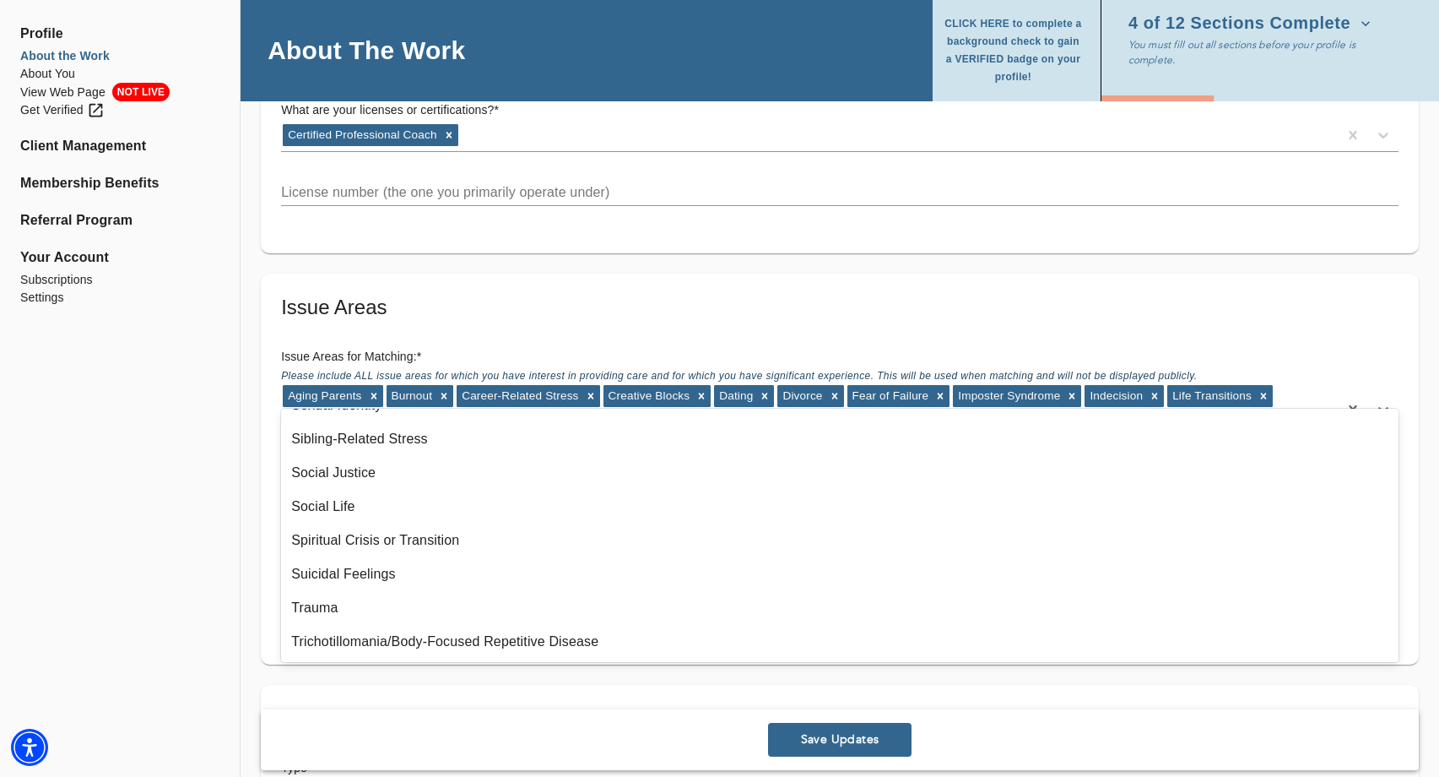
scroll to position [1903, 0]
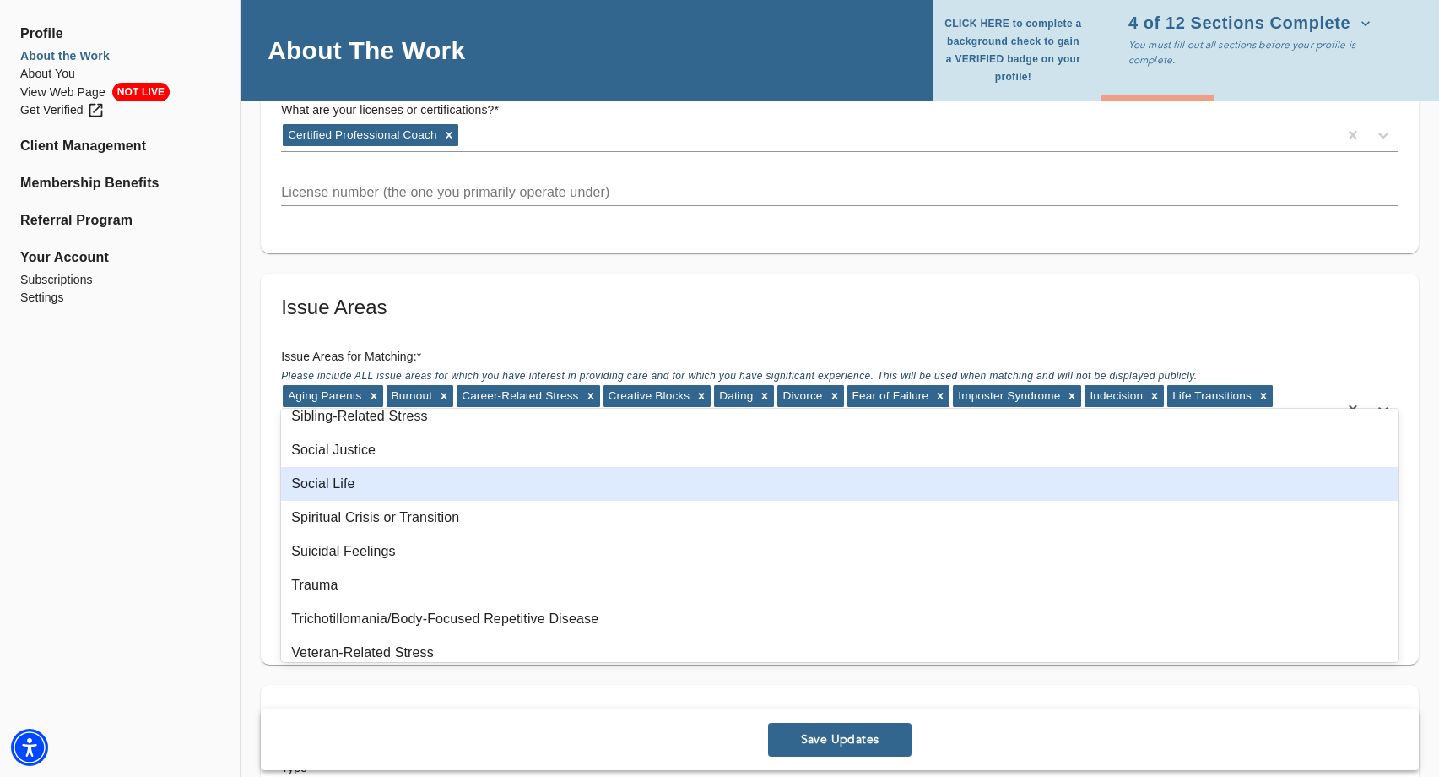
click at [483, 496] on div "Social Life" at bounding box center [840, 484] width 1118 height 34
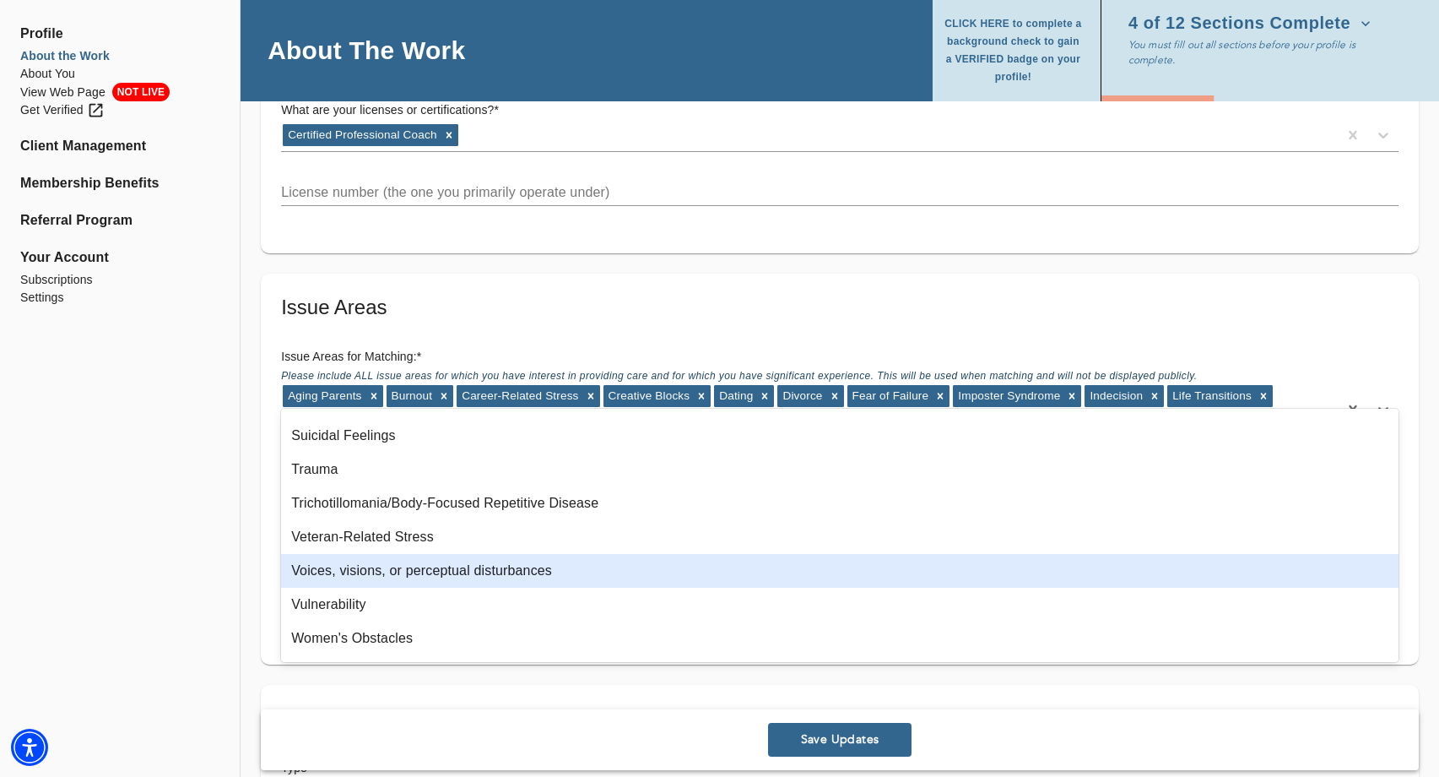
scroll to position [2016, 0]
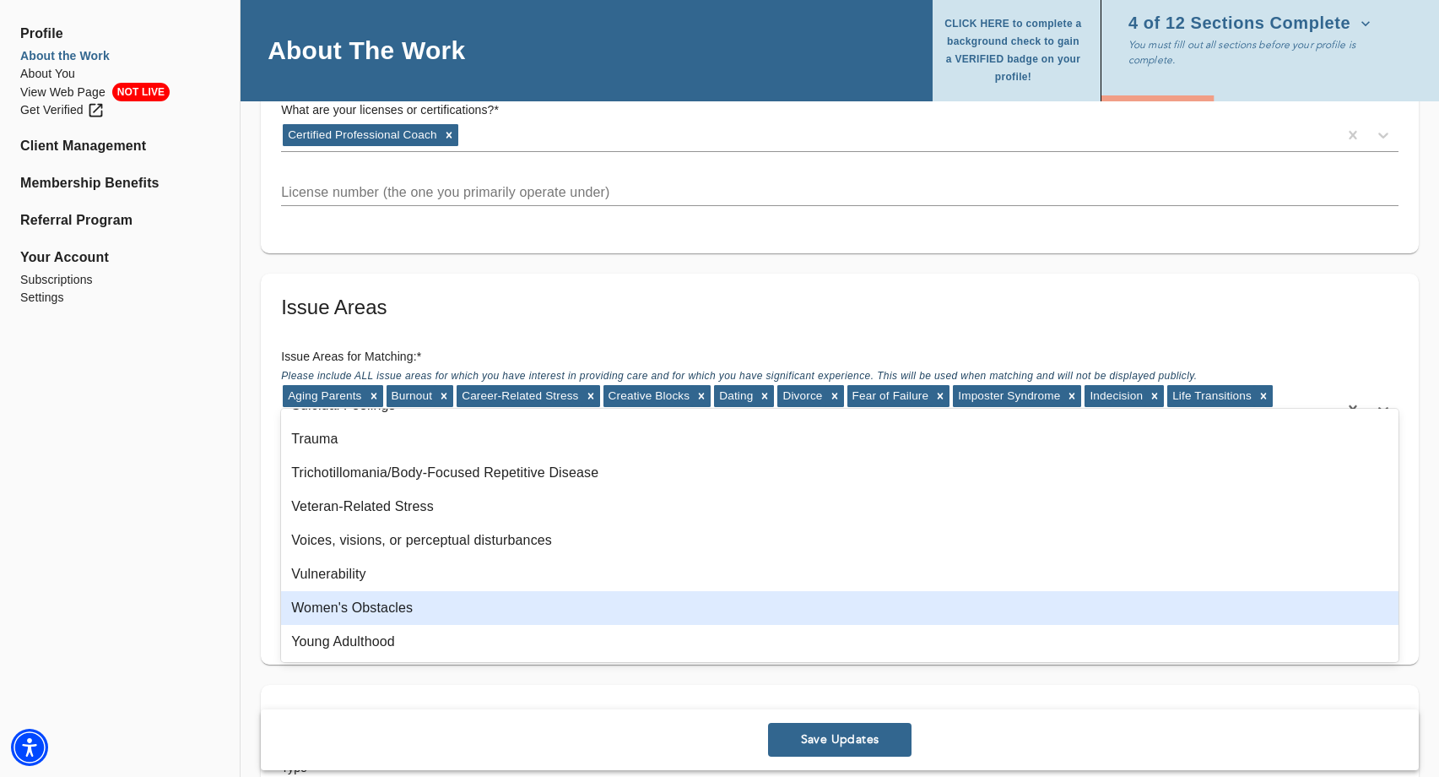
click at [486, 620] on div "Women's Obstacles" at bounding box center [840, 608] width 1118 height 34
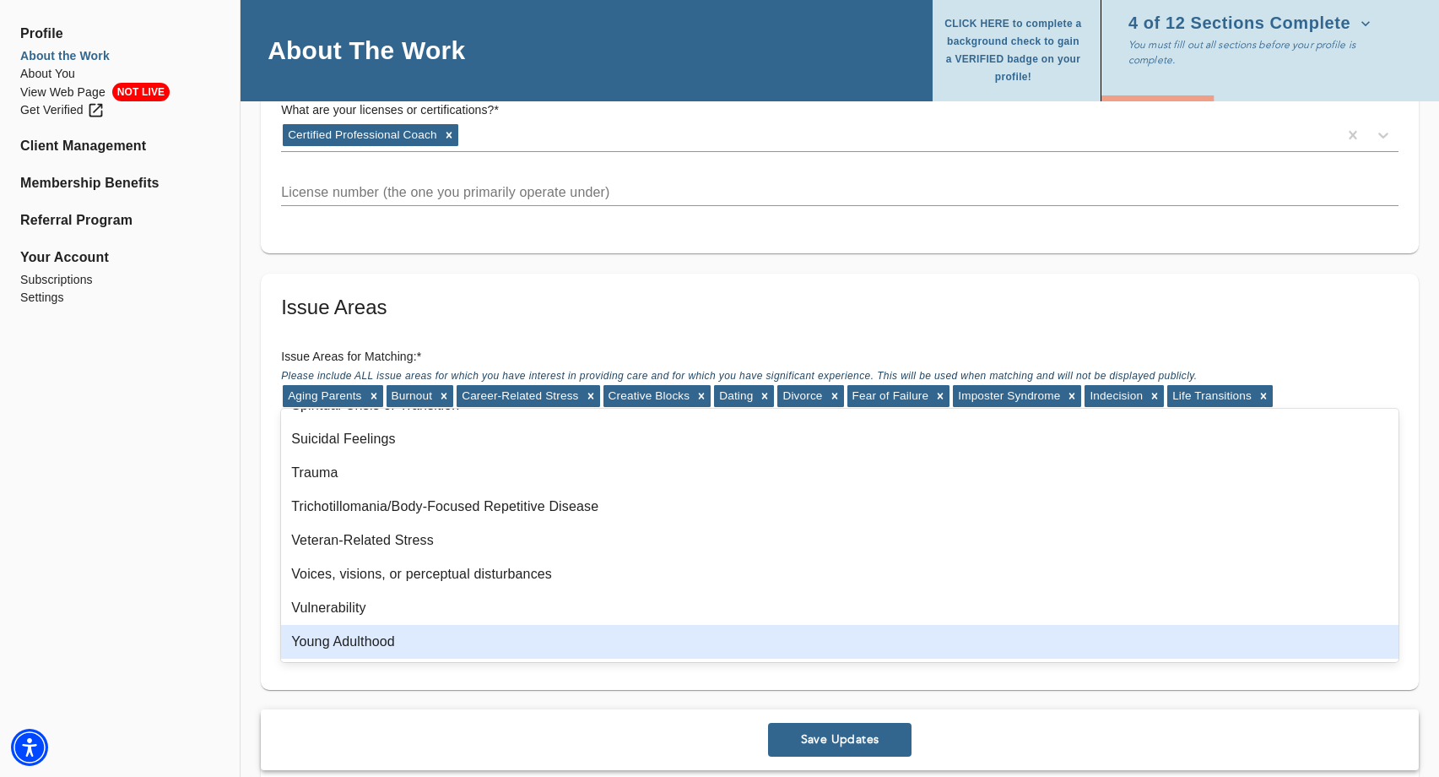
click at [399, 640] on div "Young Adulthood" at bounding box center [840, 642] width 1118 height 34
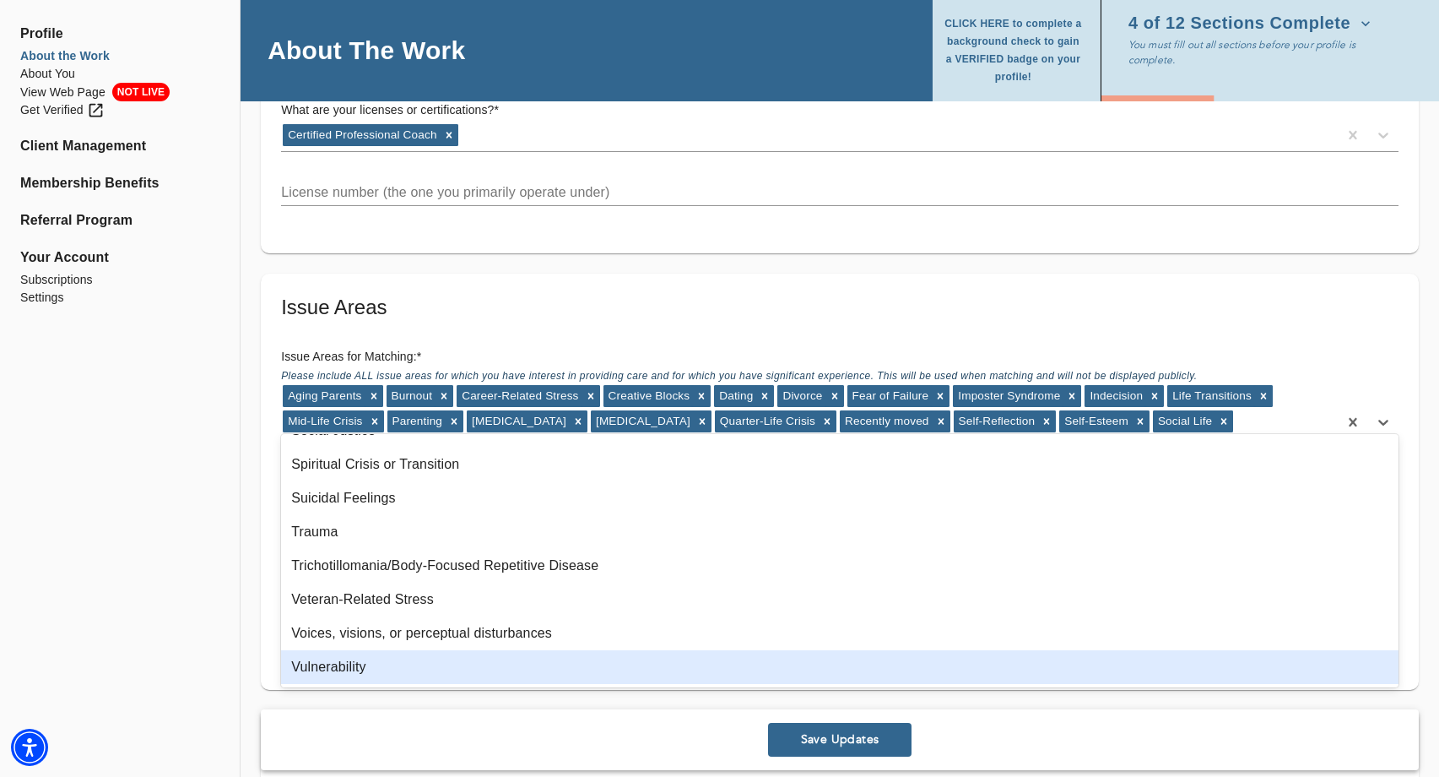
scroll to position [1948, 0]
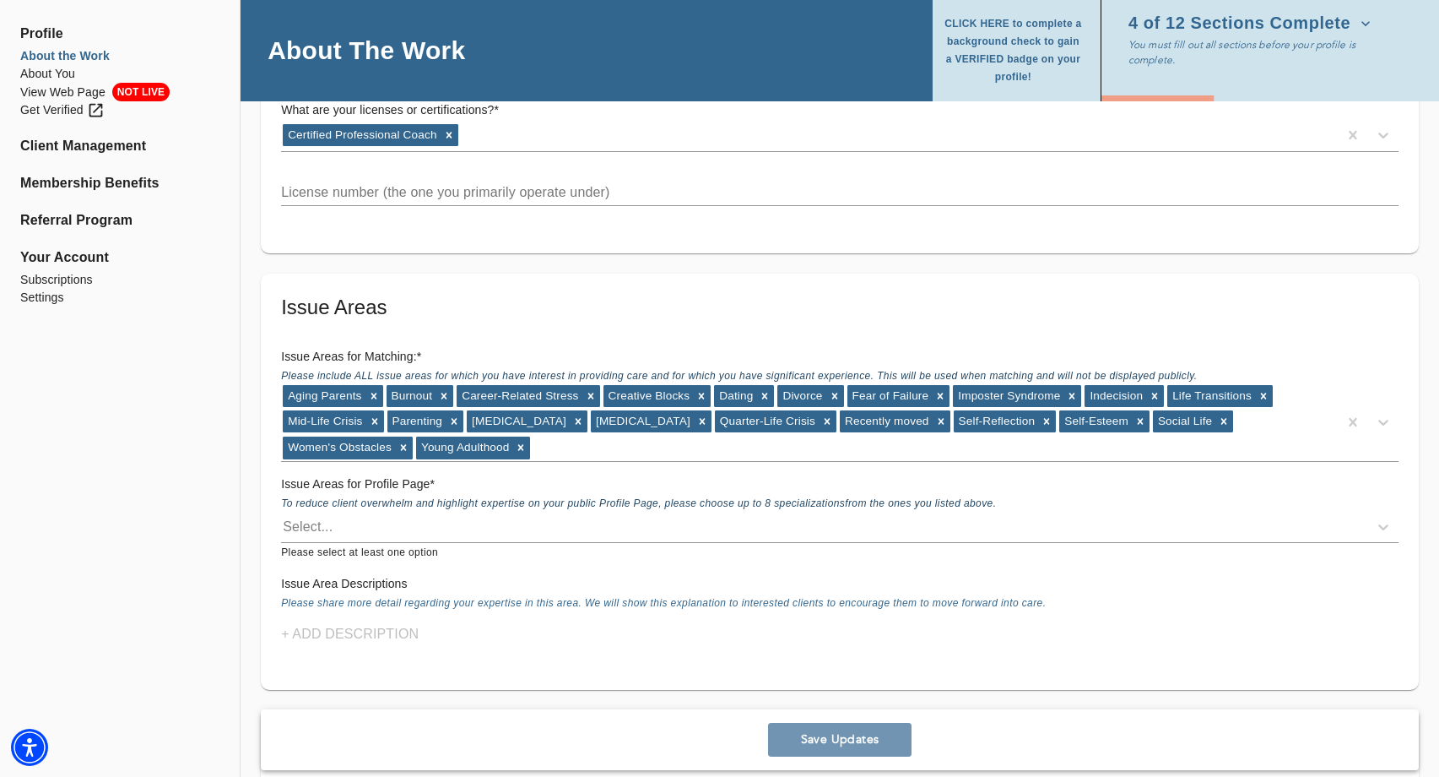
click at [847, 745] on span "Save Updates" at bounding box center [840, 740] width 130 height 16
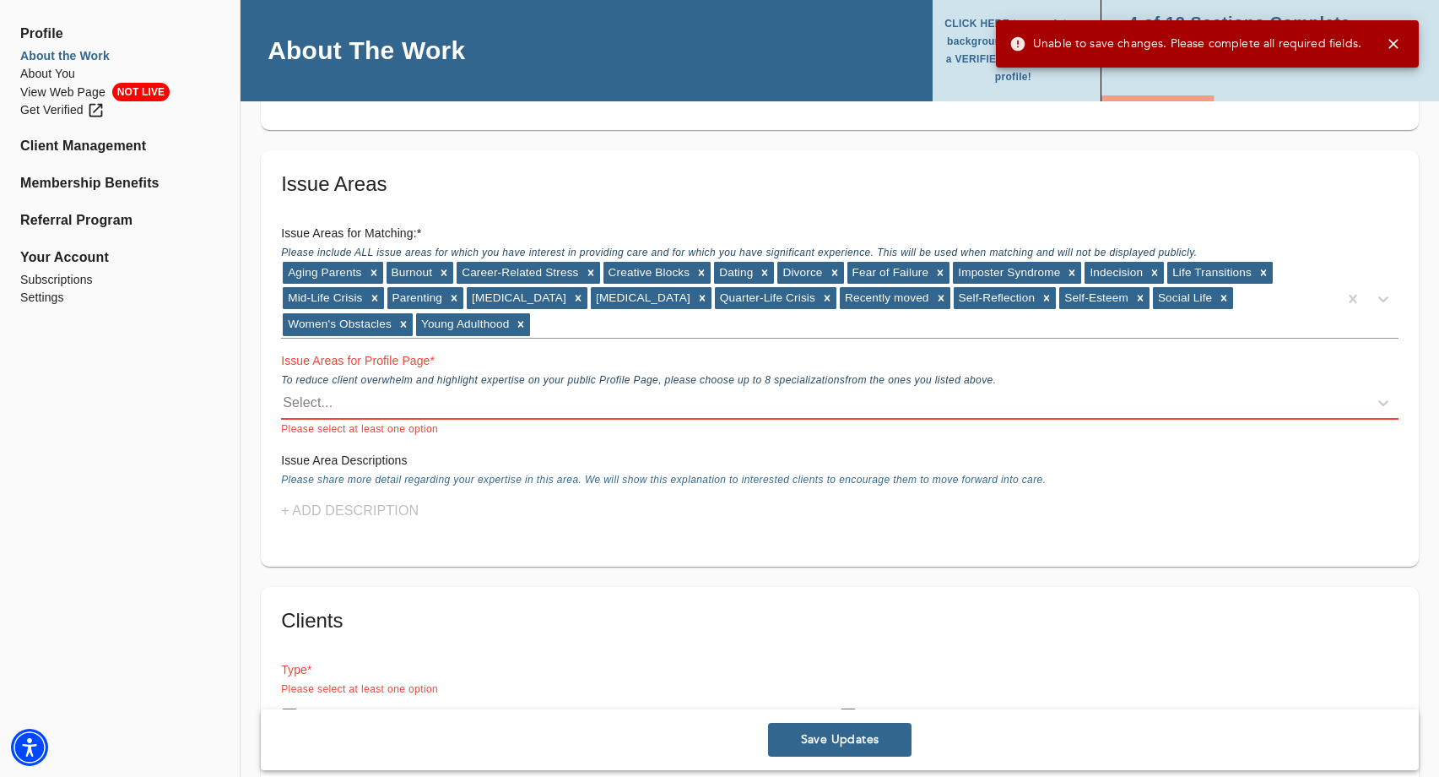
scroll to position [1595, 0]
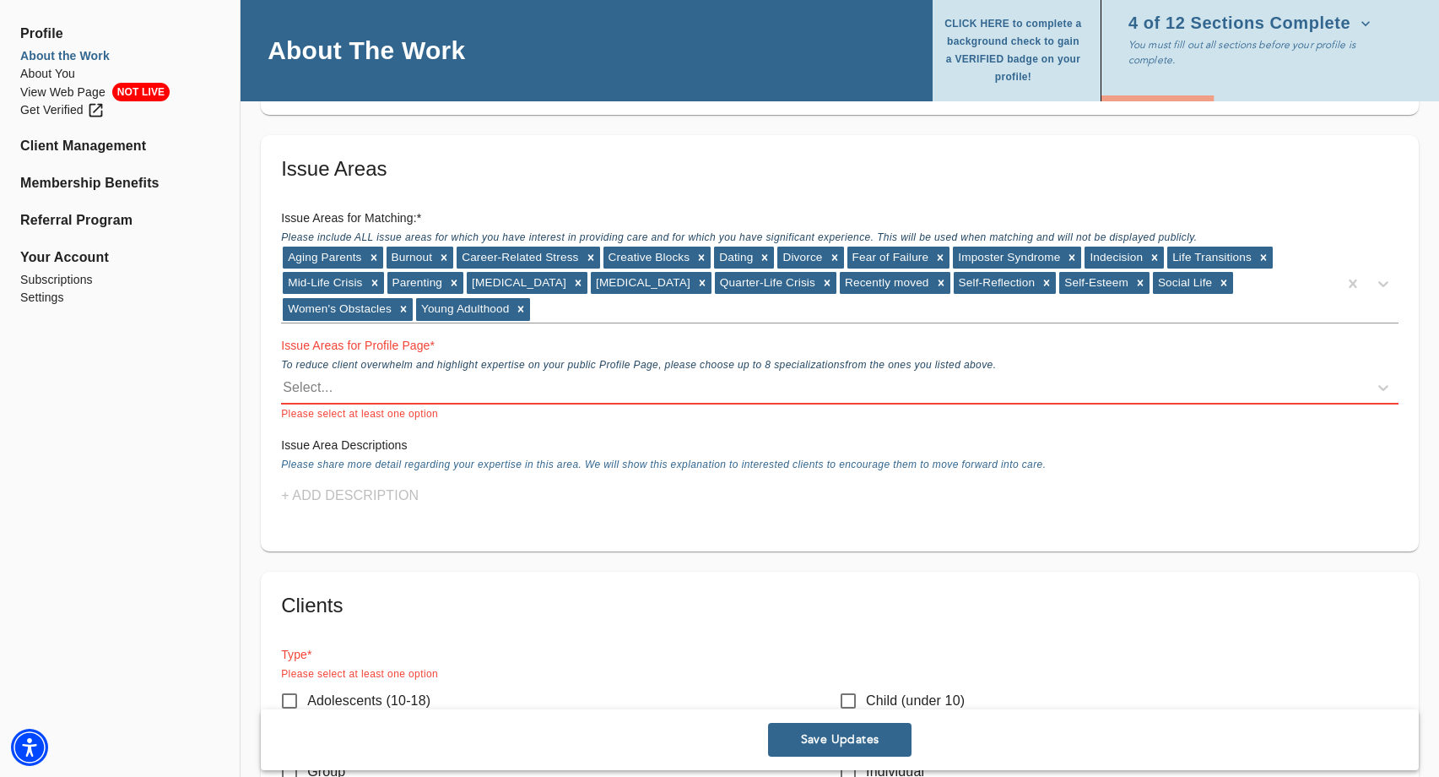
click at [361, 374] on div "Select..." at bounding box center [824, 387] width 1087 height 27
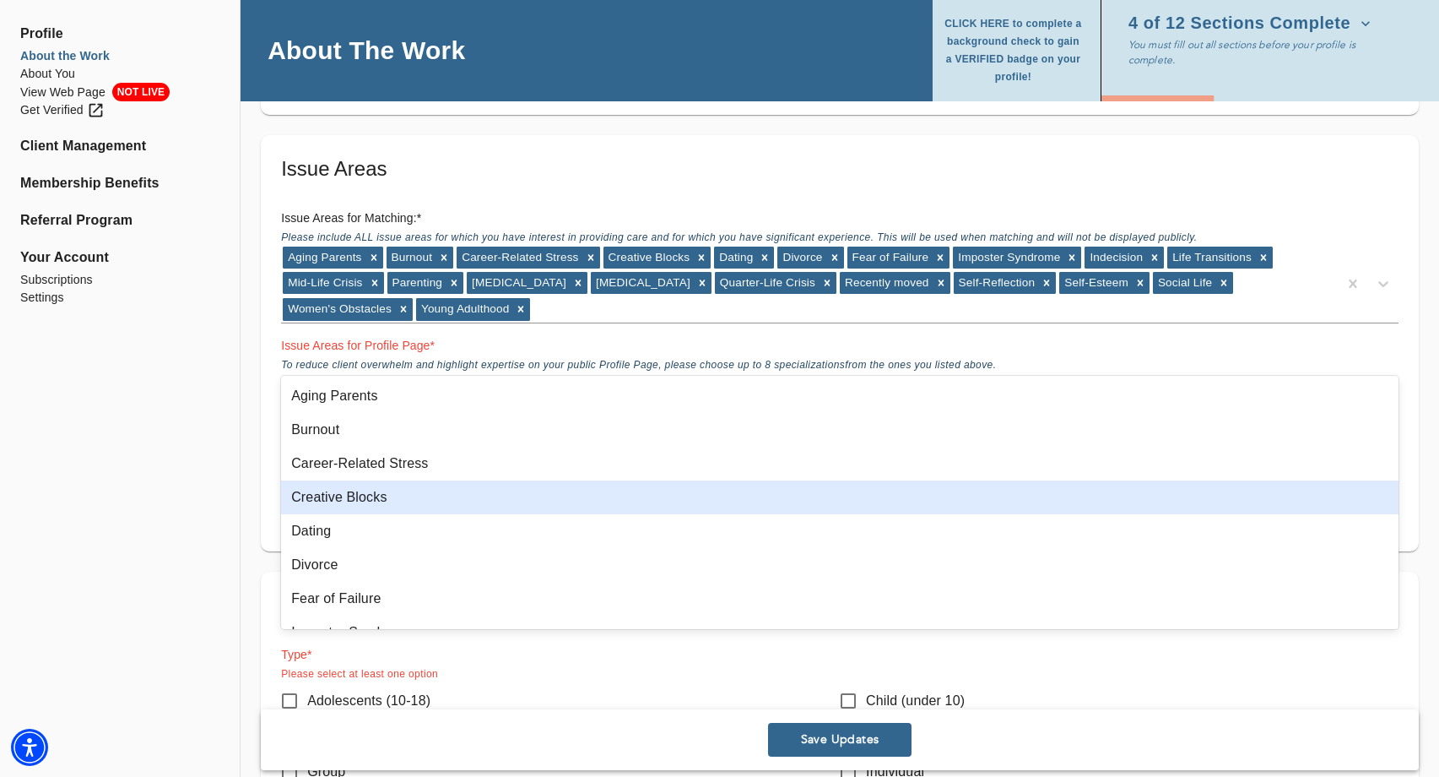
click at [365, 501] on div "Creative Blocks" at bounding box center [840, 497] width 1118 height 34
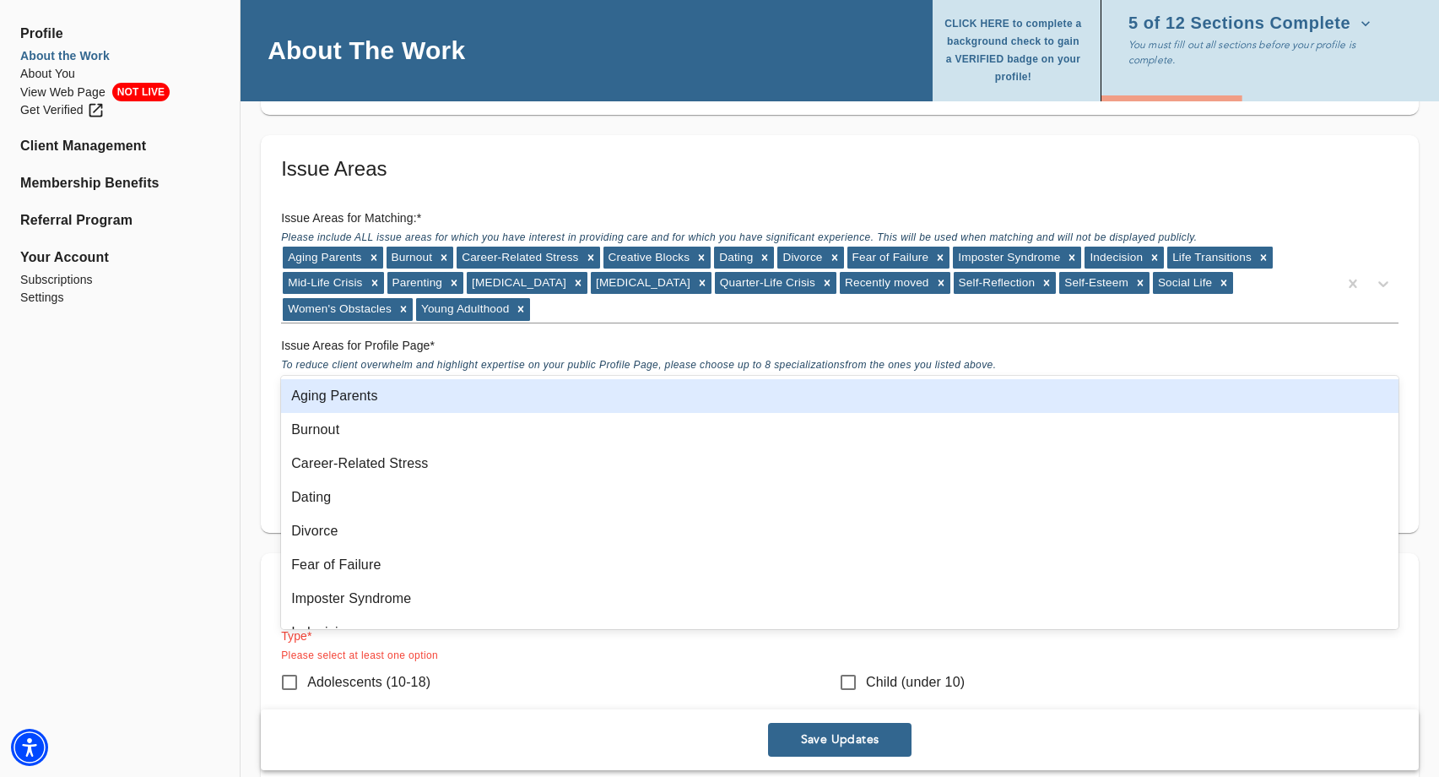
click at [457, 375] on div "Creative Blocks" at bounding box center [809, 388] width 1057 height 27
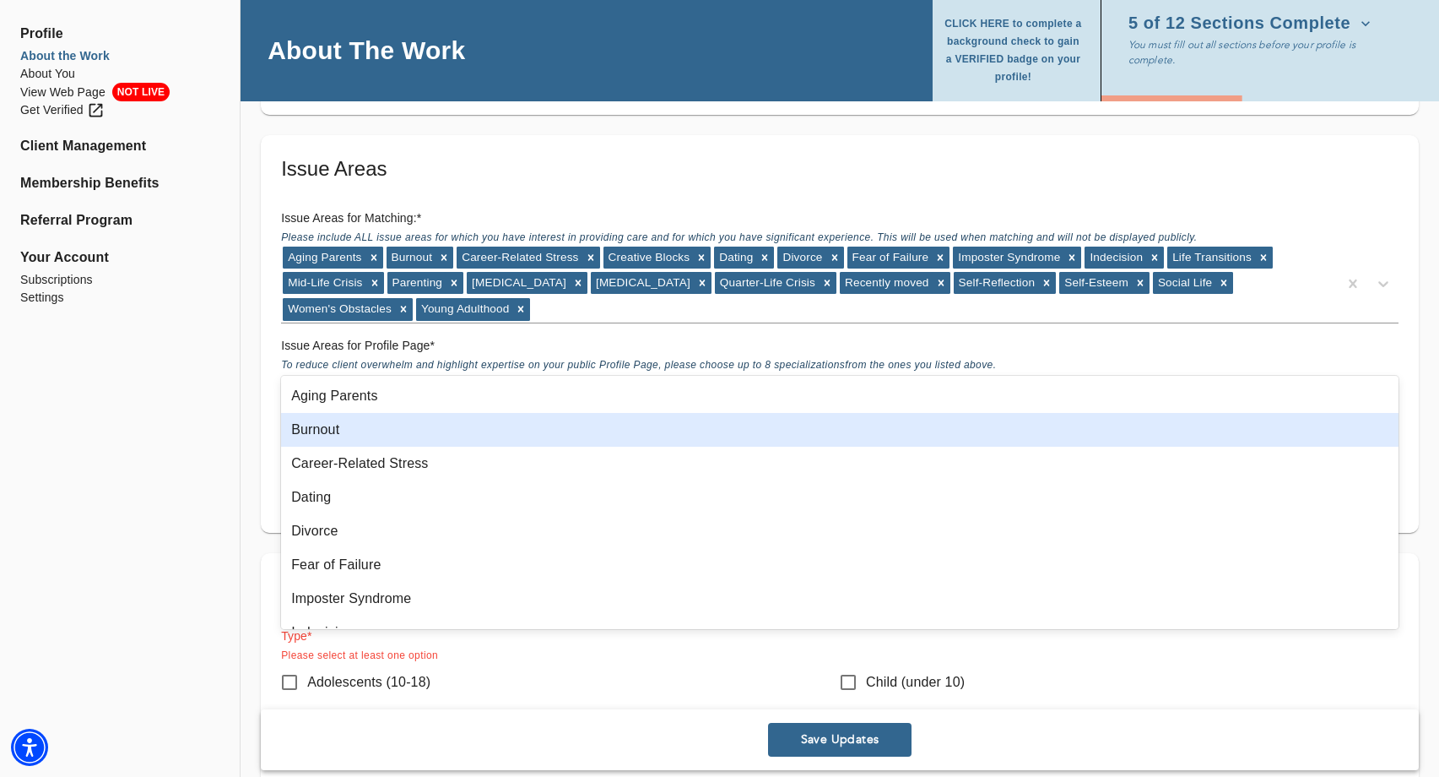
click at [409, 431] on div "Burnout" at bounding box center [840, 430] width 1118 height 34
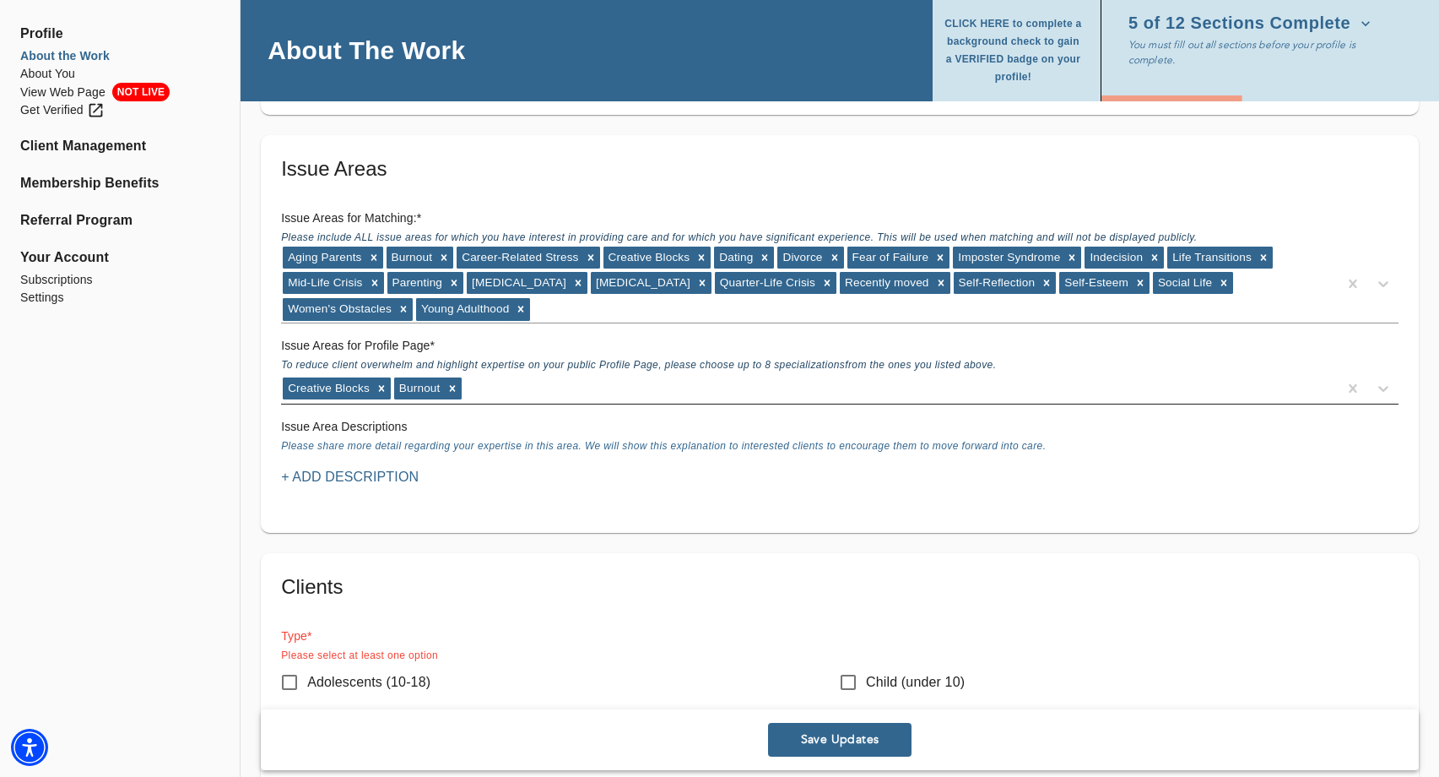
click at [484, 375] on div "Creative Blocks Burnout" at bounding box center [809, 388] width 1057 height 27
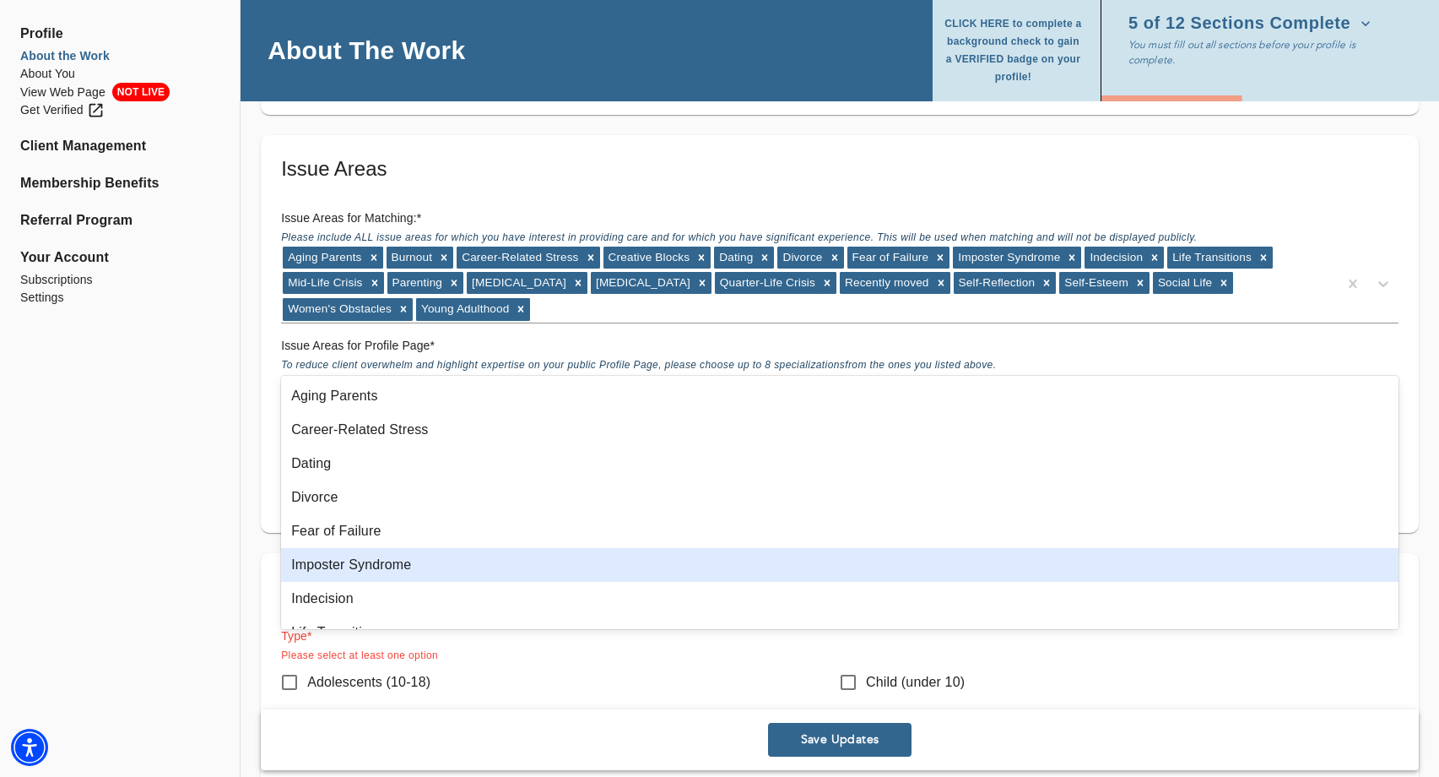
click at [395, 570] on div "Imposter Syndrome" at bounding box center [840, 565] width 1118 height 34
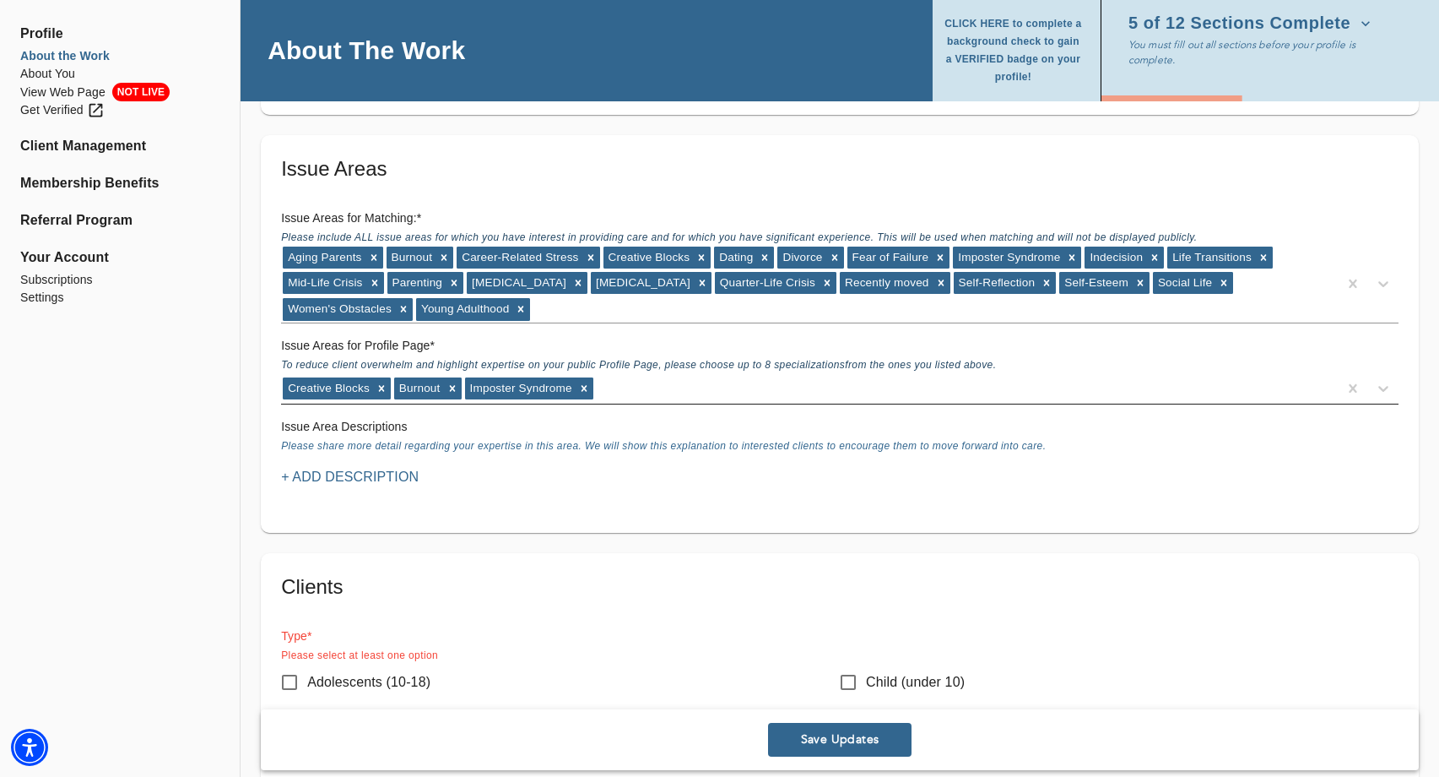
click at [657, 375] on div "Creative Blocks Burnout Imposter Syndrome" at bounding box center [809, 388] width 1057 height 27
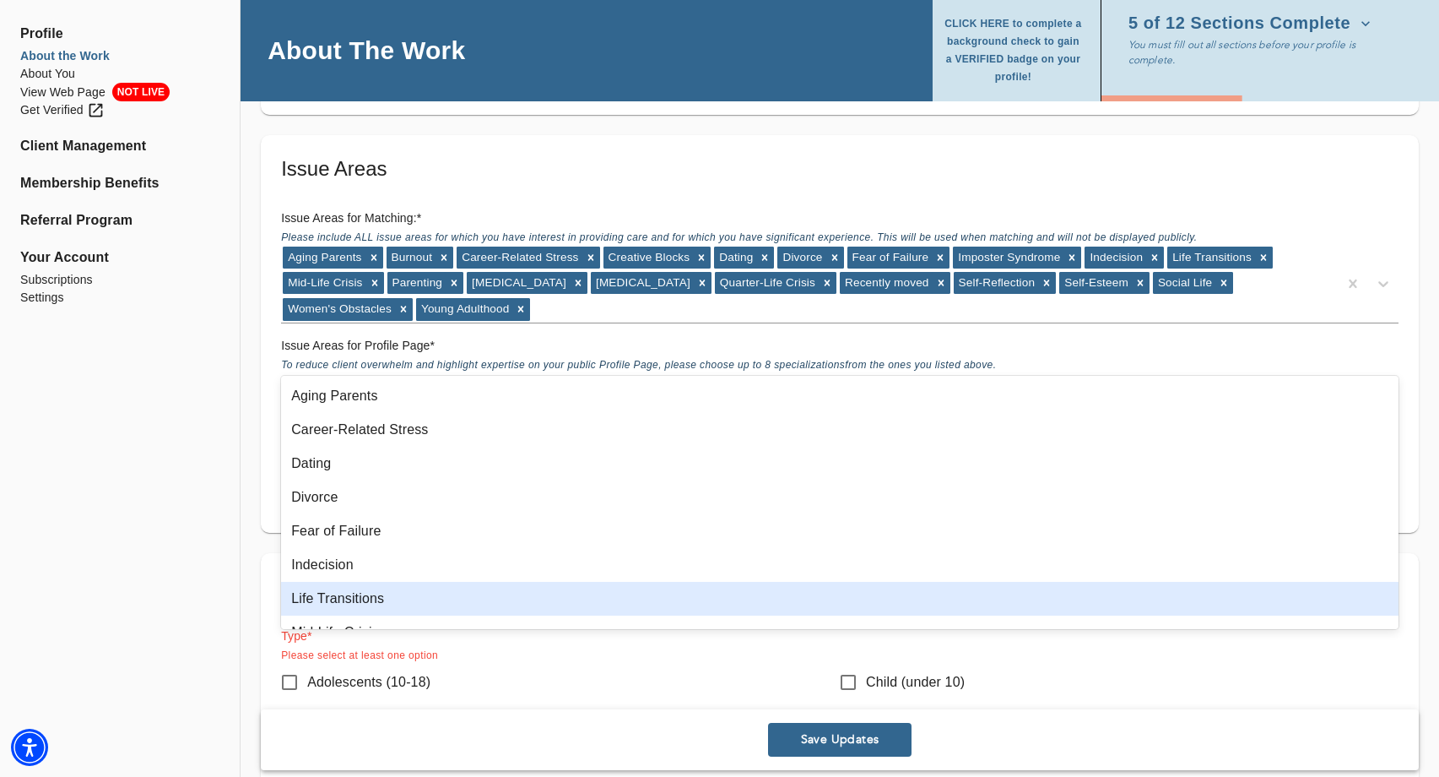
click at [365, 601] on div "Life Transitions" at bounding box center [840, 599] width 1118 height 34
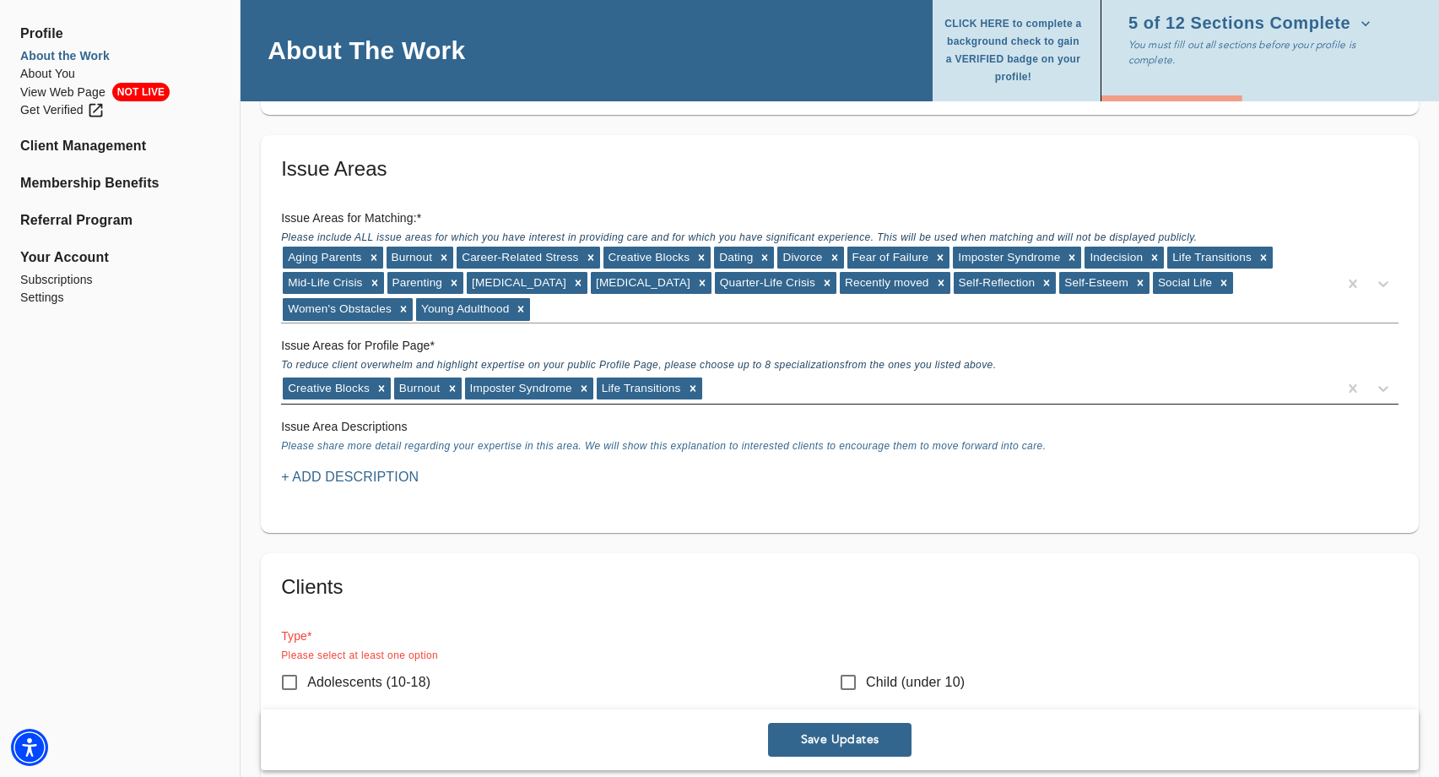
click at [766, 375] on div "Creative Blocks Burnout Imposter Syndrome Life Transitions" at bounding box center [809, 388] width 1057 height 27
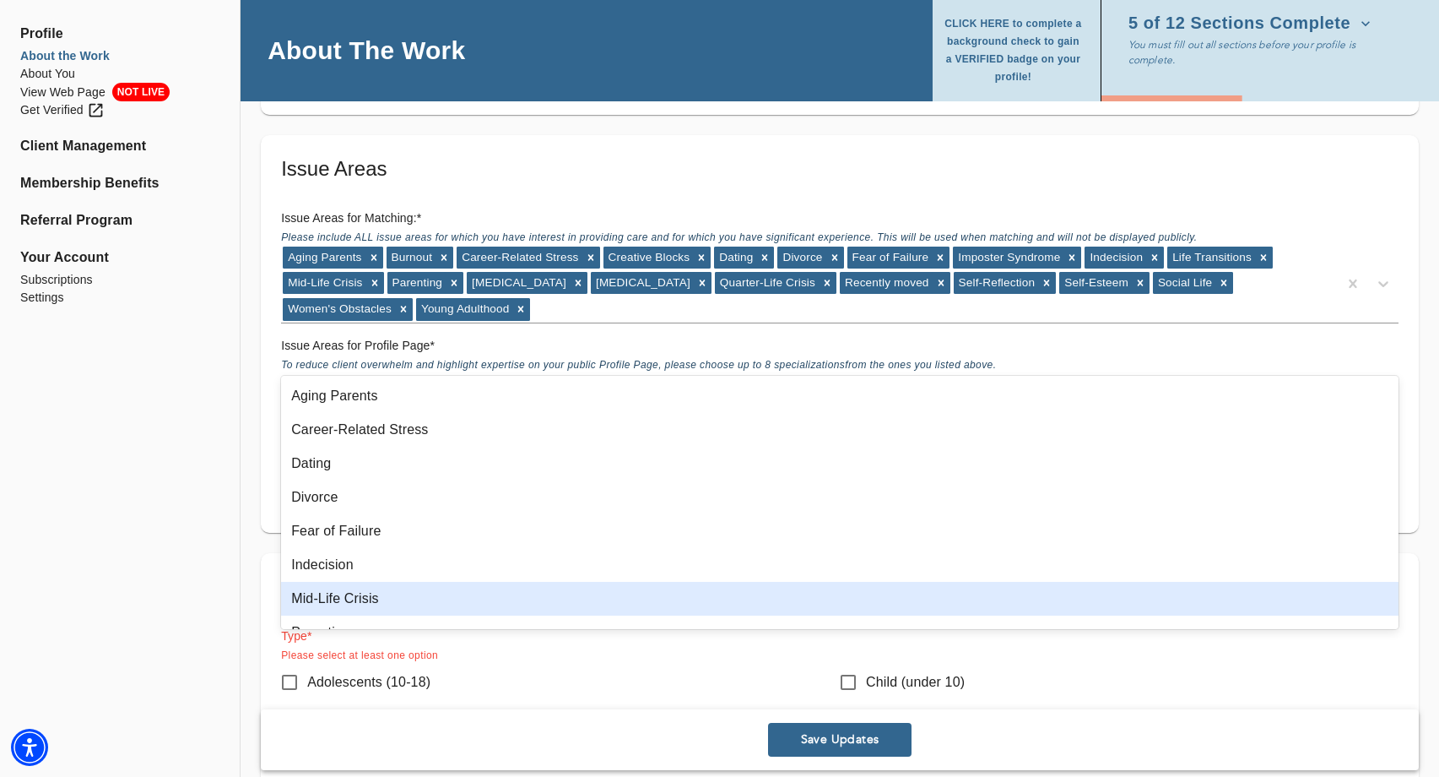
click at [381, 594] on div "Mid-Life Crisis" at bounding box center [840, 599] width 1118 height 34
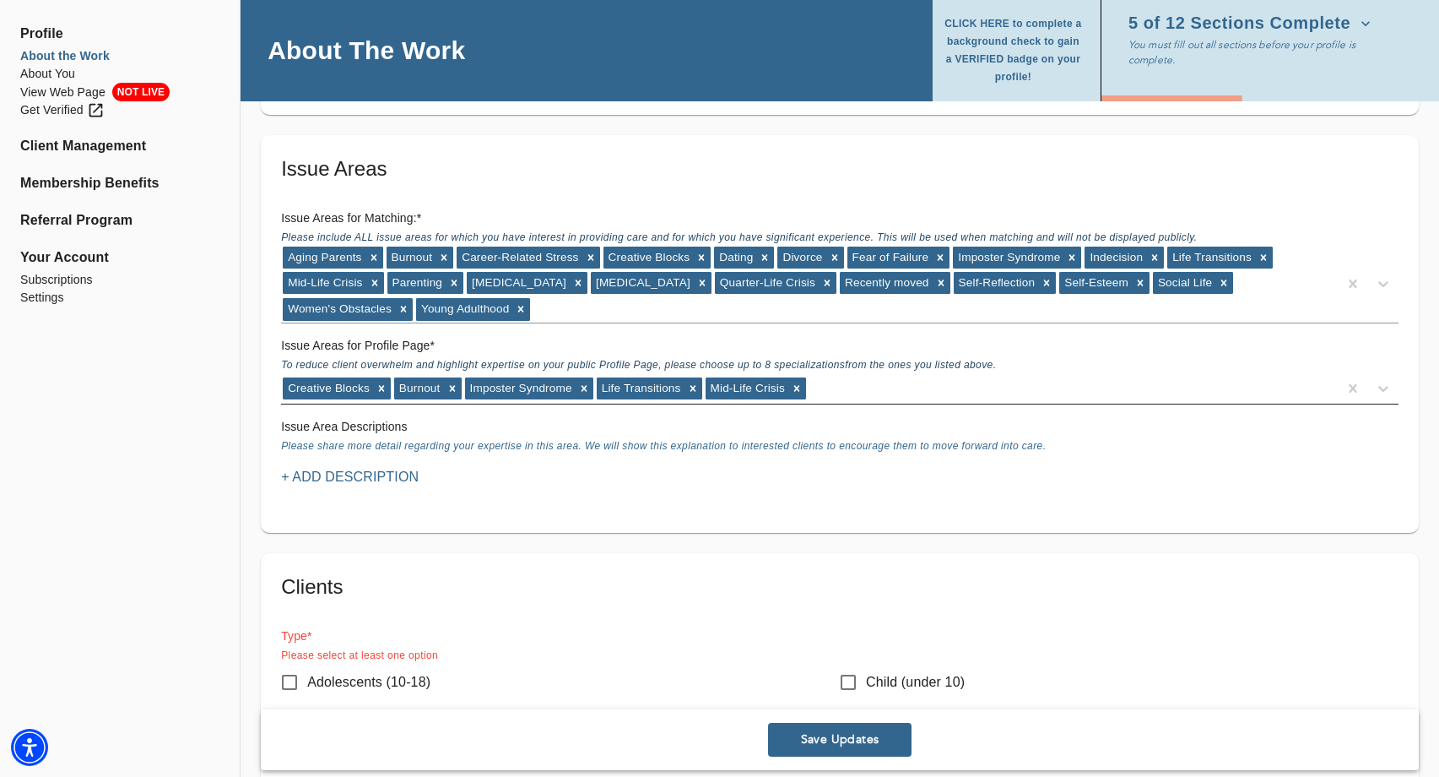
click at [871, 375] on div "Creative Blocks Burnout Imposter Syndrome Life Transitions Mid-Life Crisis" at bounding box center [809, 388] width 1057 height 27
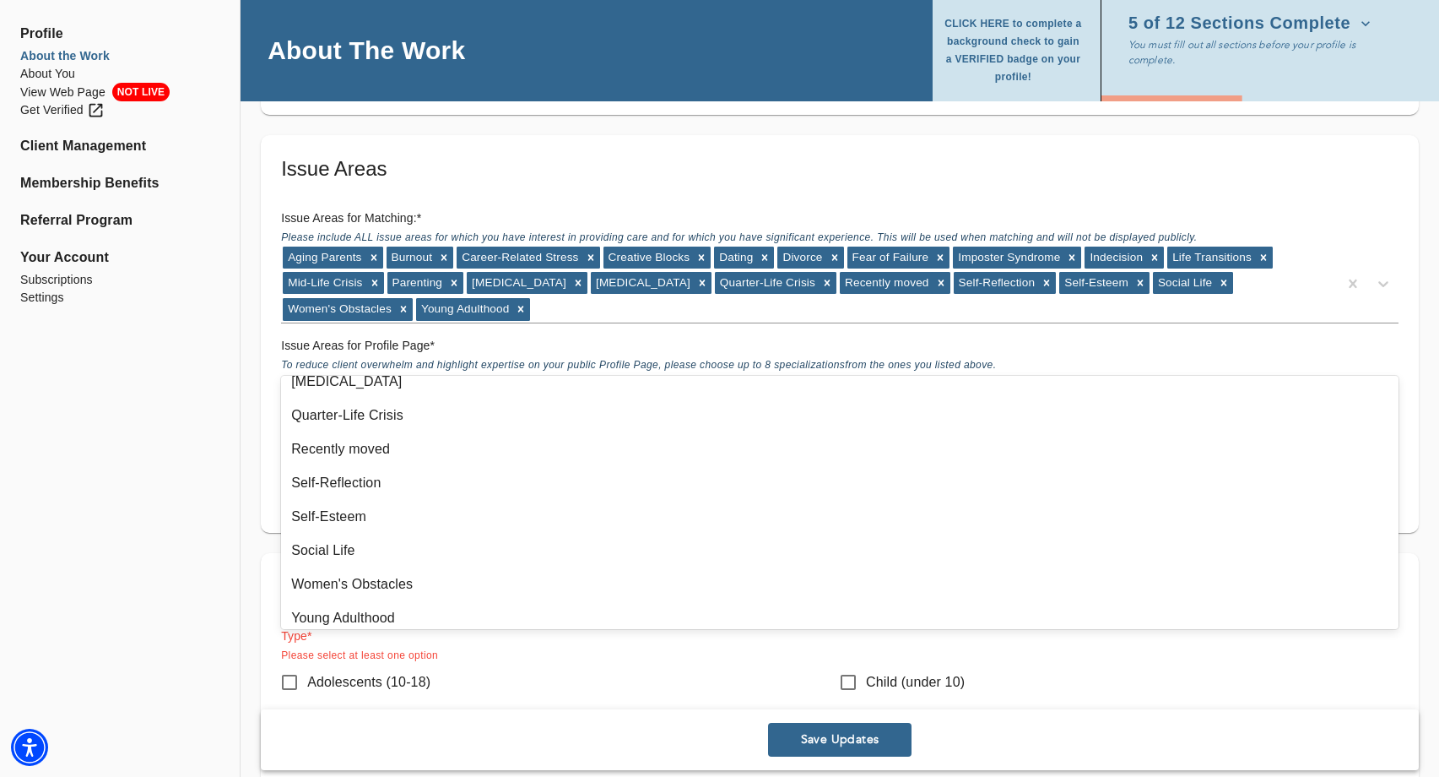
scroll to position [294, 0]
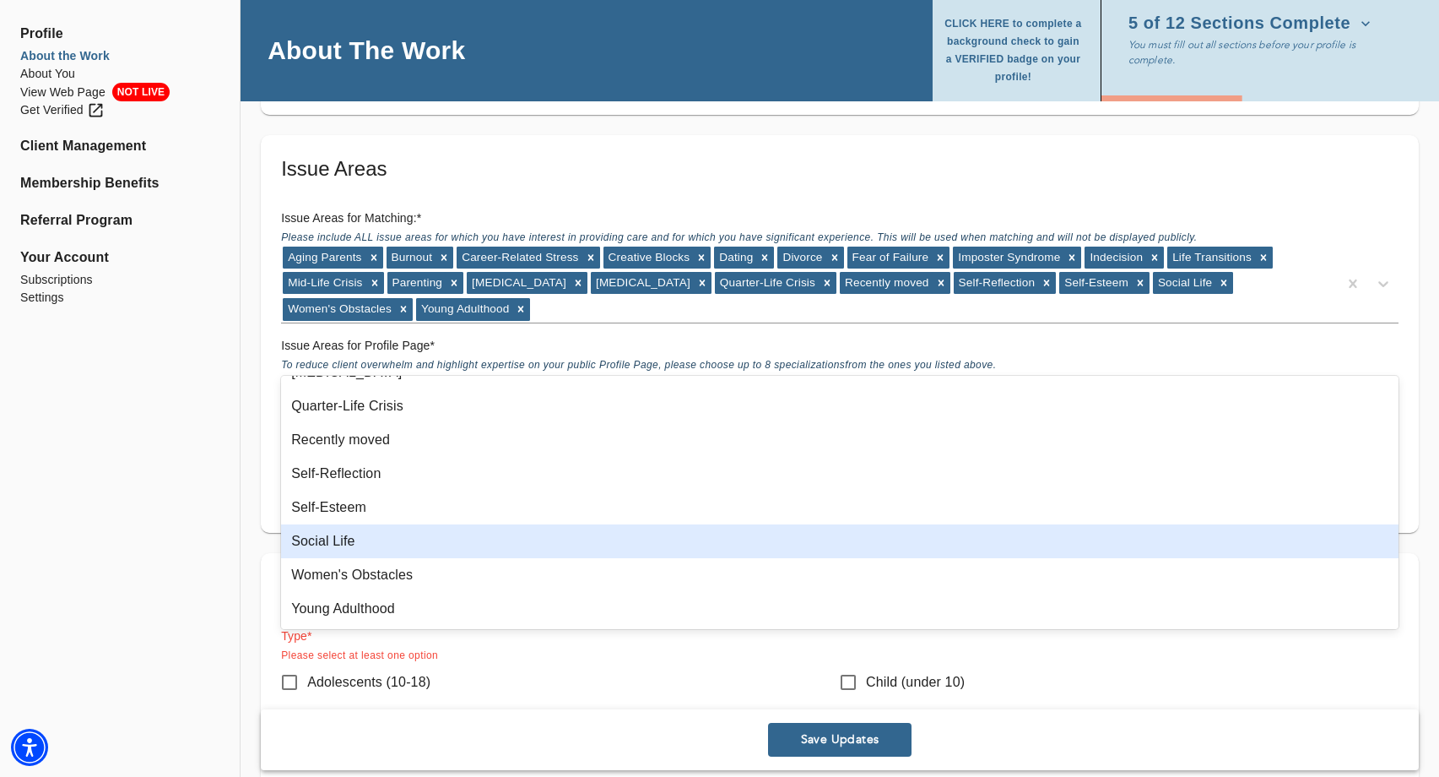
click at [346, 541] on div "Social Life" at bounding box center [840, 541] width 1118 height 34
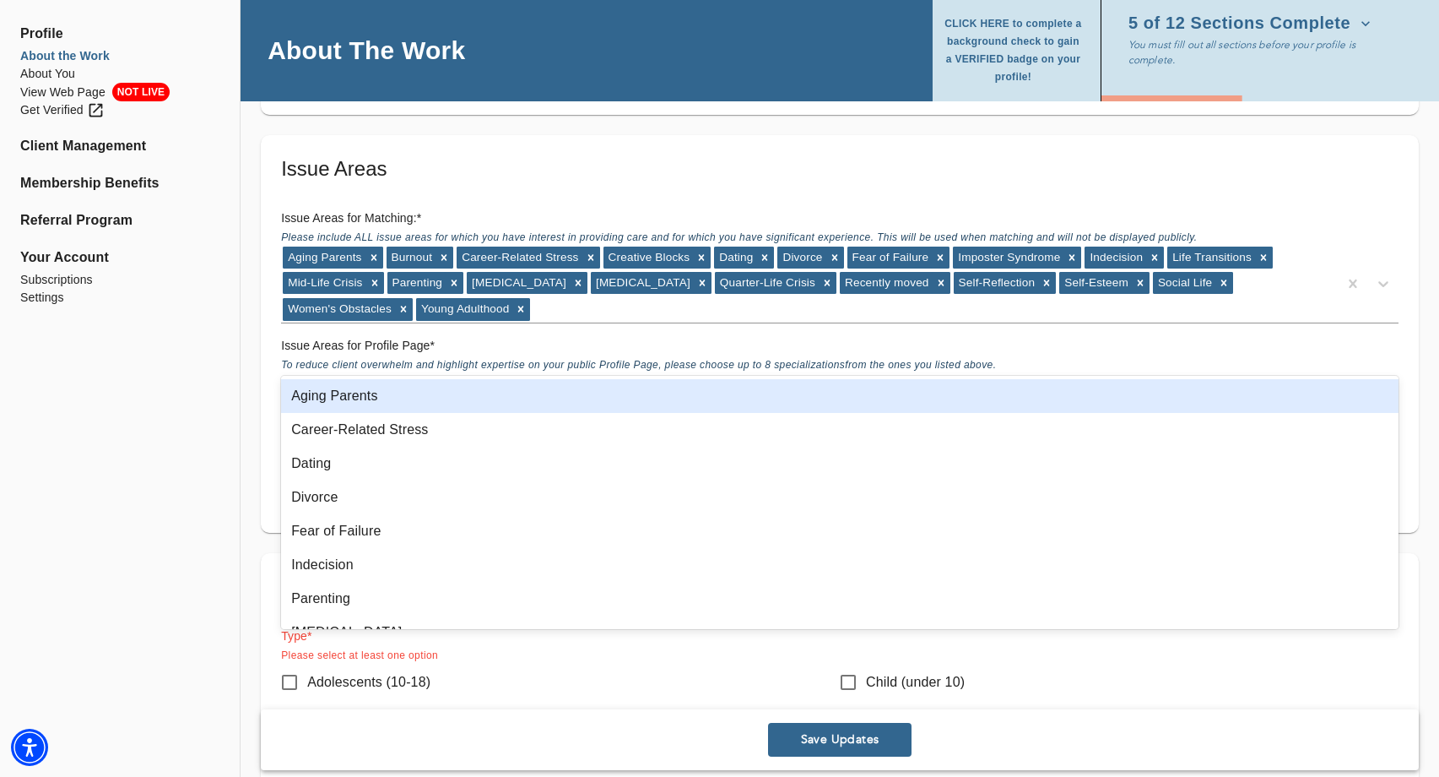
click at [918, 375] on div "Creative Blocks Burnout Imposter Syndrome Life Transitions Mid-Life Crisis Soci…" at bounding box center [809, 388] width 1057 height 27
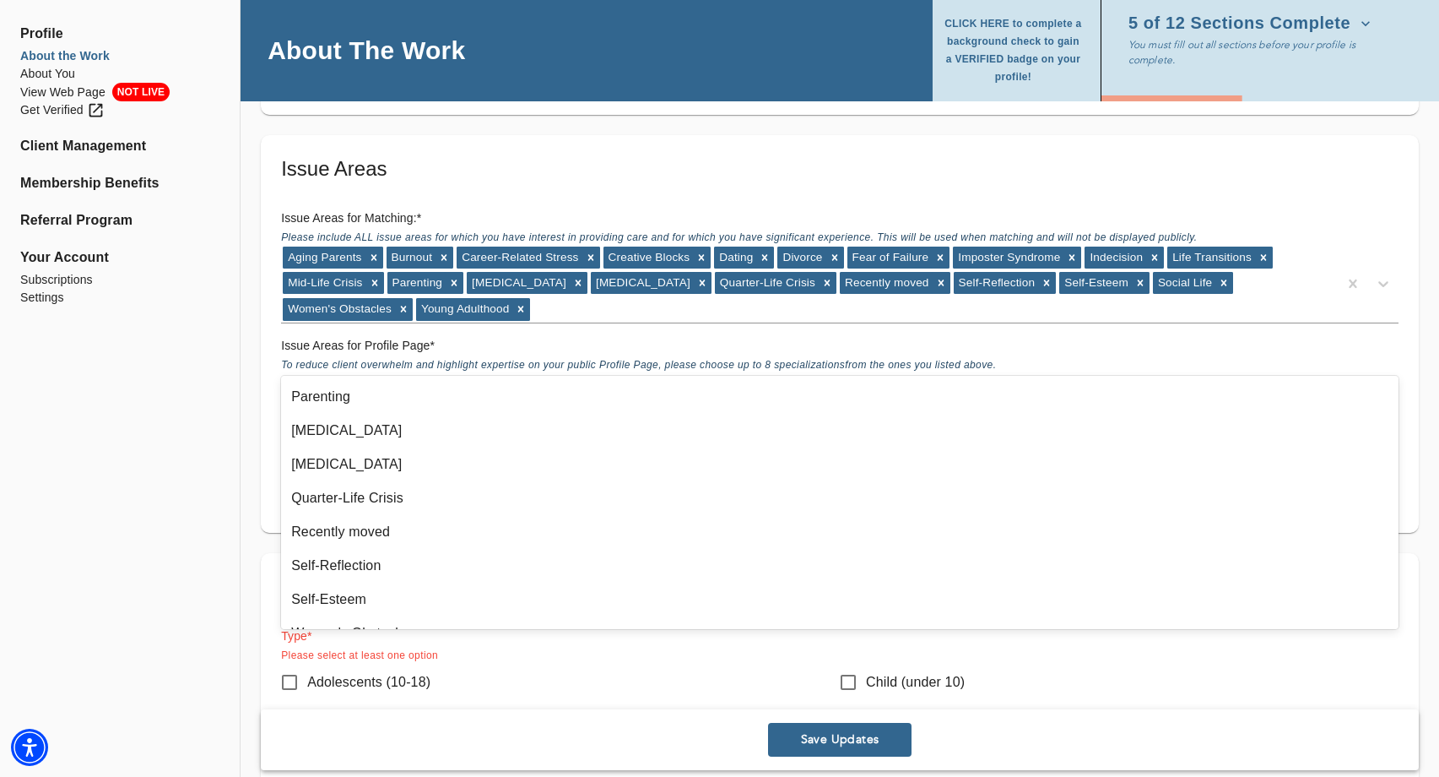
scroll to position [207, 0]
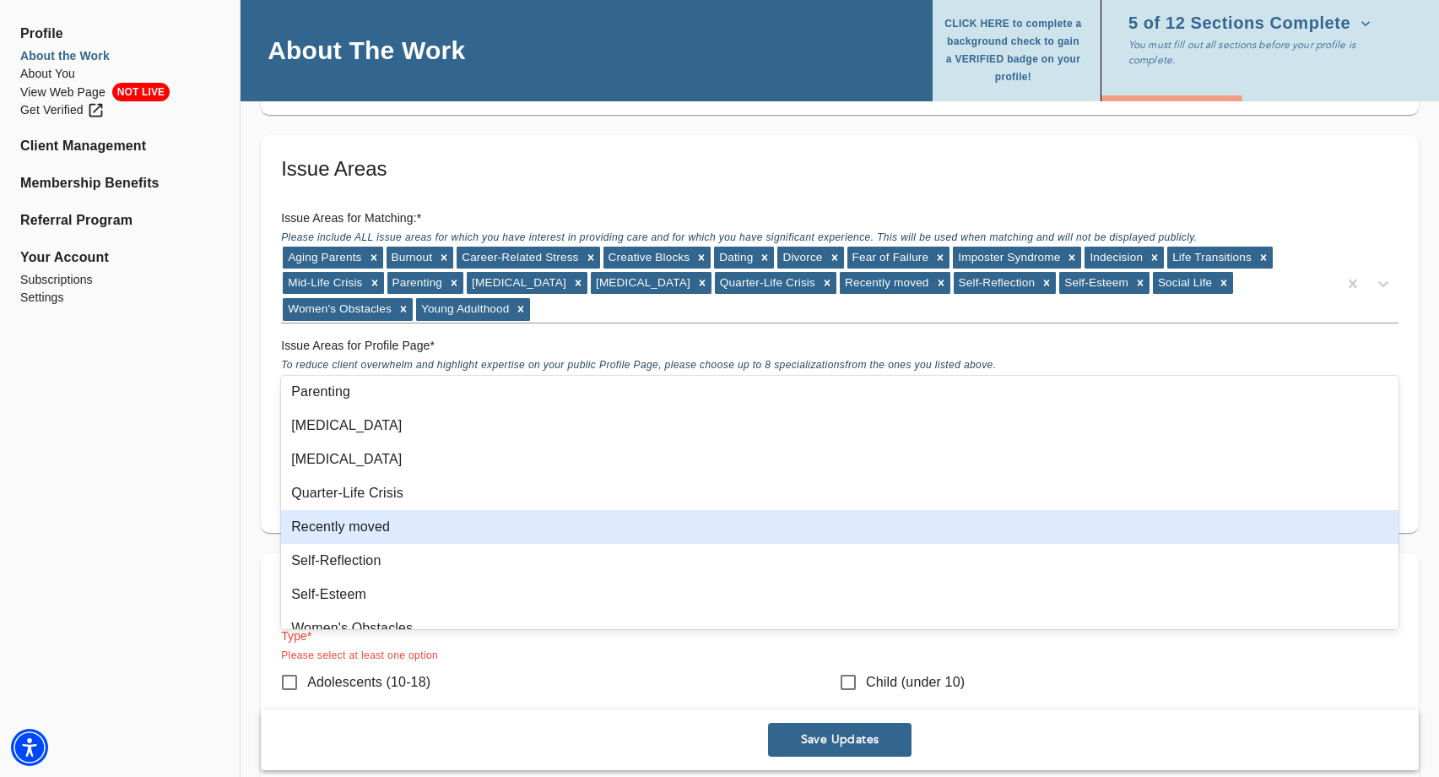
click at [619, 532] on div "Recently moved" at bounding box center [840, 527] width 1118 height 34
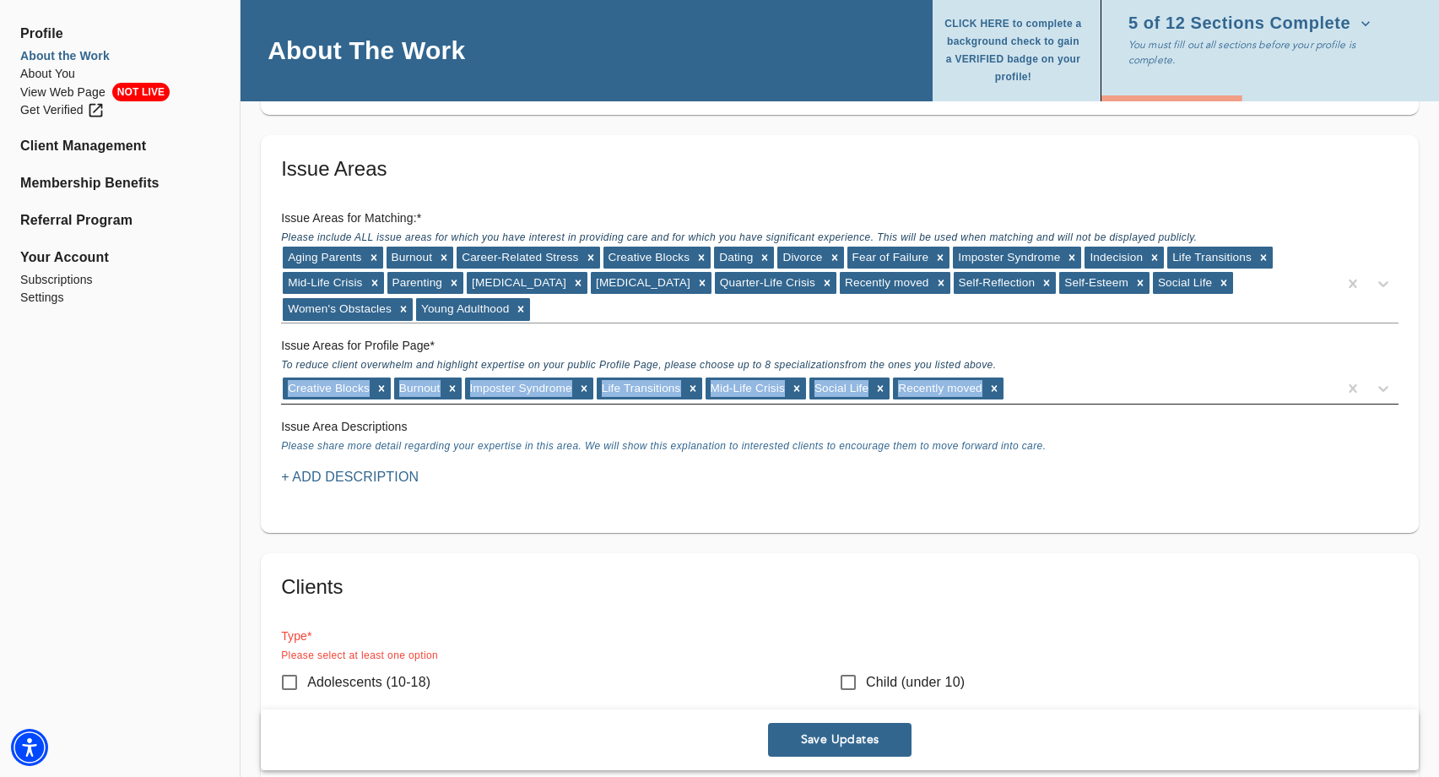
drag, startPoint x: 1050, startPoint y: 336, endPoint x: 1058, endPoint y: 355, distance: 20.1
click at [1050, 337] on div "Issue Areas for Profile Page * To reduce client overwhelm and highlight experti…" at bounding box center [839, 370] width 1131 height 81
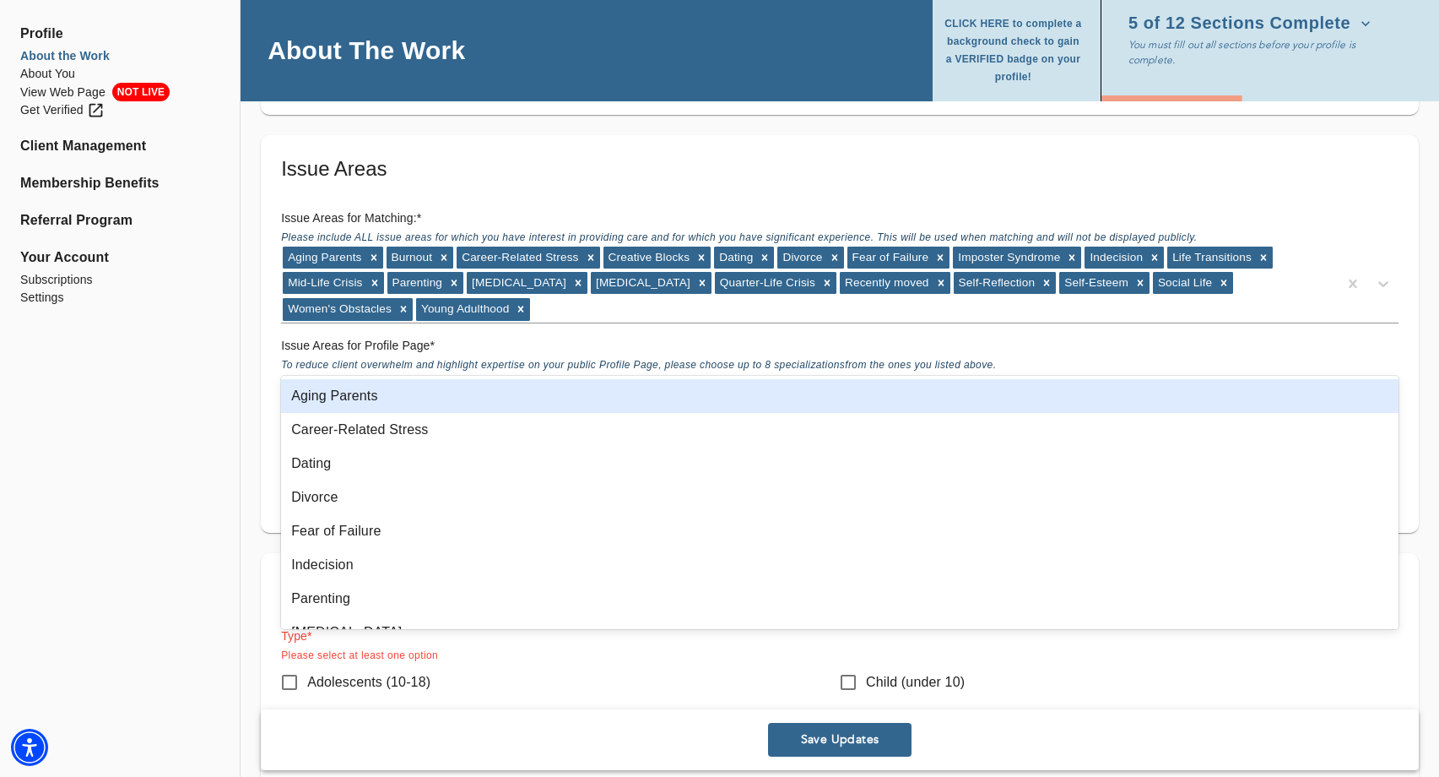
click at [1057, 375] on div "Creative Blocks Burnout Imposter Syndrome Life Transitions Mid-Life Crisis Soci…" at bounding box center [809, 388] width 1057 height 27
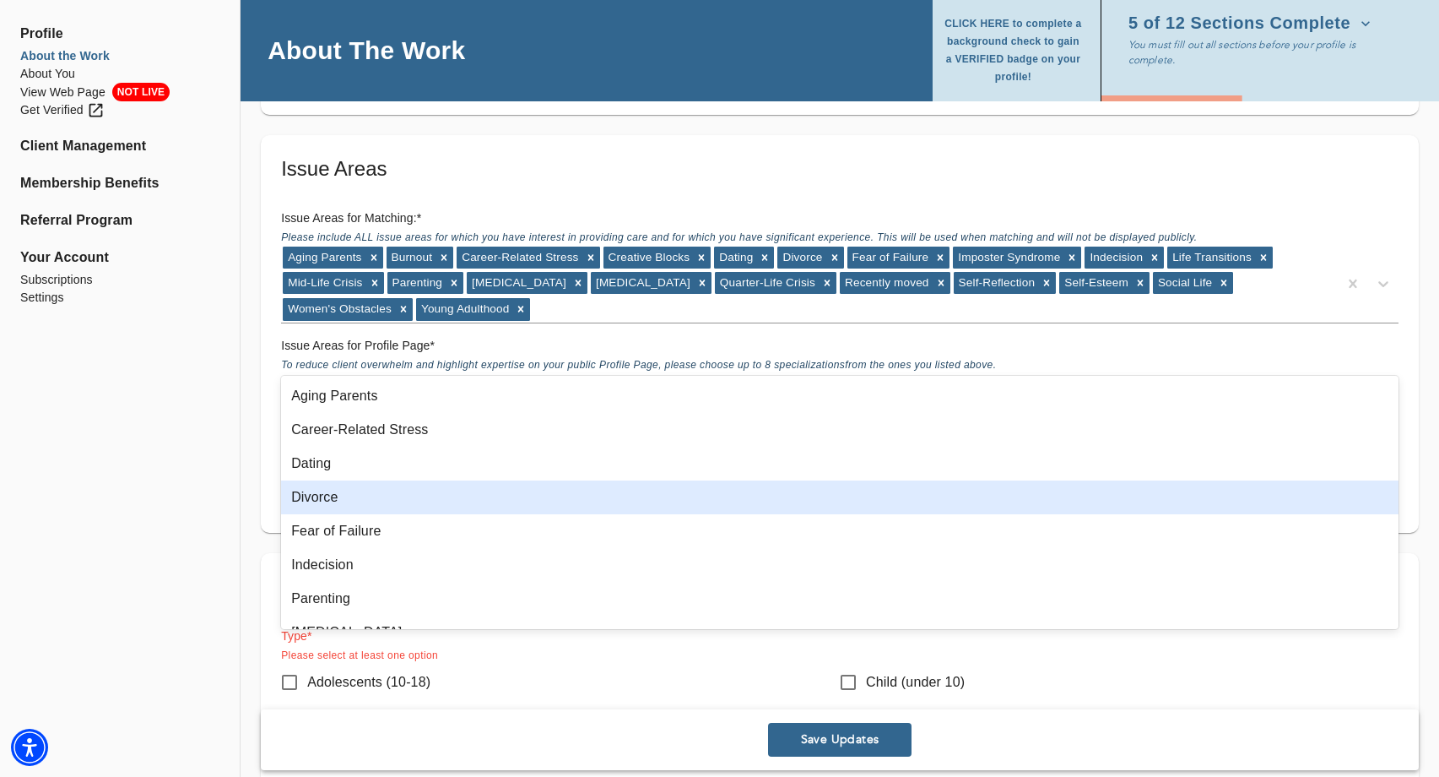
click at [499, 503] on div "Divorce" at bounding box center [840, 497] width 1118 height 34
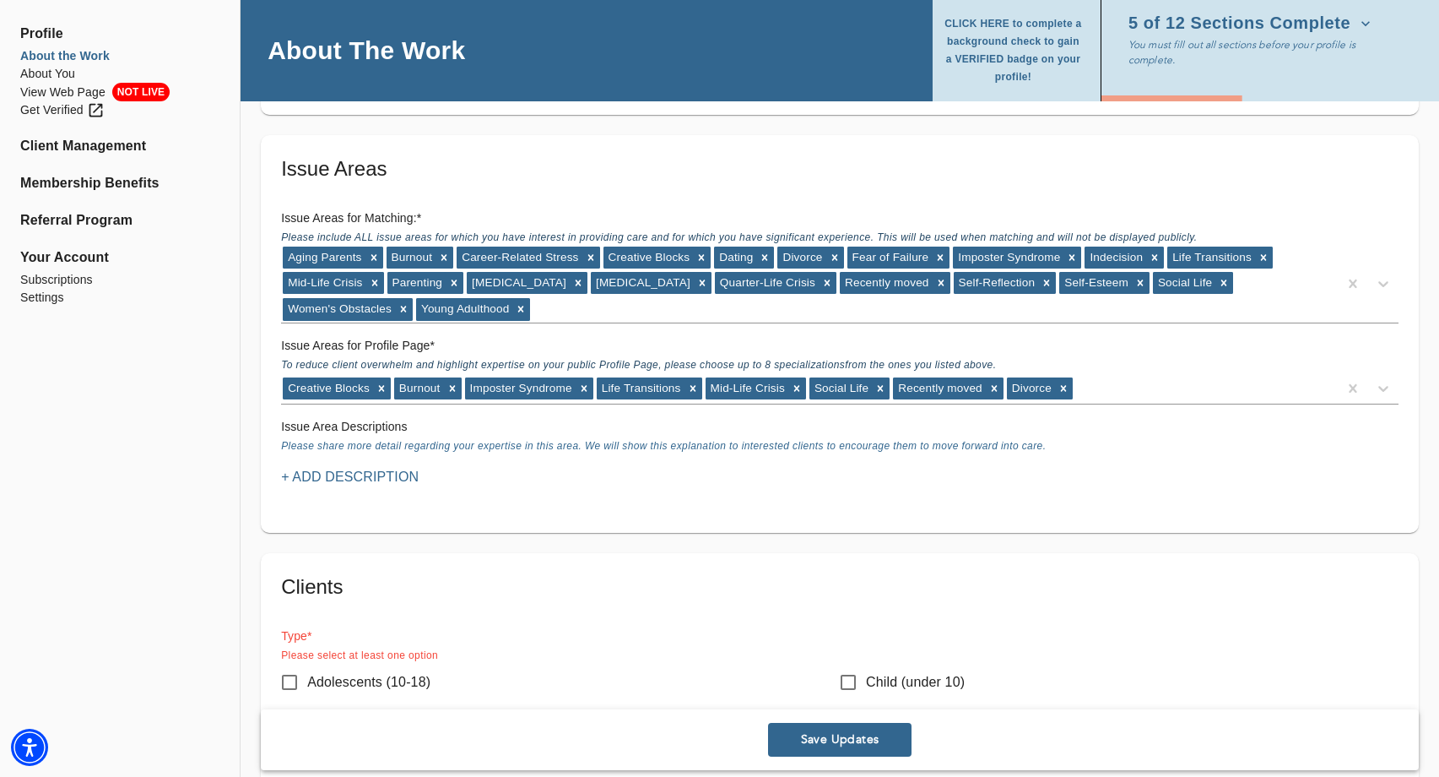
click at [390, 467] on p "+ Add Description" at bounding box center [350, 477] width 138 height 20
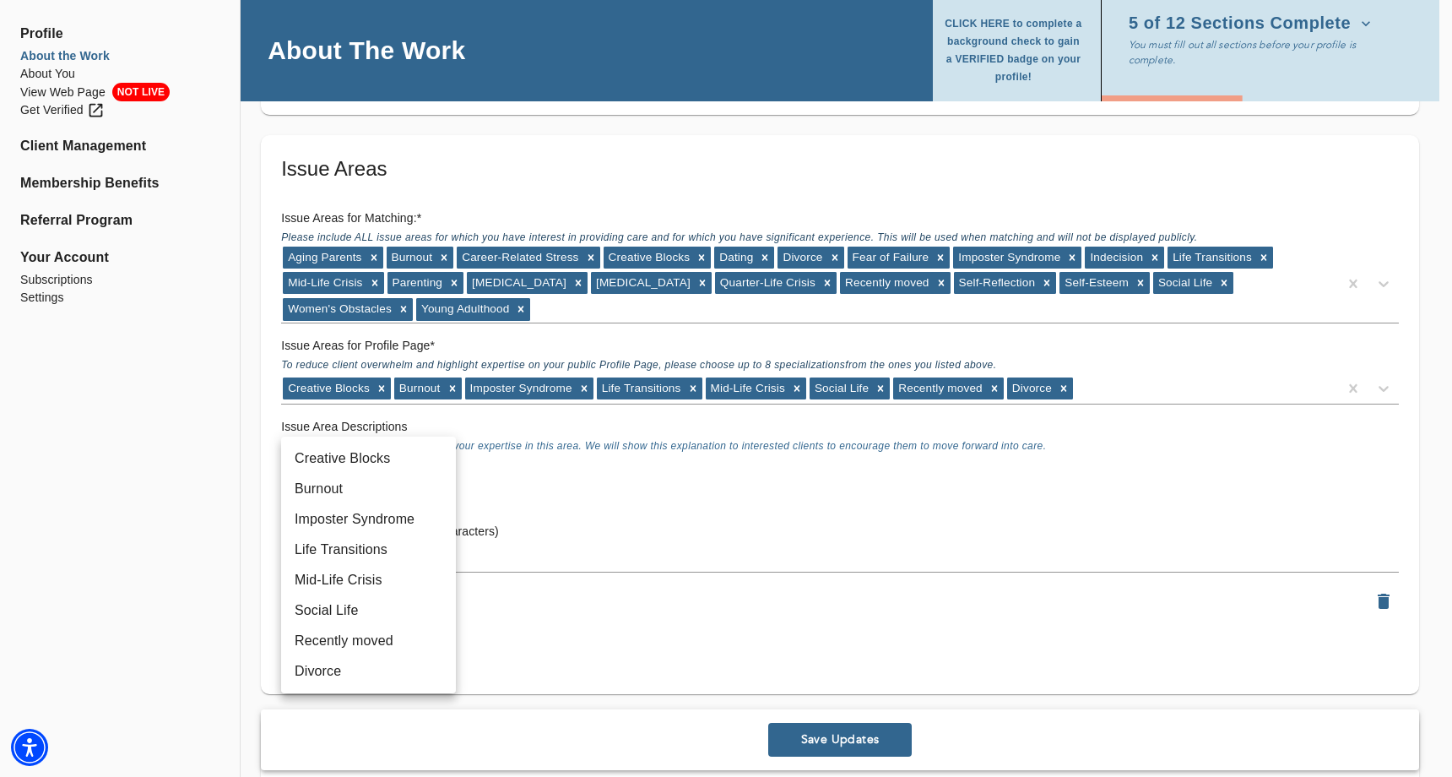
click at [398, 453] on li "Creative Blocks" at bounding box center [368, 458] width 175 height 30
type input "66"
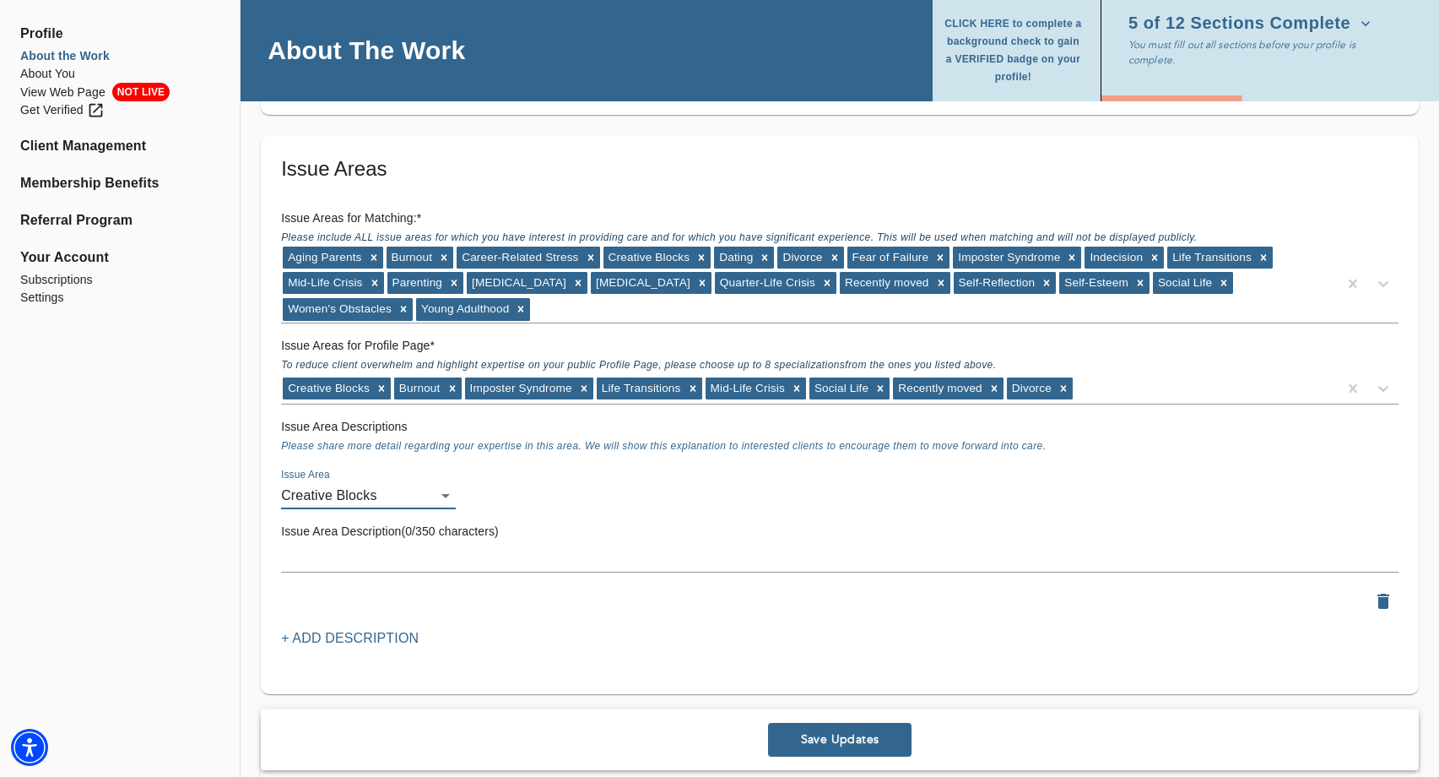
click at [374, 550] on textarea at bounding box center [840, 558] width 1118 height 16
click at [858, 738] on span "Save Updates" at bounding box center [840, 740] width 130 height 16
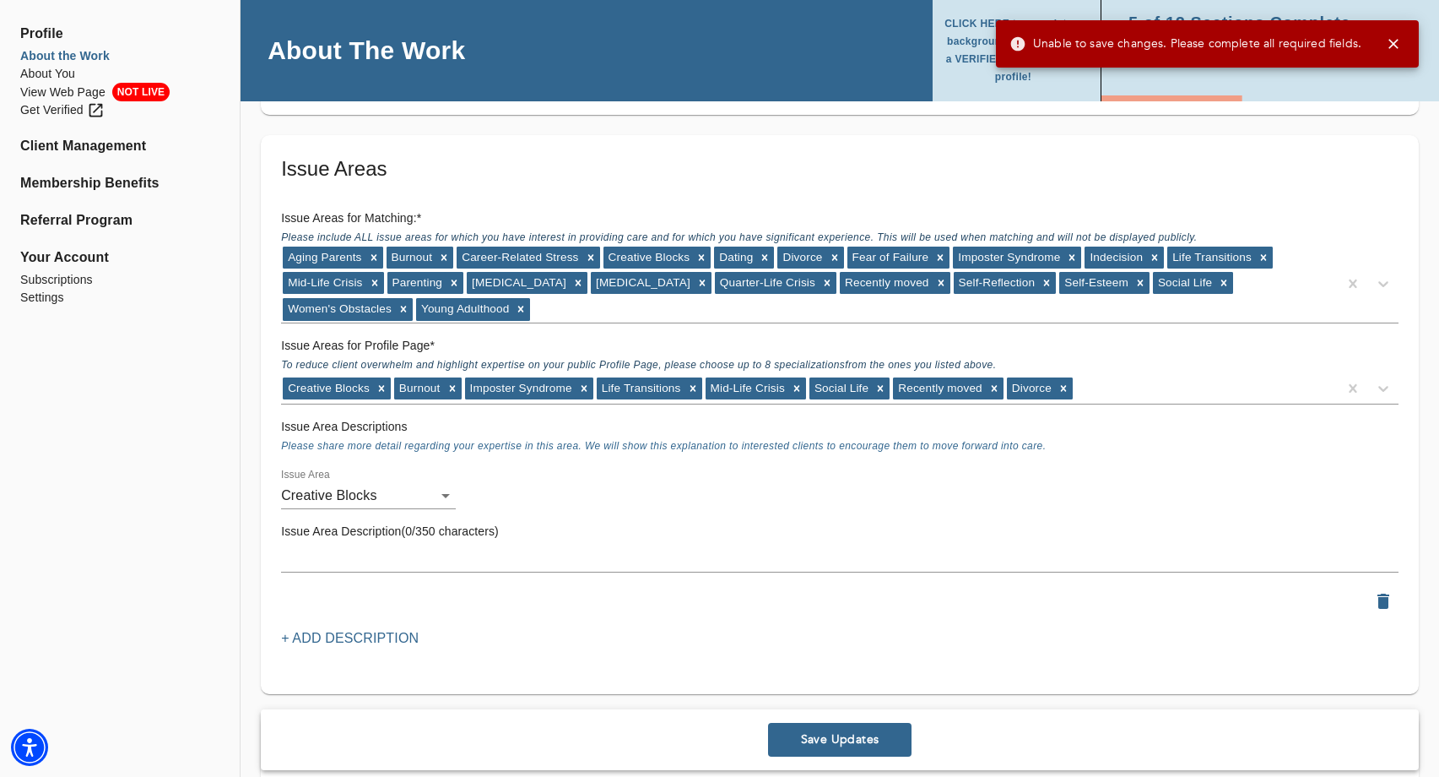
scroll to position [2170, 0]
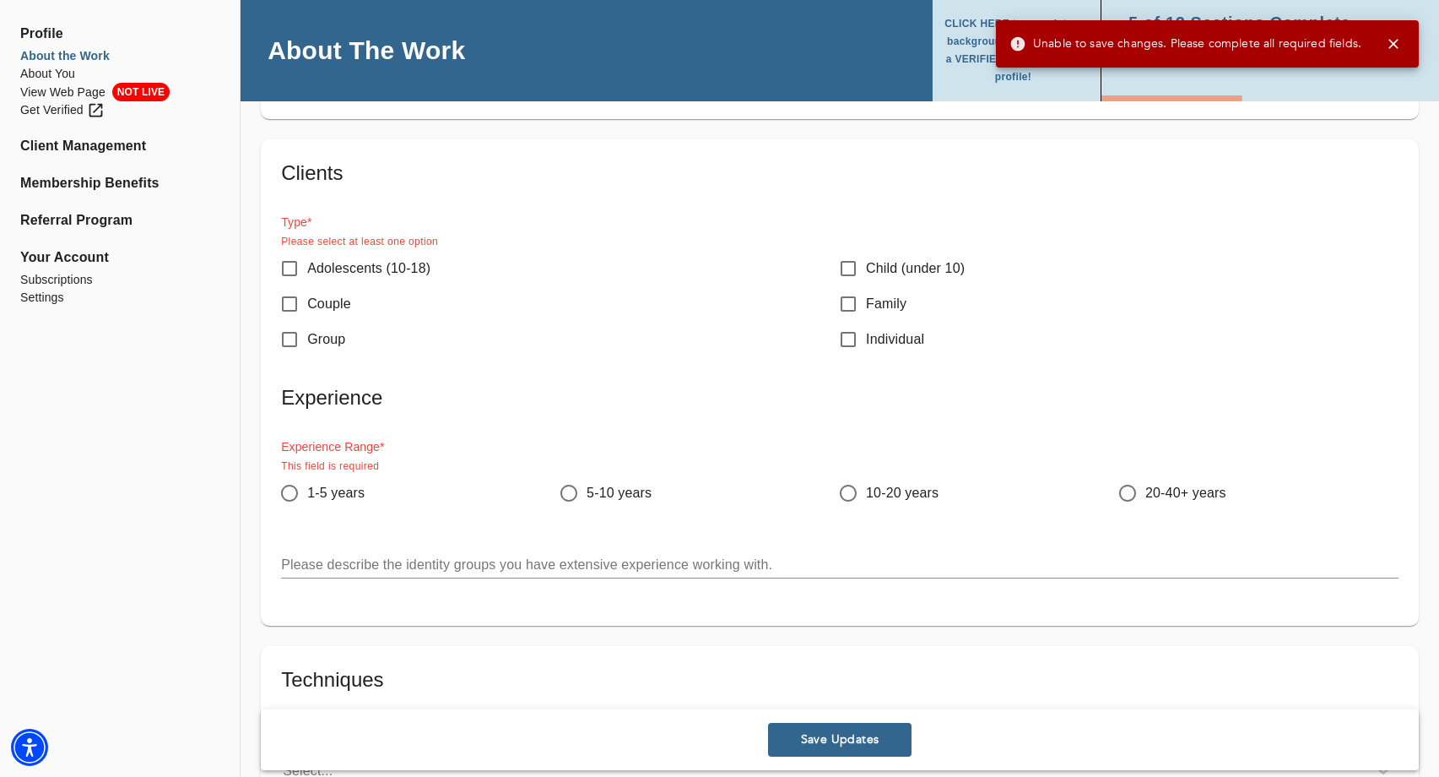
click at [1389, 41] on icon "button" at bounding box center [1394, 44] width 10 height 10
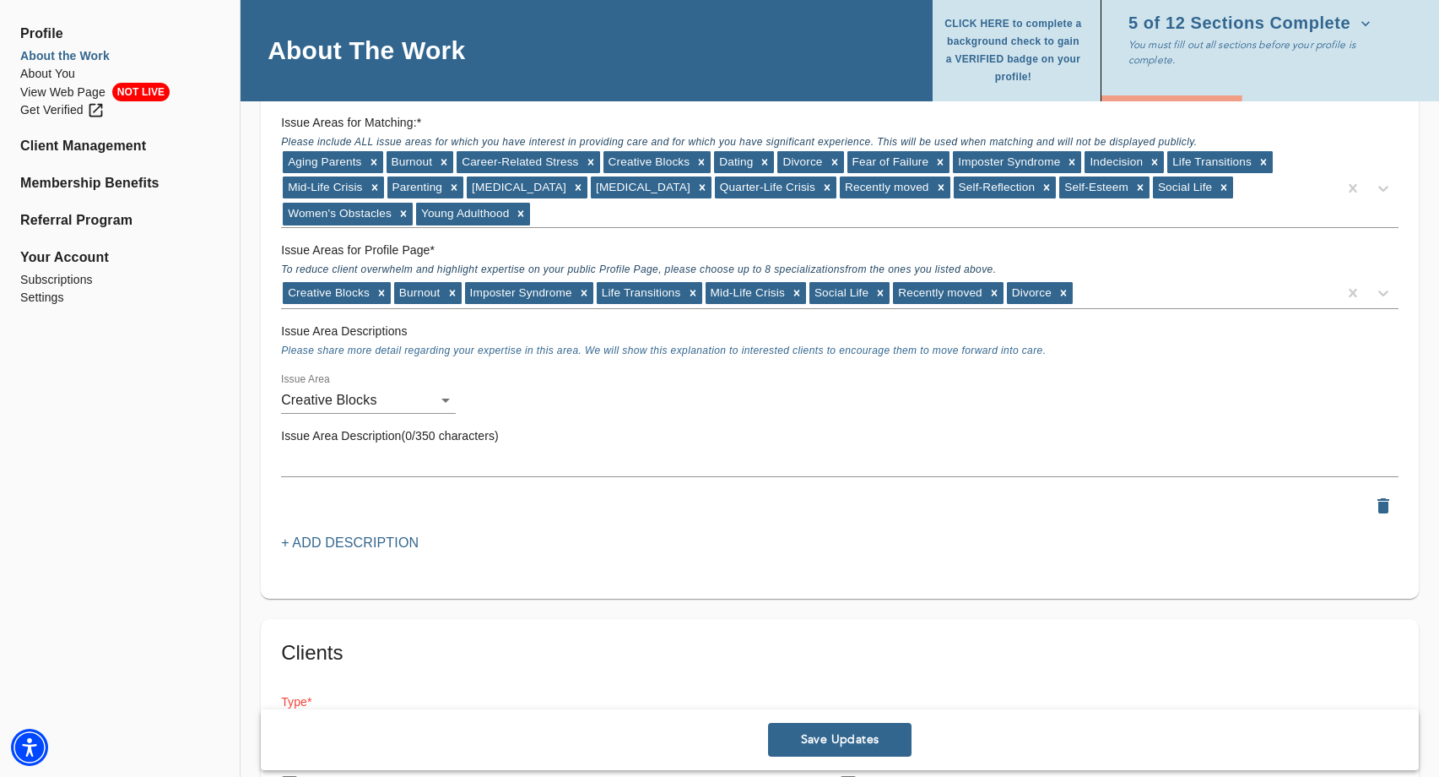
scroll to position [1700, 0]
